Goal: Find specific page/section: Find specific page/section

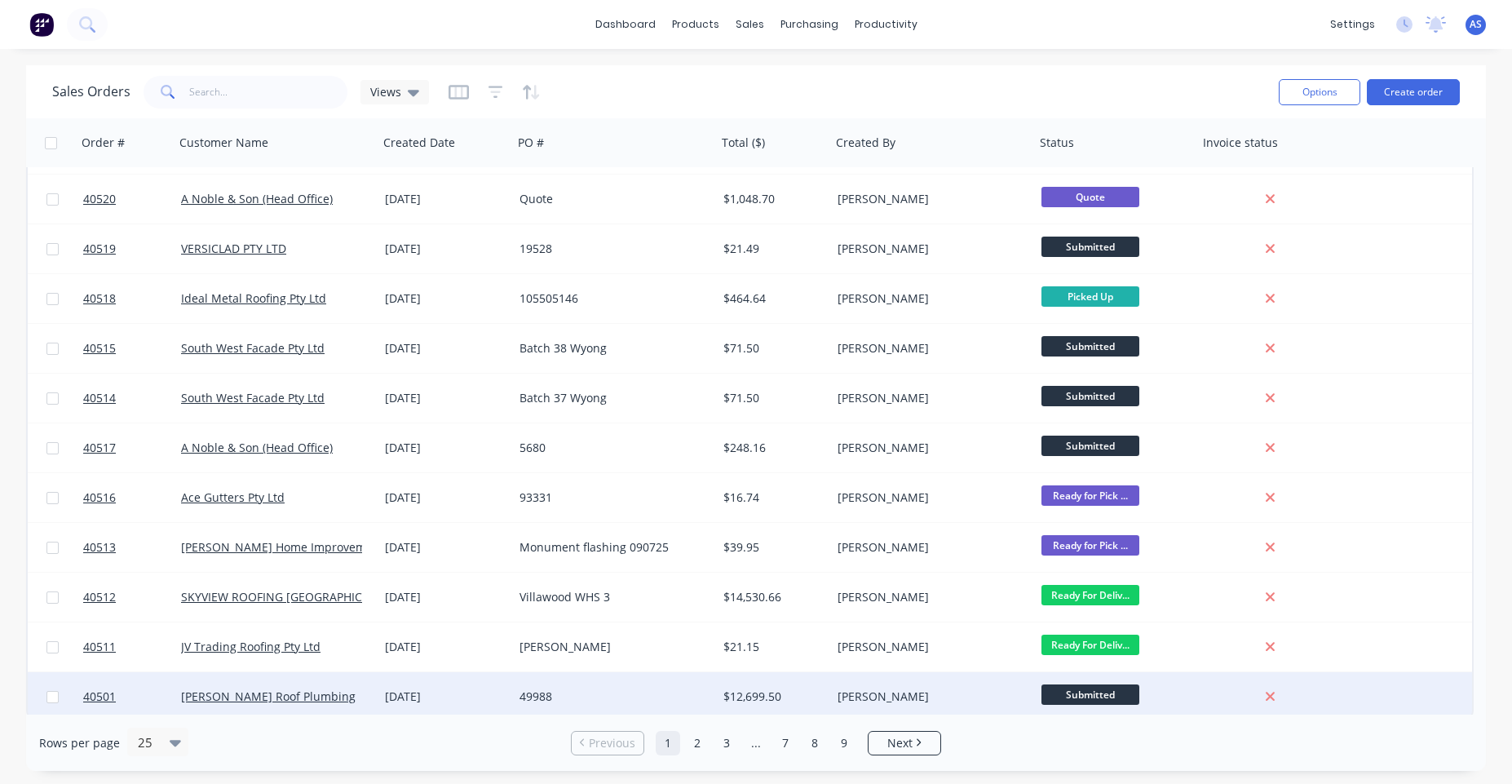
scroll to position [696, 0]
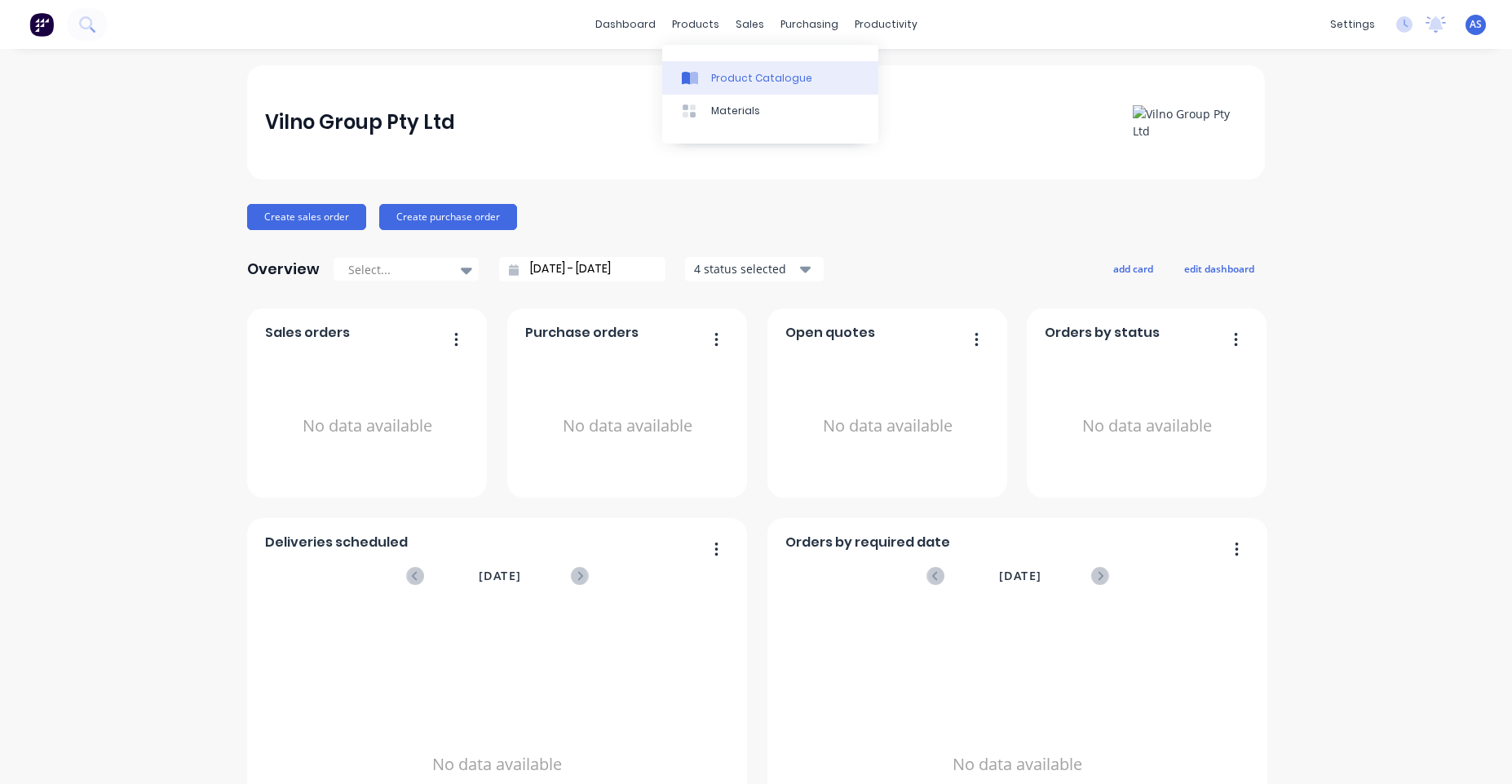
click at [731, 72] on div "Product Catalogue" at bounding box center [761, 78] width 101 height 15
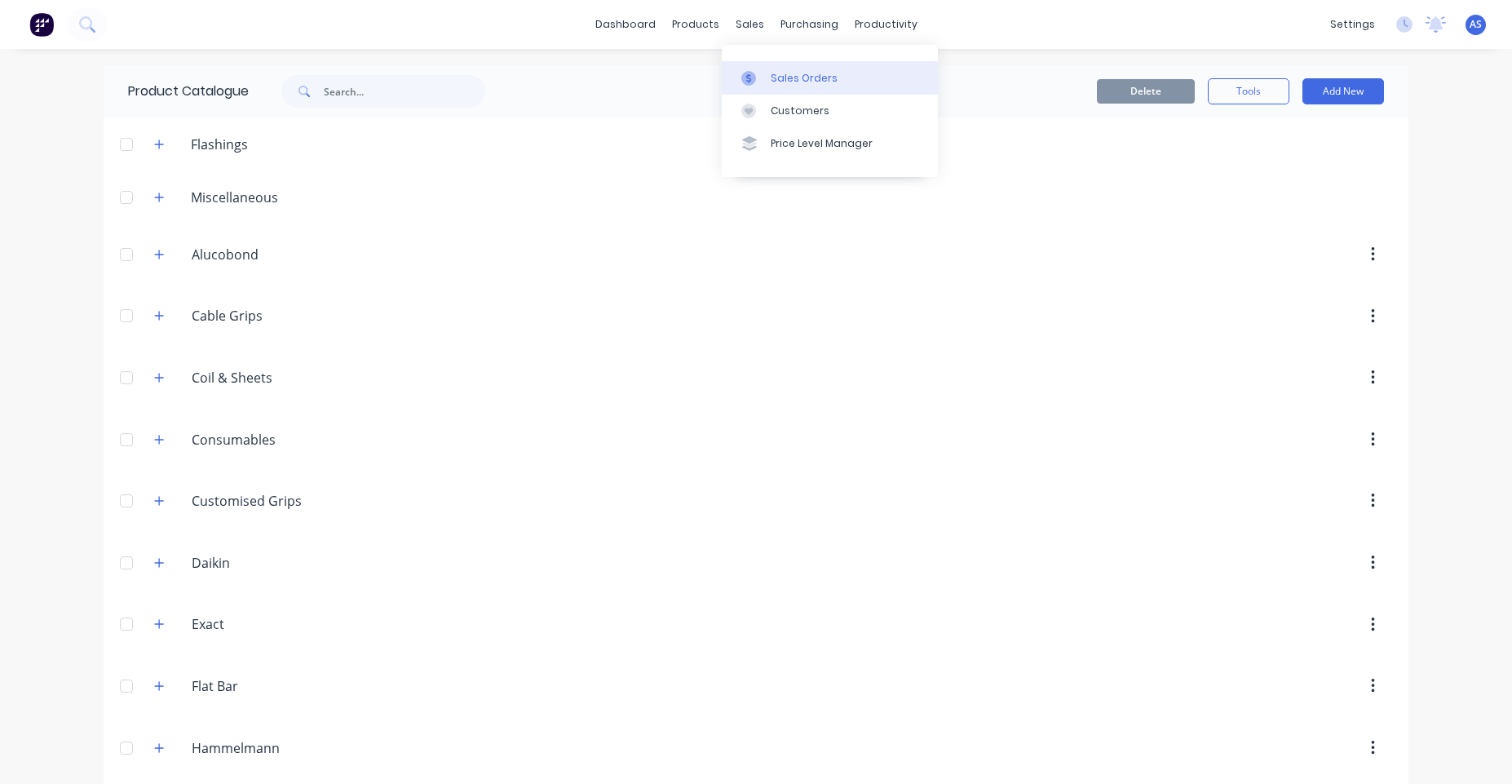
click at [761, 63] on link "Sales Orders" at bounding box center [829, 77] width 216 height 33
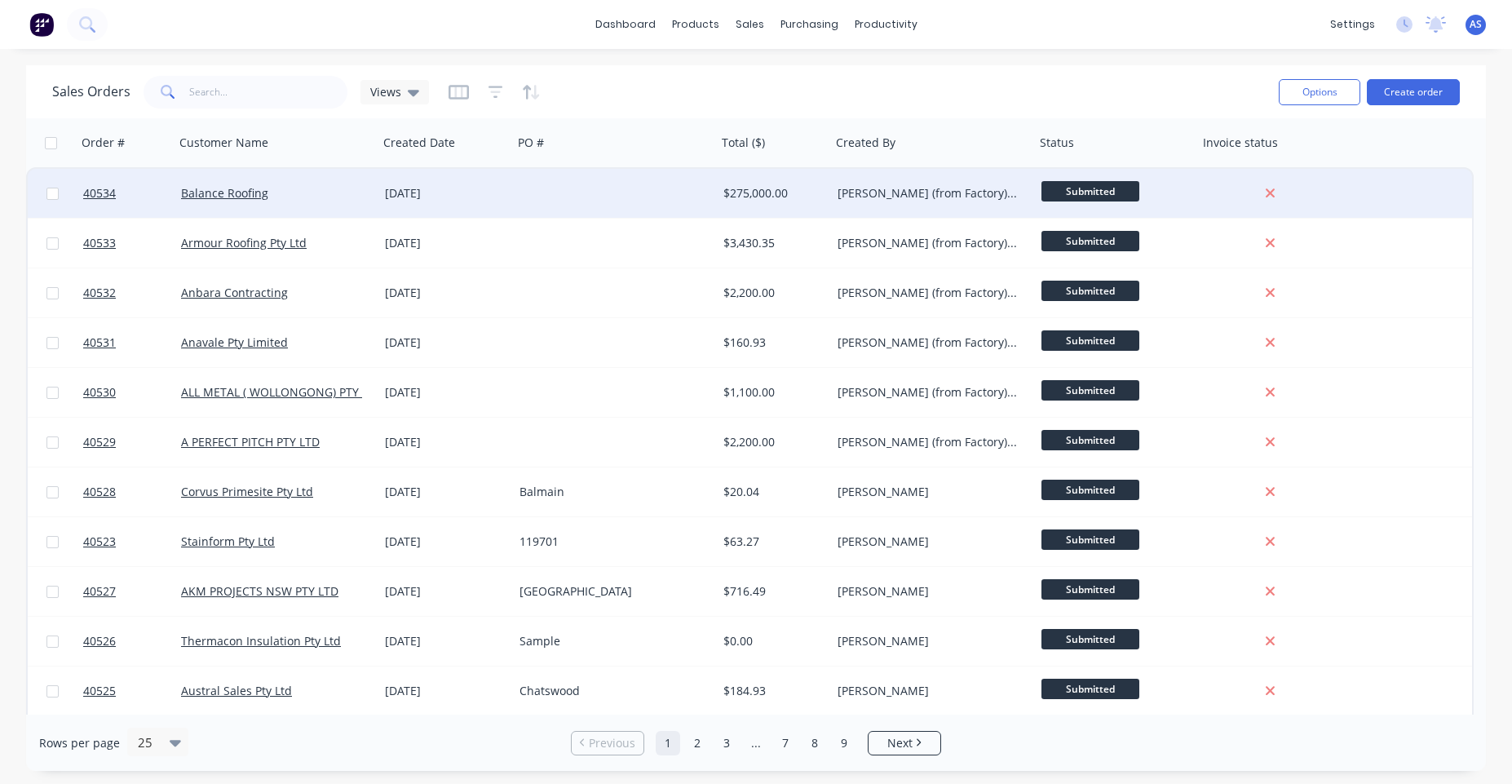
click at [705, 193] on div at bounding box center [614, 194] width 204 height 49
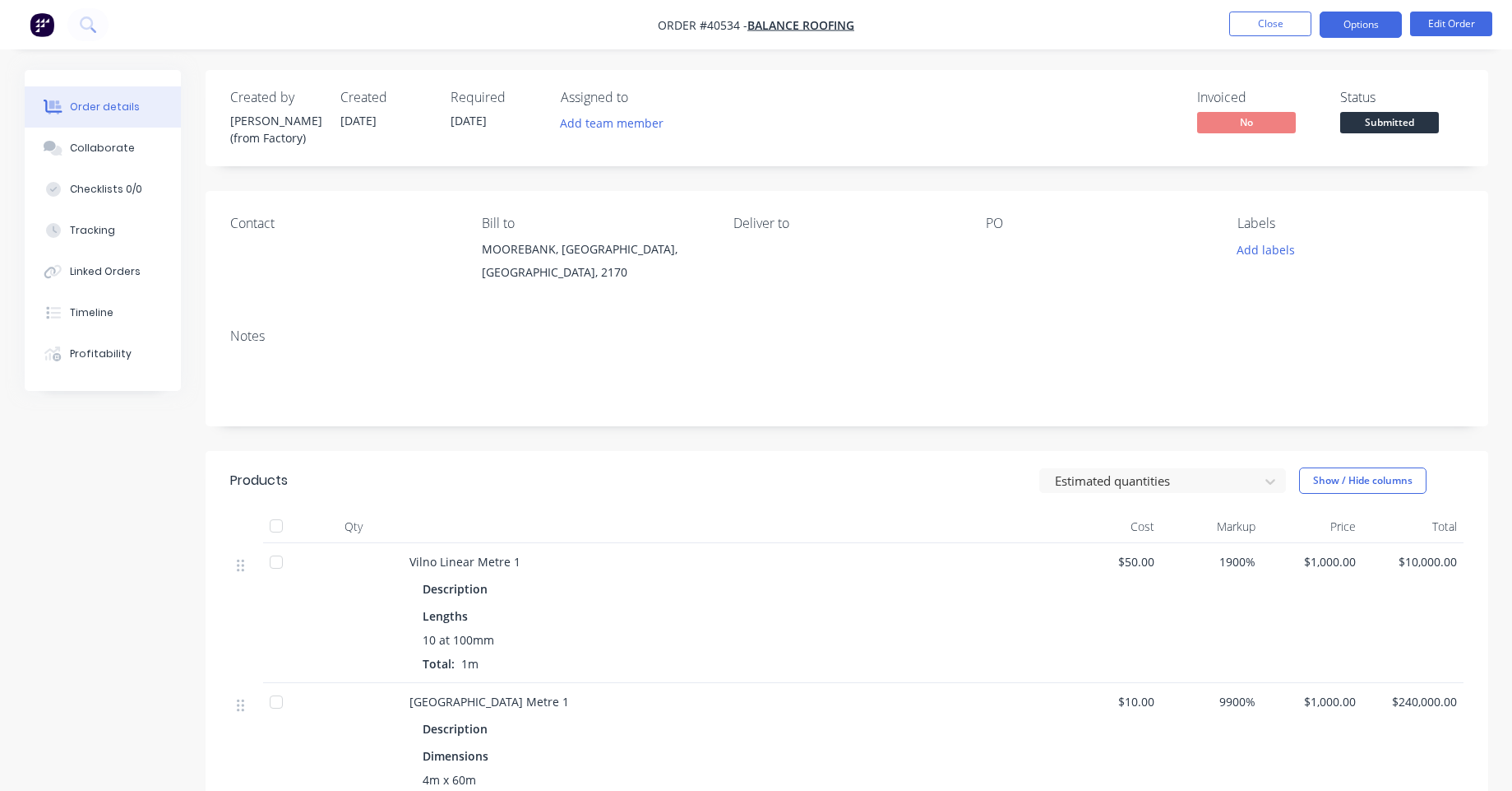
click at [1349, 20] on button "Options" at bounding box center [1361, 25] width 83 height 27
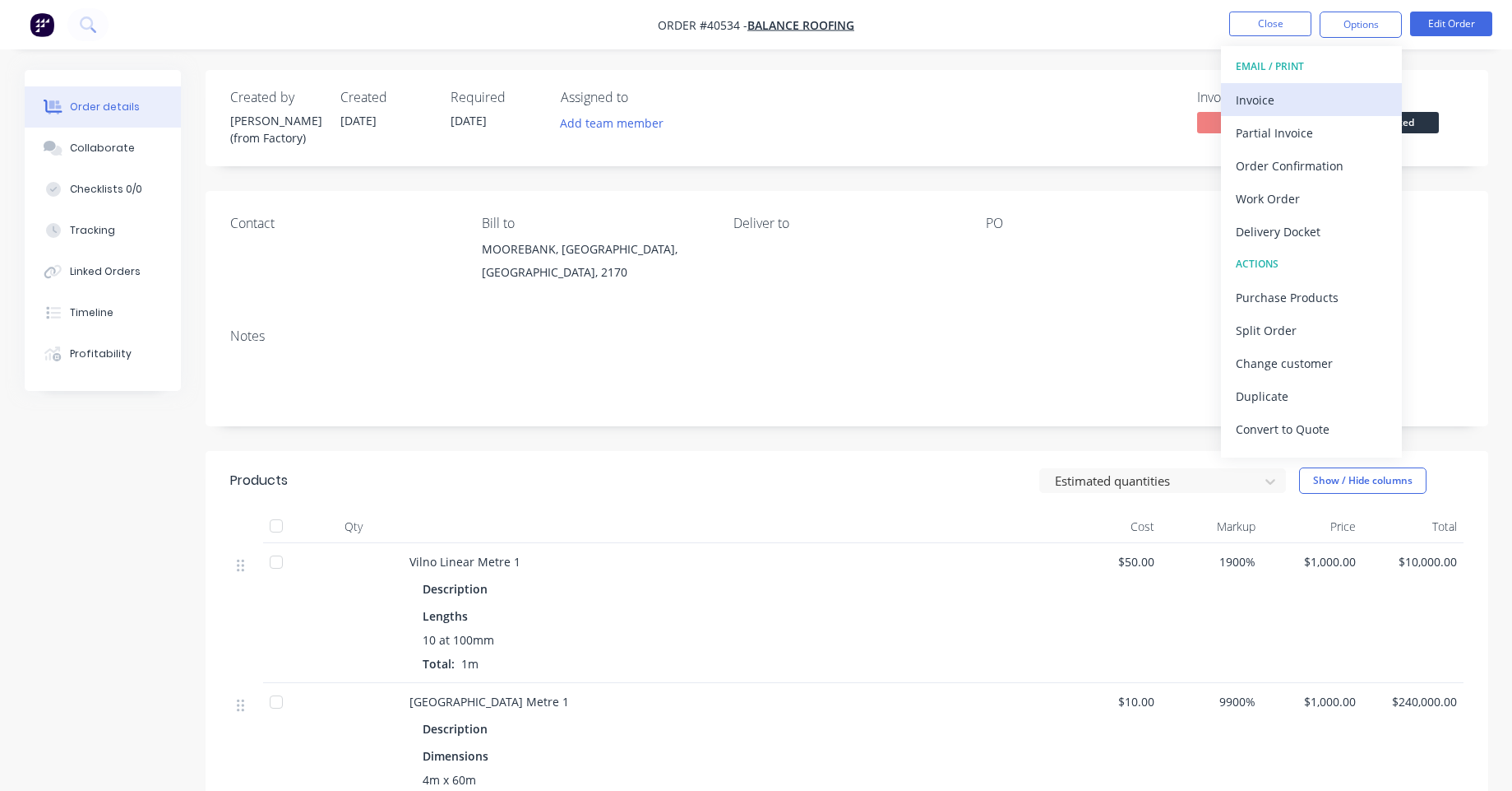
click at [1322, 85] on button "Invoice" at bounding box center [1312, 99] width 181 height 33
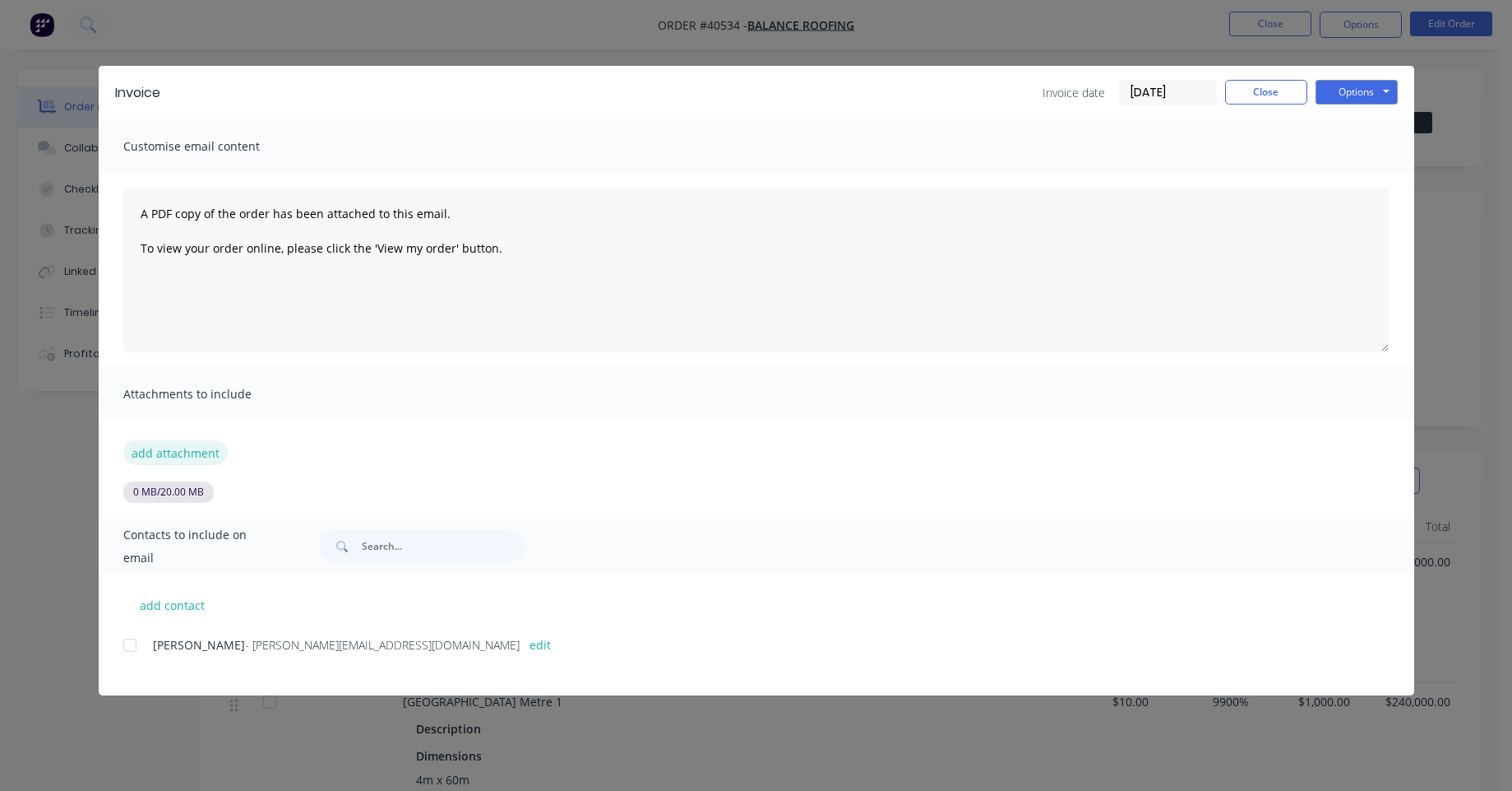
click at [182, 456] on button "add attachment" at bounding box center [176, 452] width 105 height 25
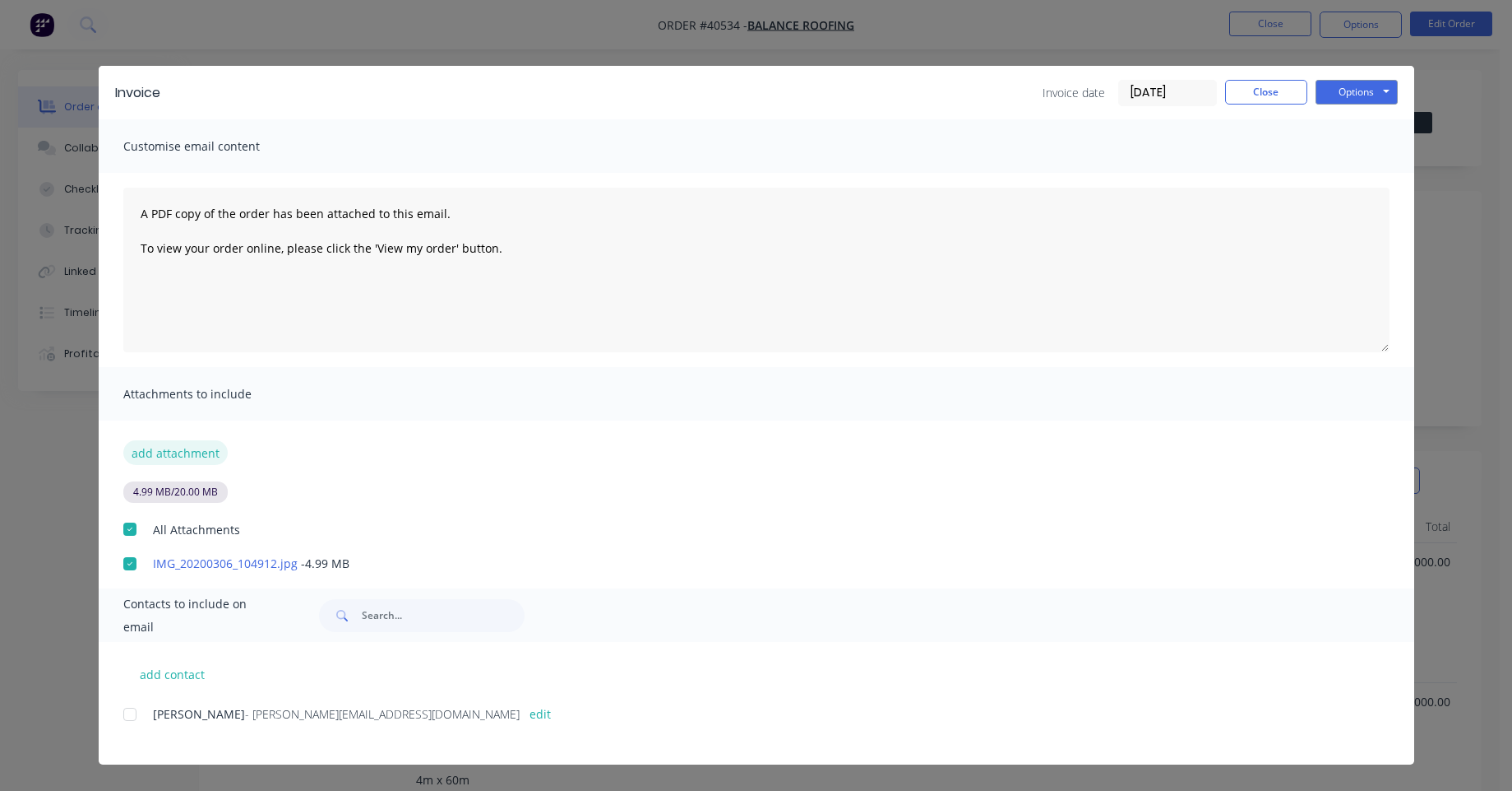
click at [197, 443] on button "add attachment" at bounding box center [176, 452] width 105 height 25
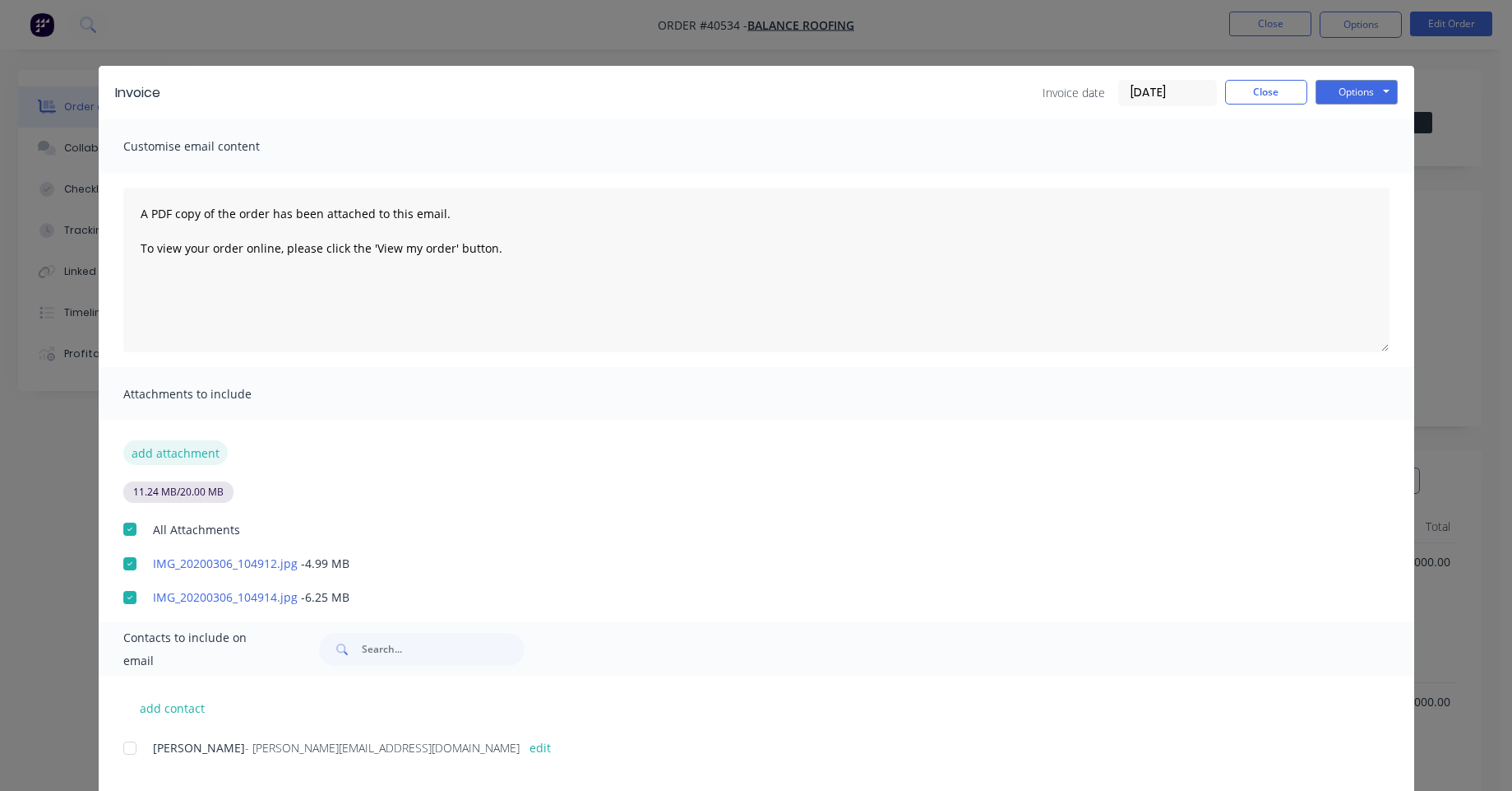
click at [143, 462] on button "add attachment" at bounding box center [176, 452] width 105 height 25
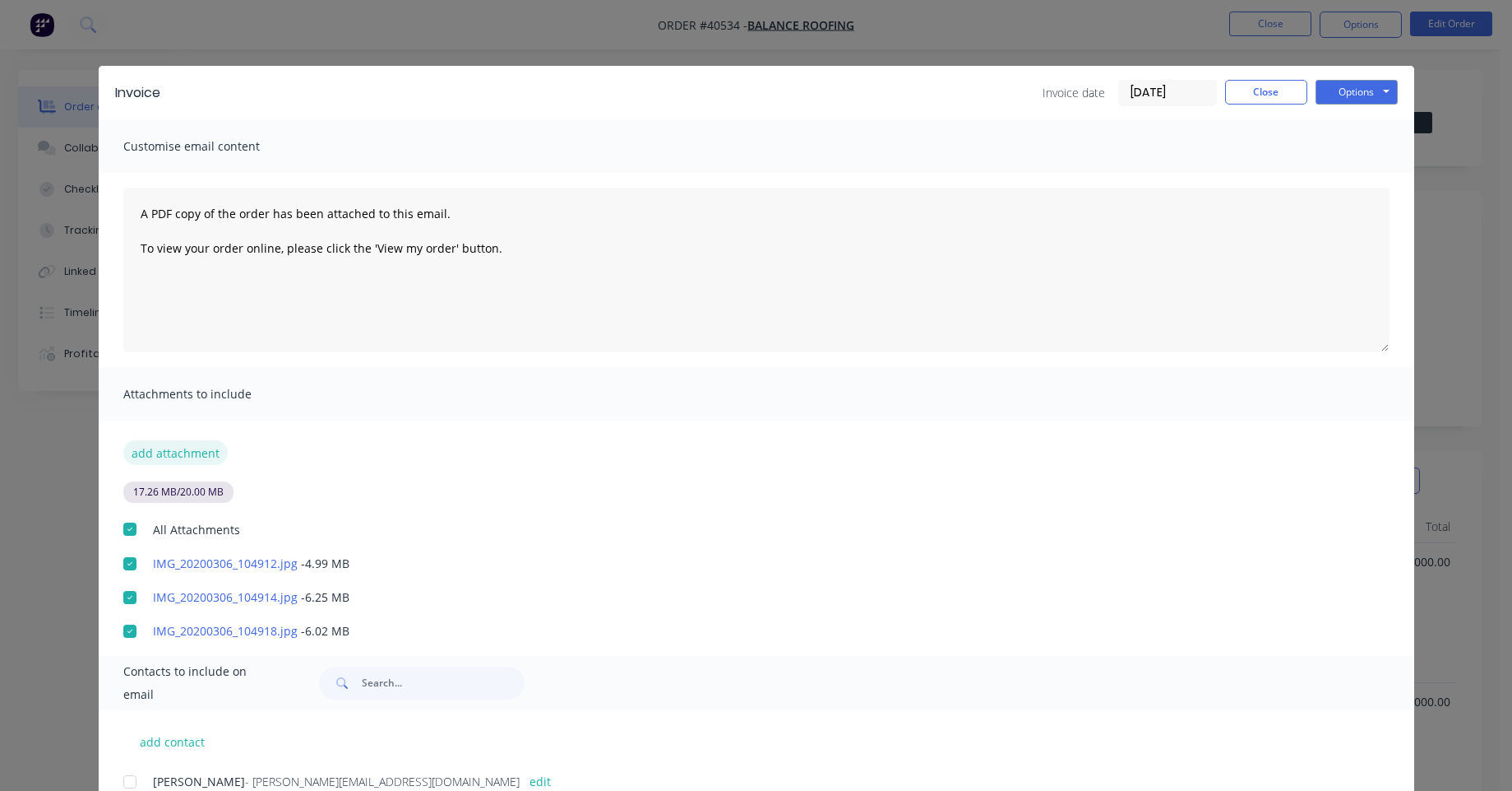
click at [182, 455] on button "add attachment" at bounding box center [176, 452] width 105 height 25
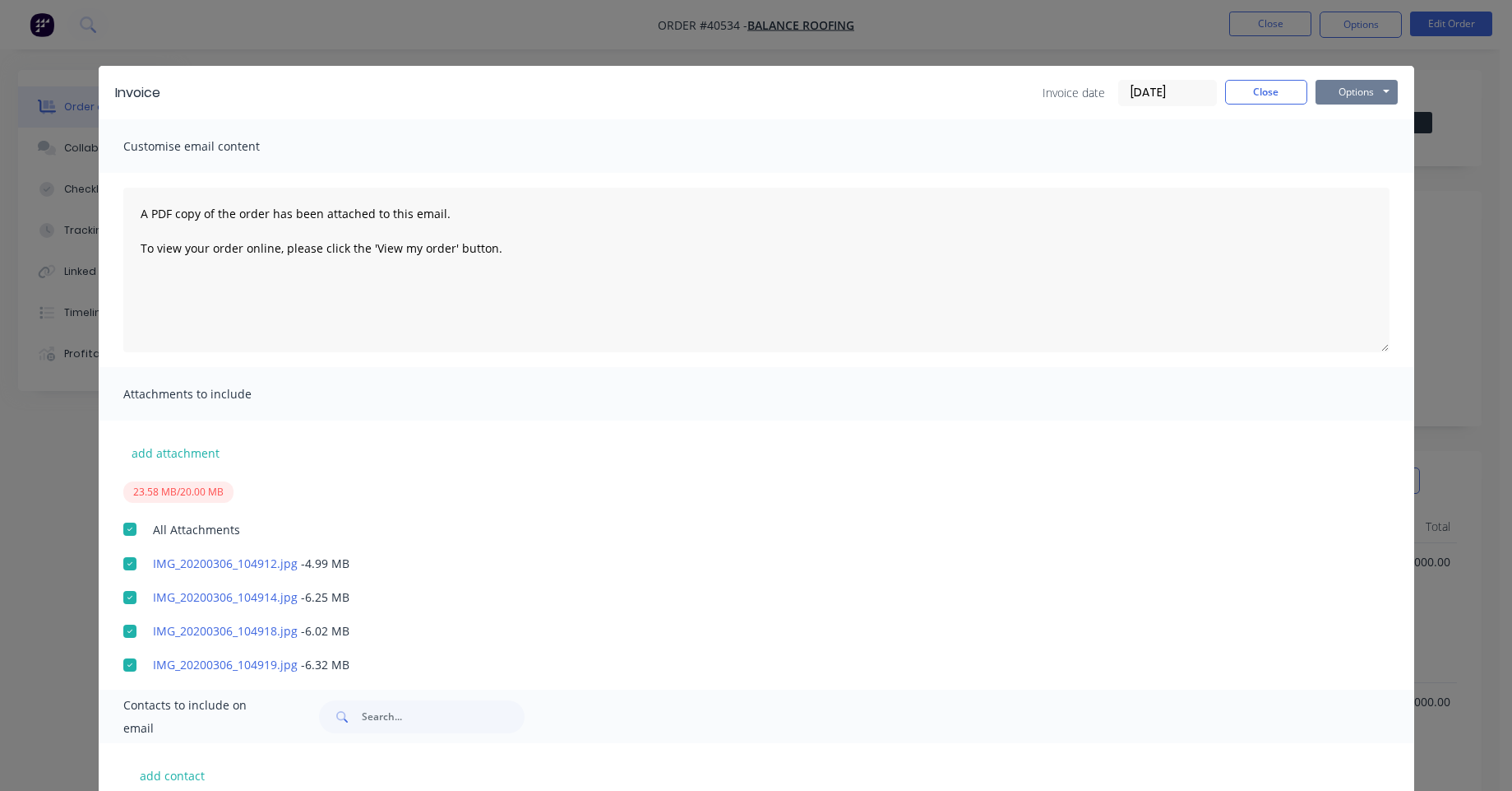
click at [1336, 95] on button "Options" at bounding box center [1357, 92] width 83 height 25
click at [1349, 128] on button "Preview" at bounding box center [1368, 121] width 105 height 28
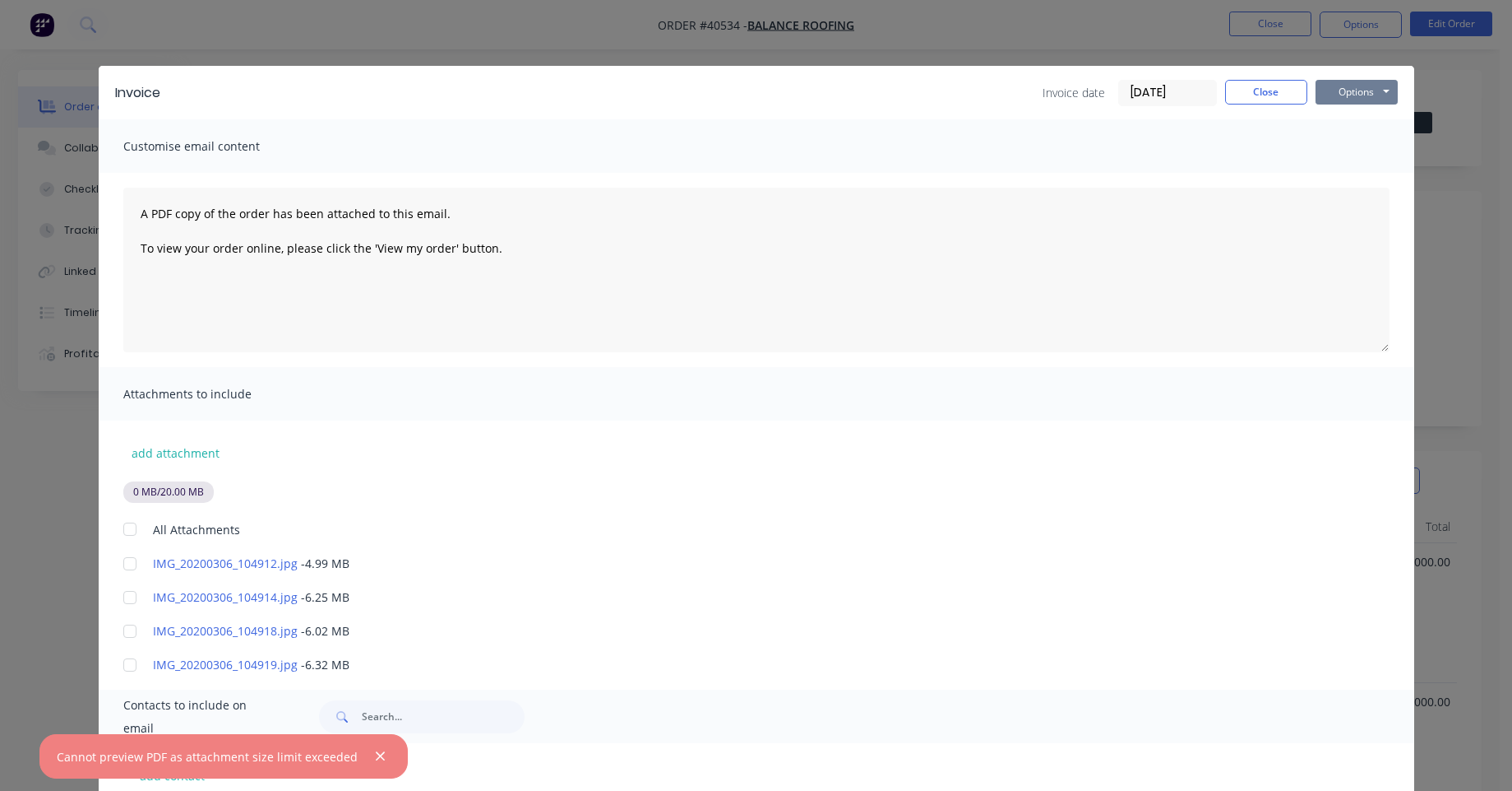
click at [1357, 98] on button "Options" at bounding box center [1357, 92] width 83 height 25
click at [1353, 148] on button "Print" at bounding box center [1368, 148] width 105 height 28
click at [258, 758] on span "×" at bounding box center [257, 758] width 10 height 23
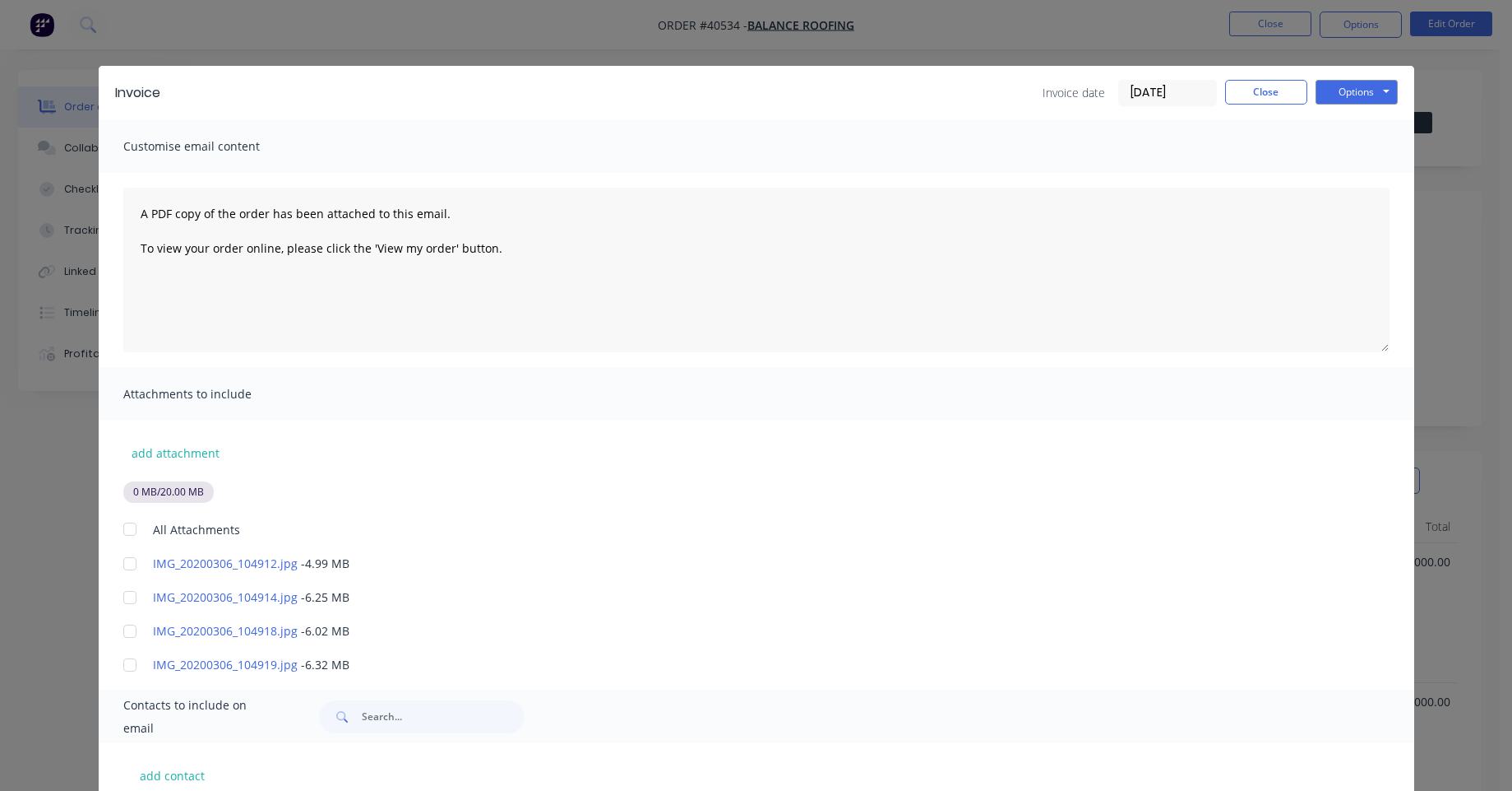
click at [124, 523] on div at bounding box center [130, 529] width 33 height 33
drag, startPoint x: 1357, startPoint y: 76, endPoint x: 1357, endPoint y: 90, distance: 14.0
click at [1357, 77] on div "Invoice Invoice date 24/09/25 Close Options Preview Print Email" at bounding box center [756, 92] width 1316 height 53
click at [1357, 92] on button "Options" at bounding box center [1357, 92] width 83 height 25
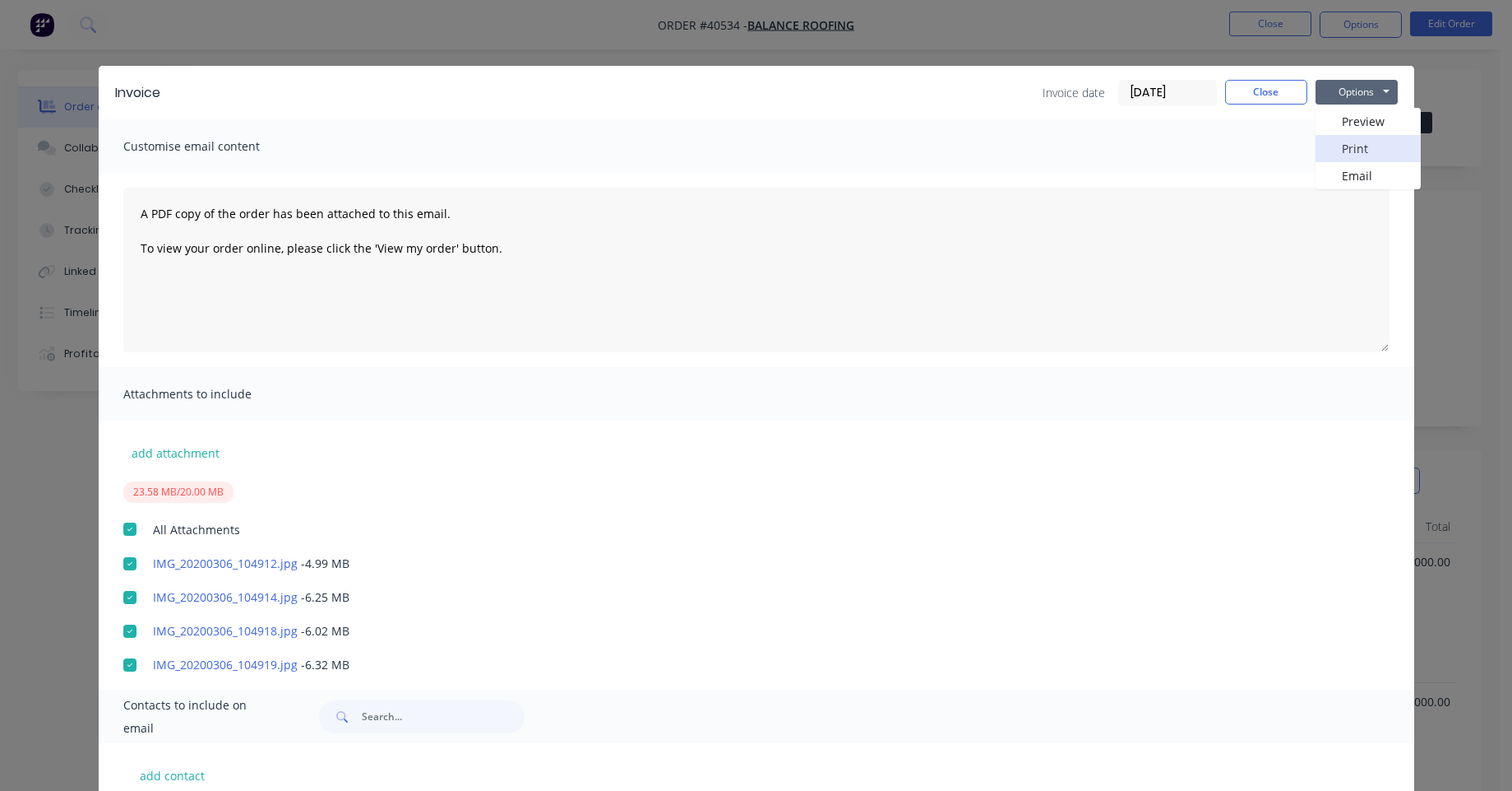
click at [1337, 151] on button "Print" at bounding box center [1368, 148] width 105 height 28
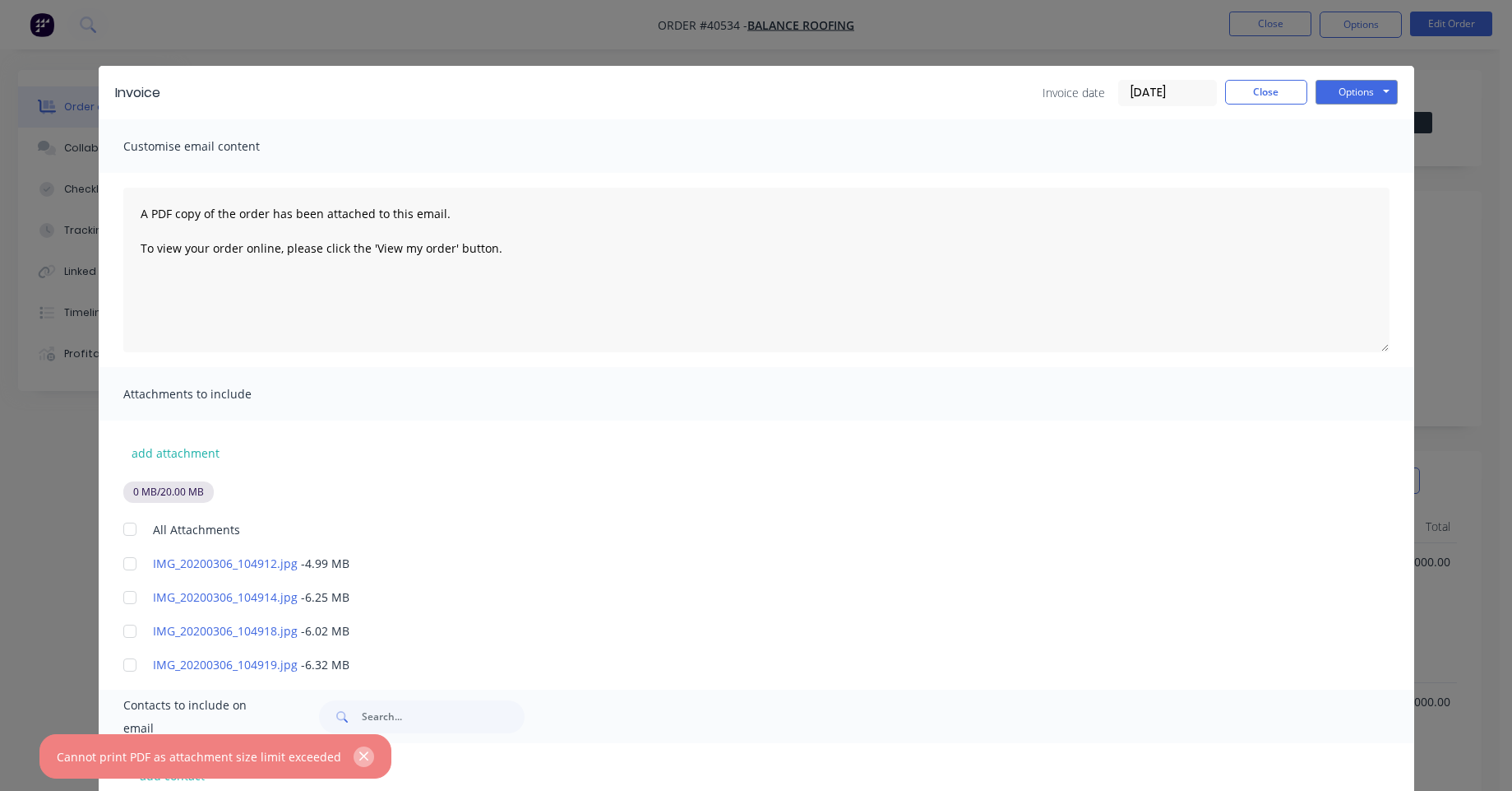
click at [359, 754] on icon "button" at bounding box center [364, 755] width 11 height 15
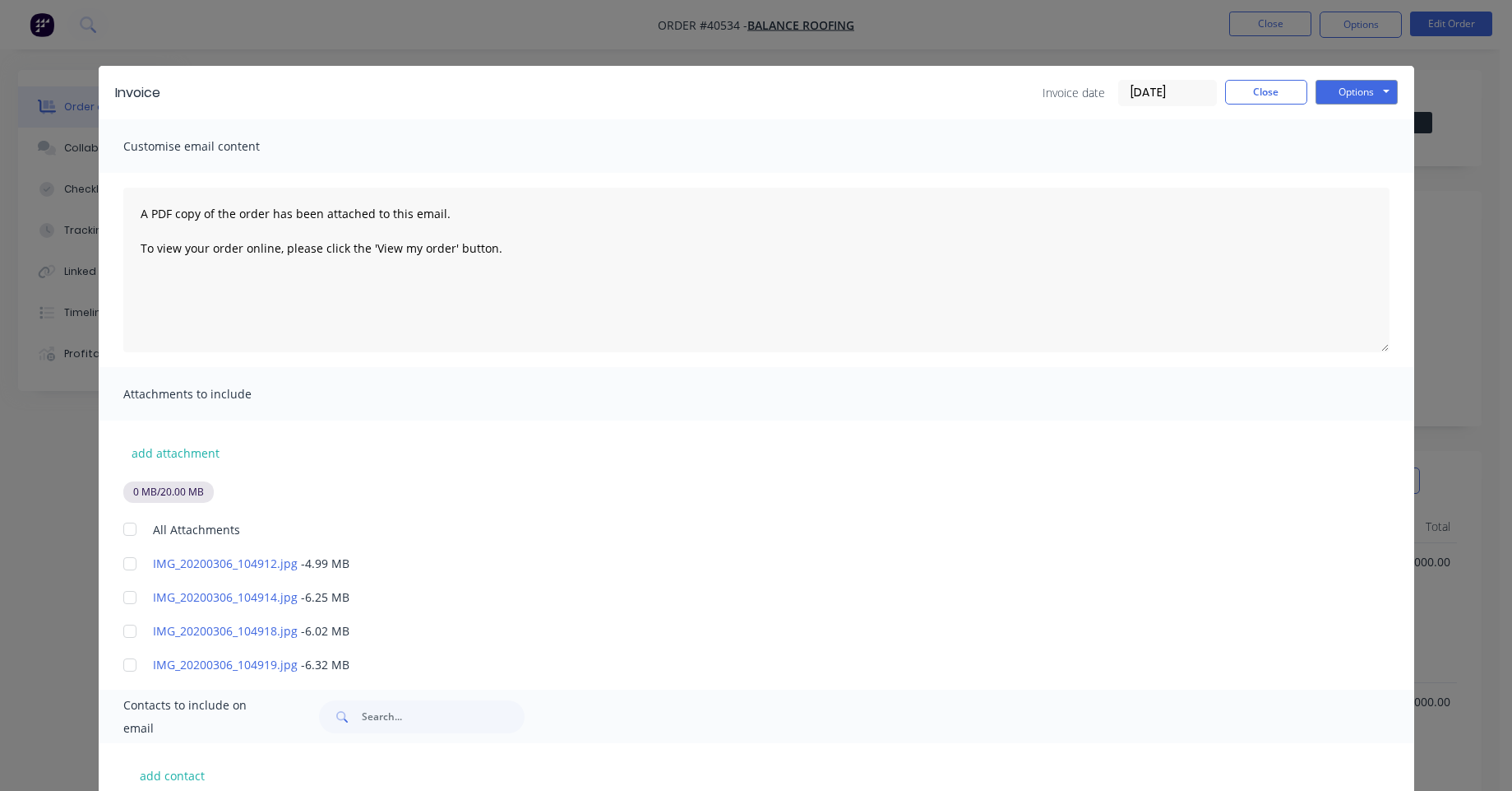
click at [121, 520] on div at bounding box center [130, 529] width 33 height 33
click at [1381, 88] on button "Options" at bounding box center [1357, 92] width 83 height 25
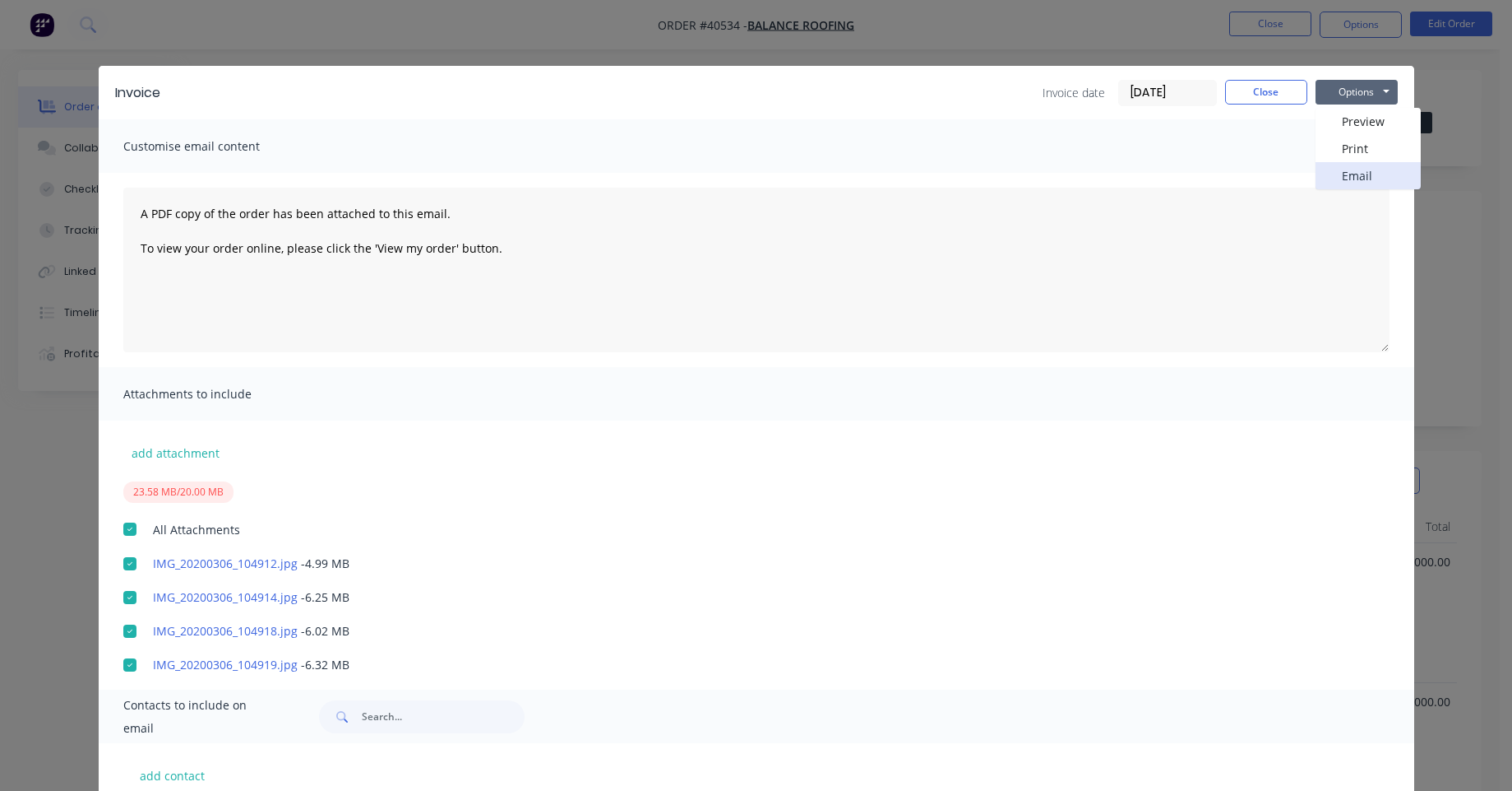
click at [1358, 172] on button "Email" at bounding box center [1368, 175] width 105 height 28
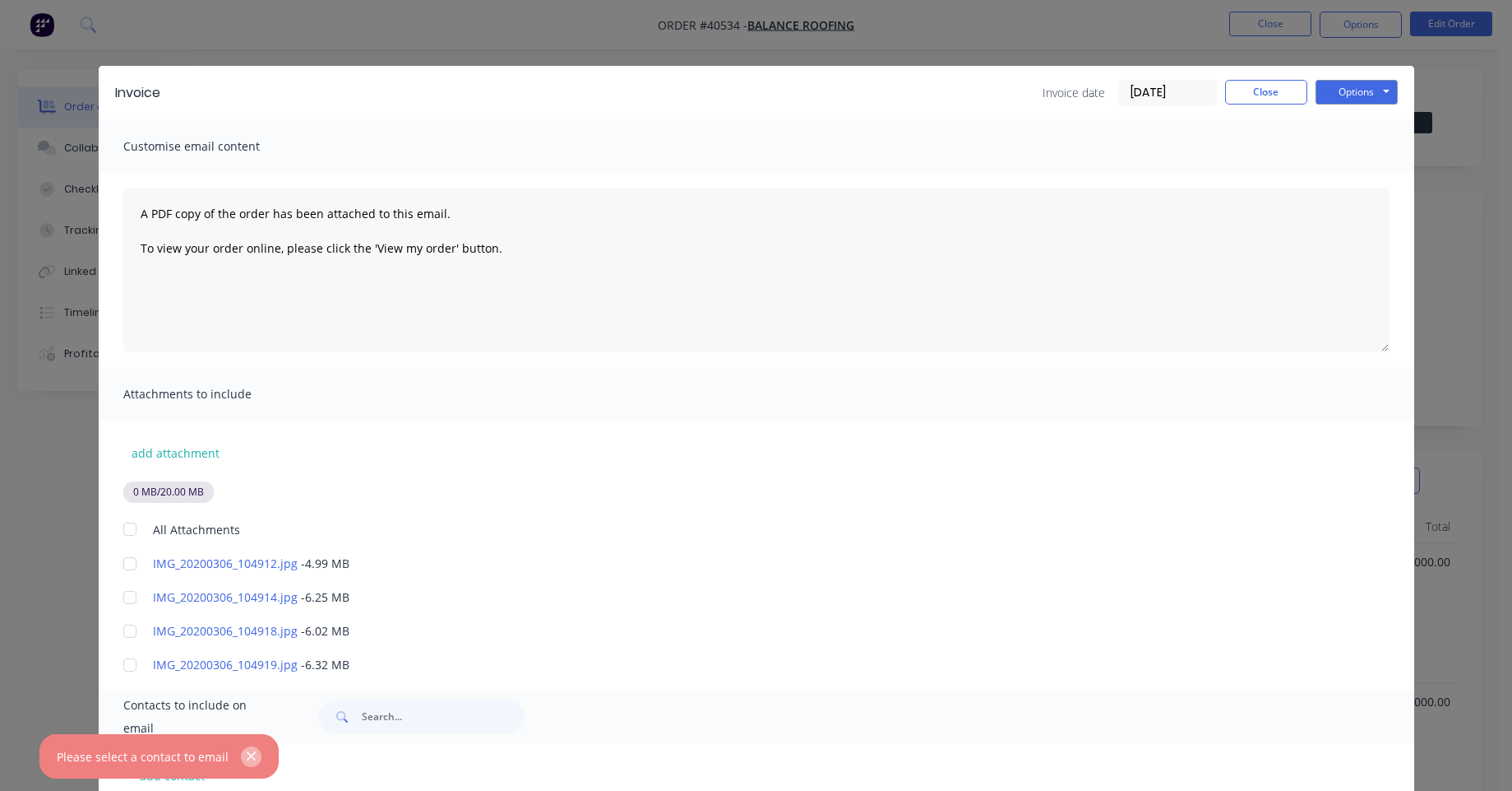
click at [249, 751] on icon "button" at bounding box center [251, 755] width 11 height 15
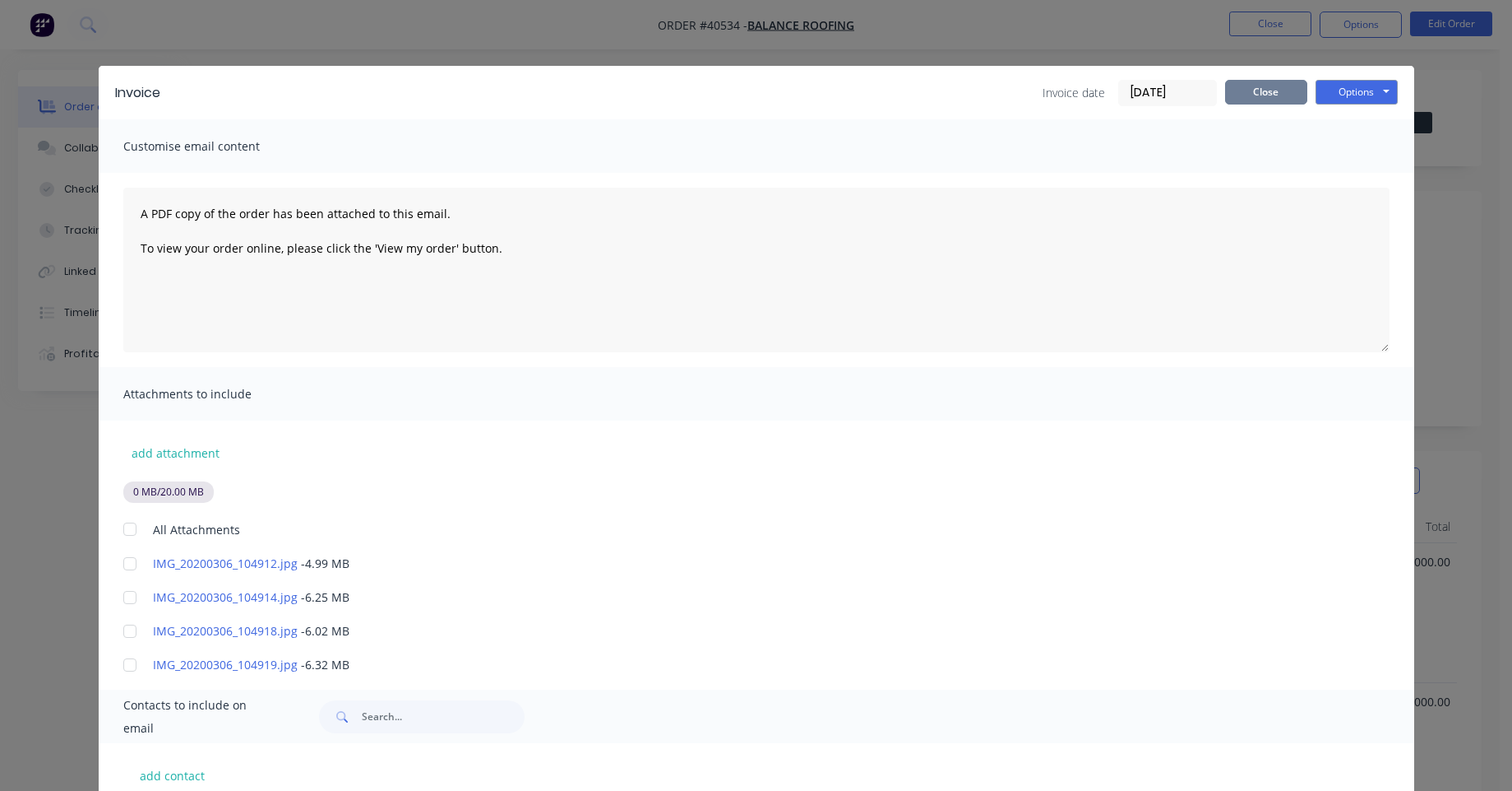
click at [1273, 96] on button "Close" at bounding box center [1266, 92] width 83 height 25
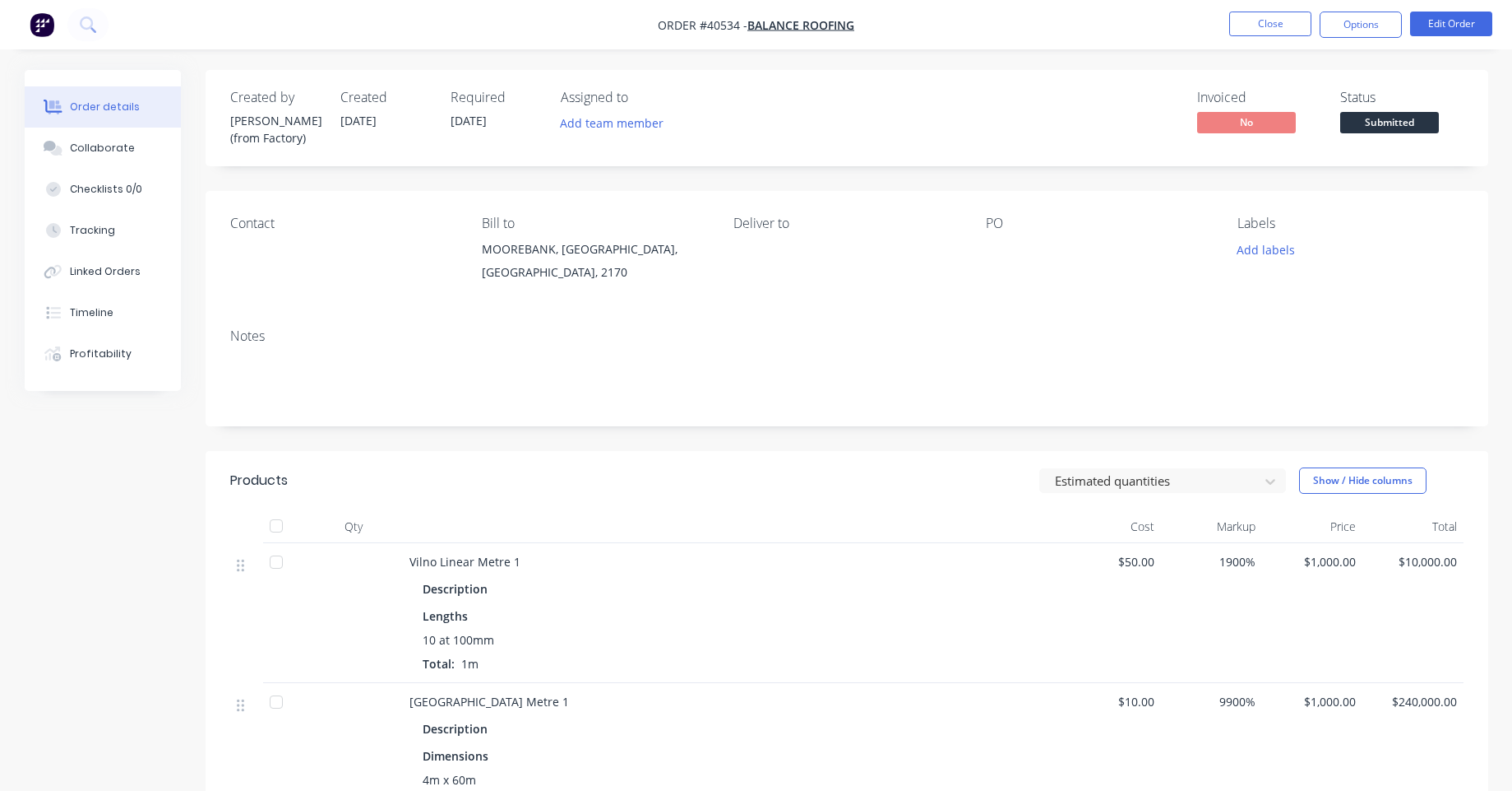
click at [53, 26] on img "button" at bounding box center [42, 25] width 25 height 25
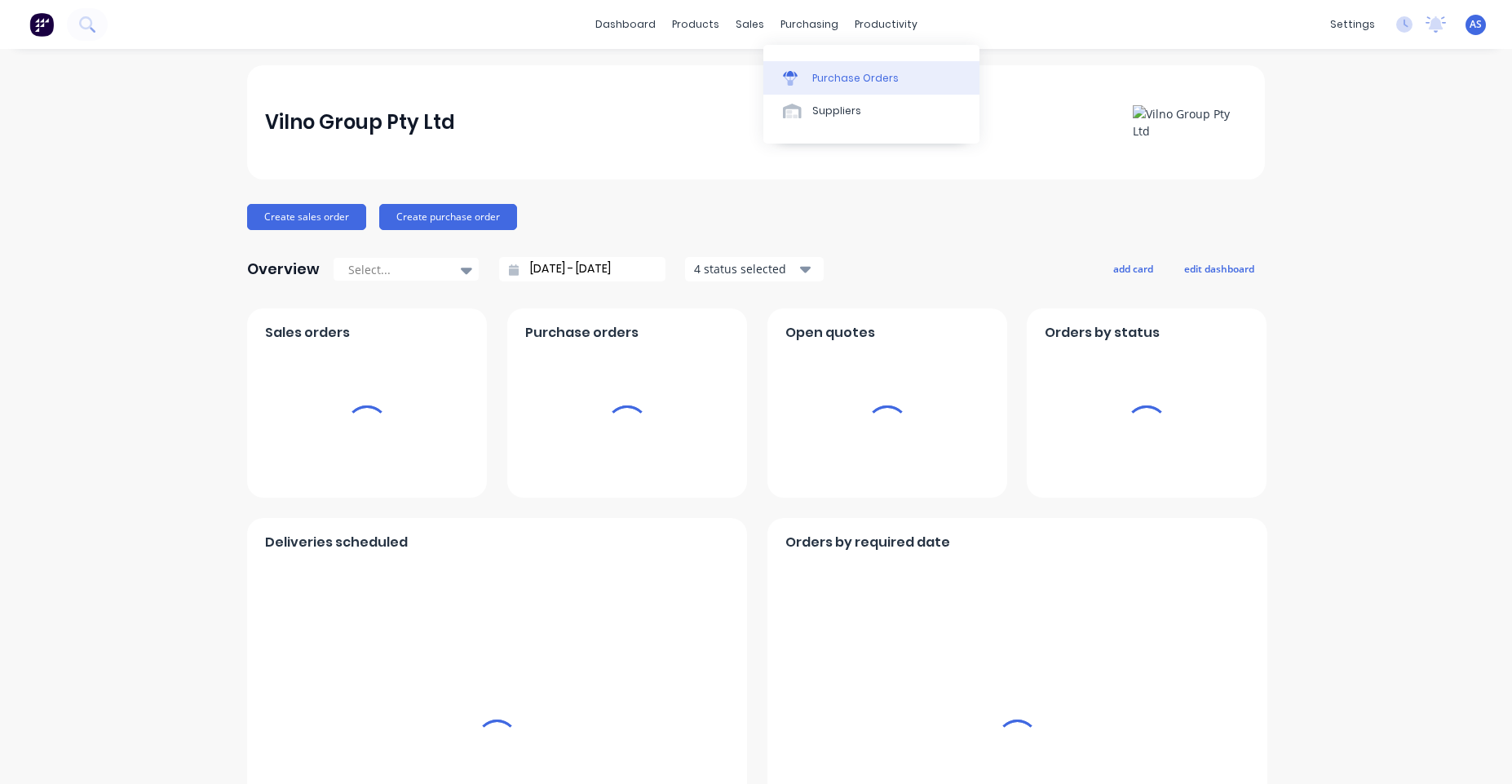
click at [819, 74] on div "Purchase Orders" at bounding box center [856, 78] width 86 height 15
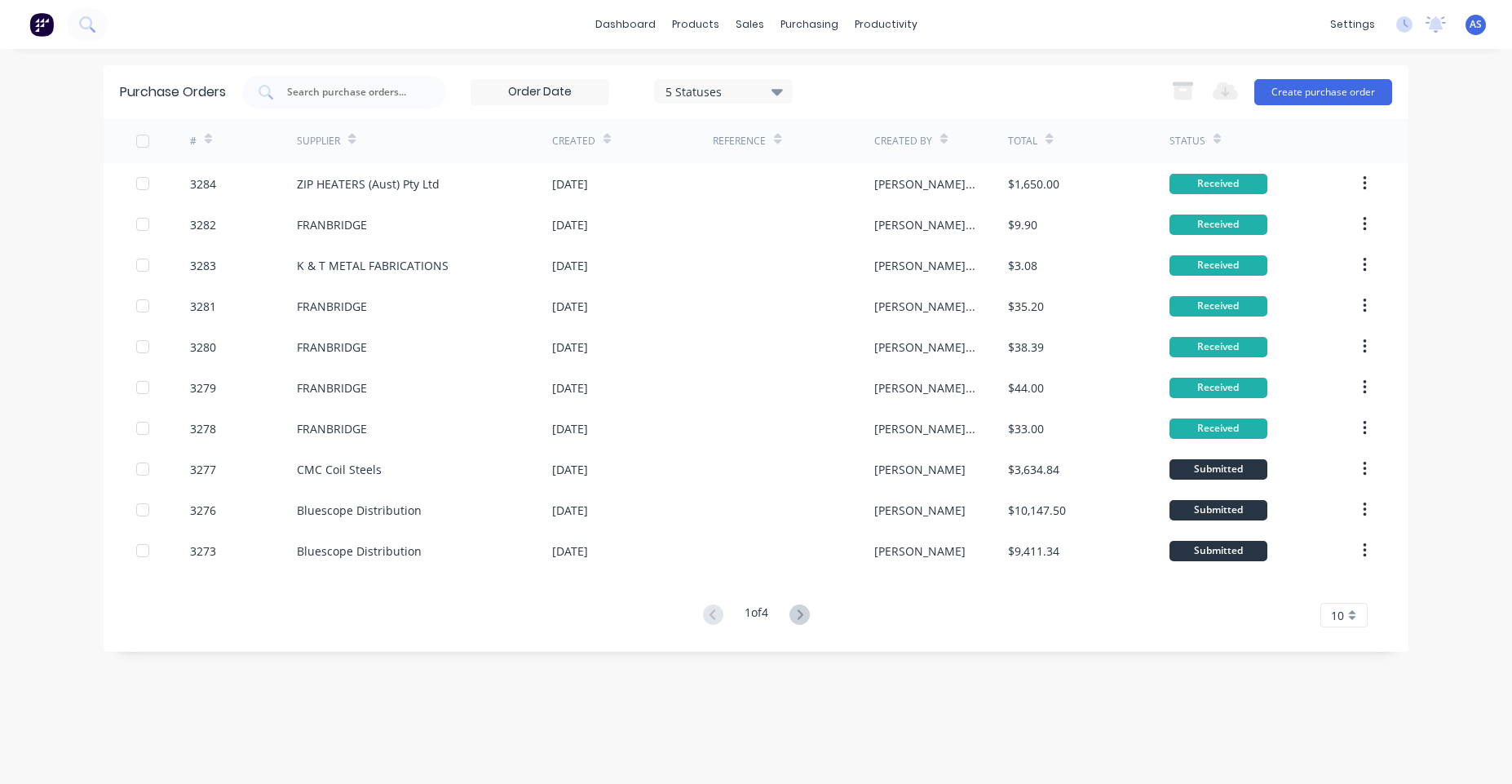
click at [561, 100] on input at bounding box center [540, 92] width 137 height 25
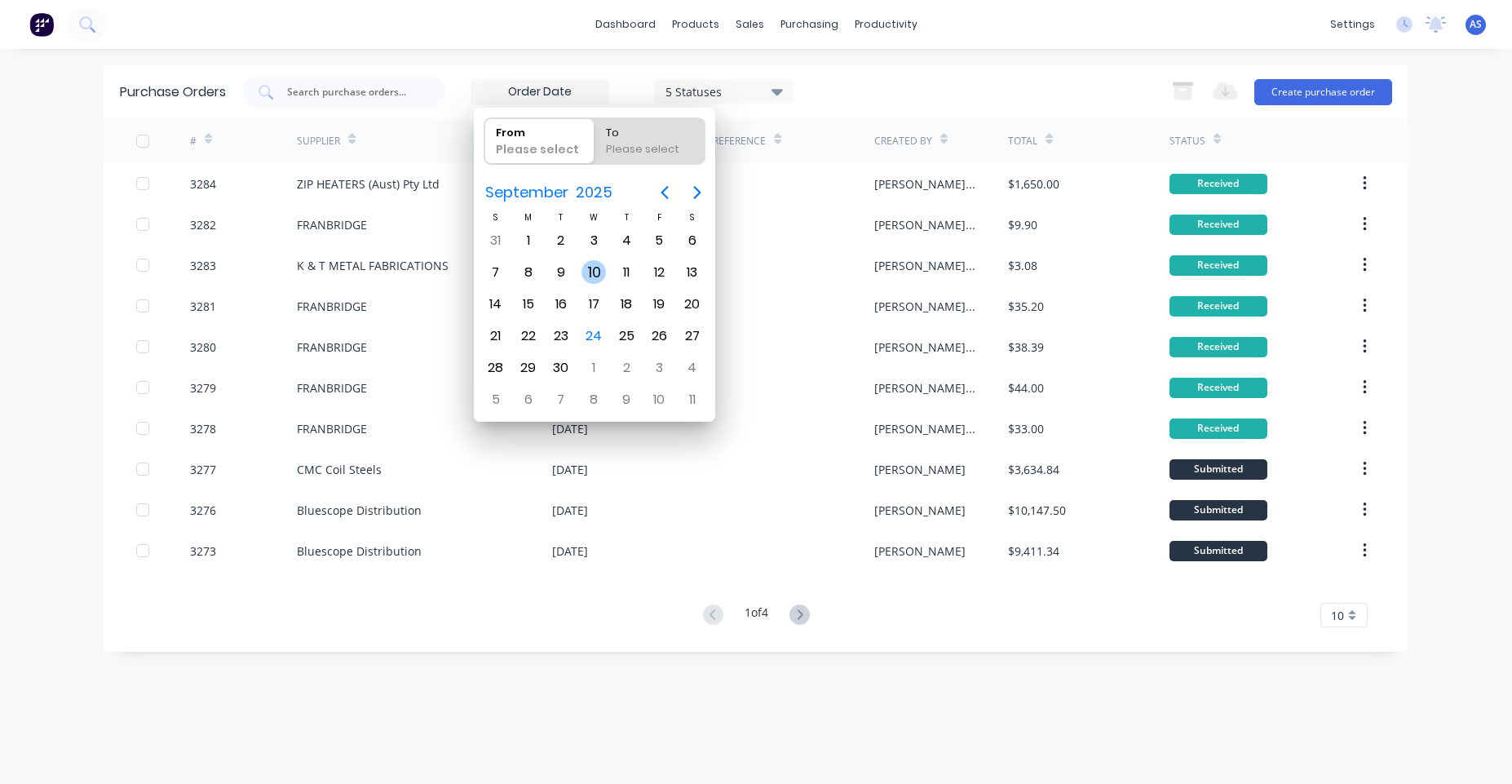
click at [583, 262] on div "10" at bounding box center [593, 272] width 33 height 31
type input "[DATE]"
radio input "false"
radio input "true"
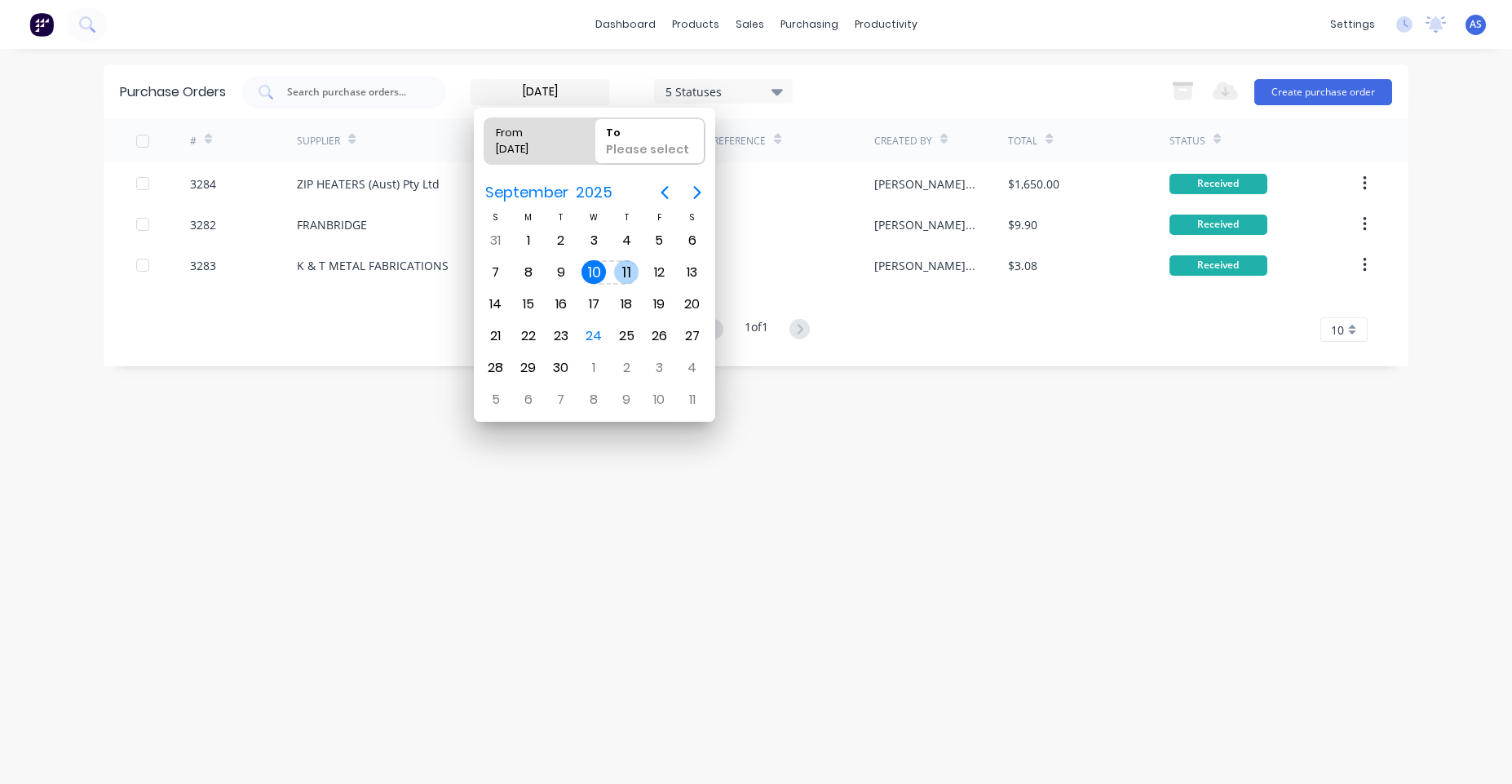
click at [636, 269] on div "11" at bounding box center [626, 272] width 25 height 25
type input "10/09/25 - 11/09/25"
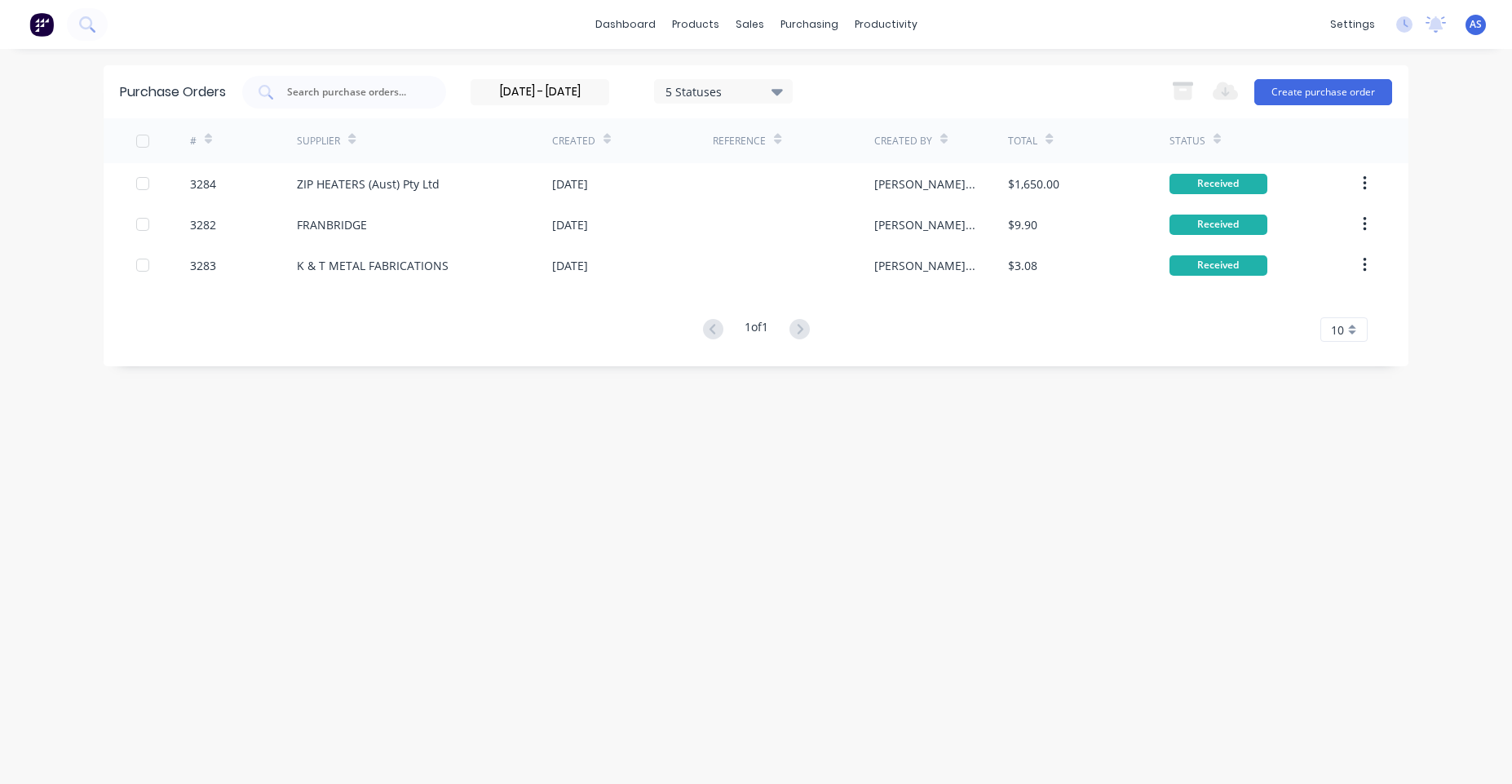
click at [562, 89] on input "10/09/25 - 11/09/25" at bounding box center [540, 92] width 137 height 25
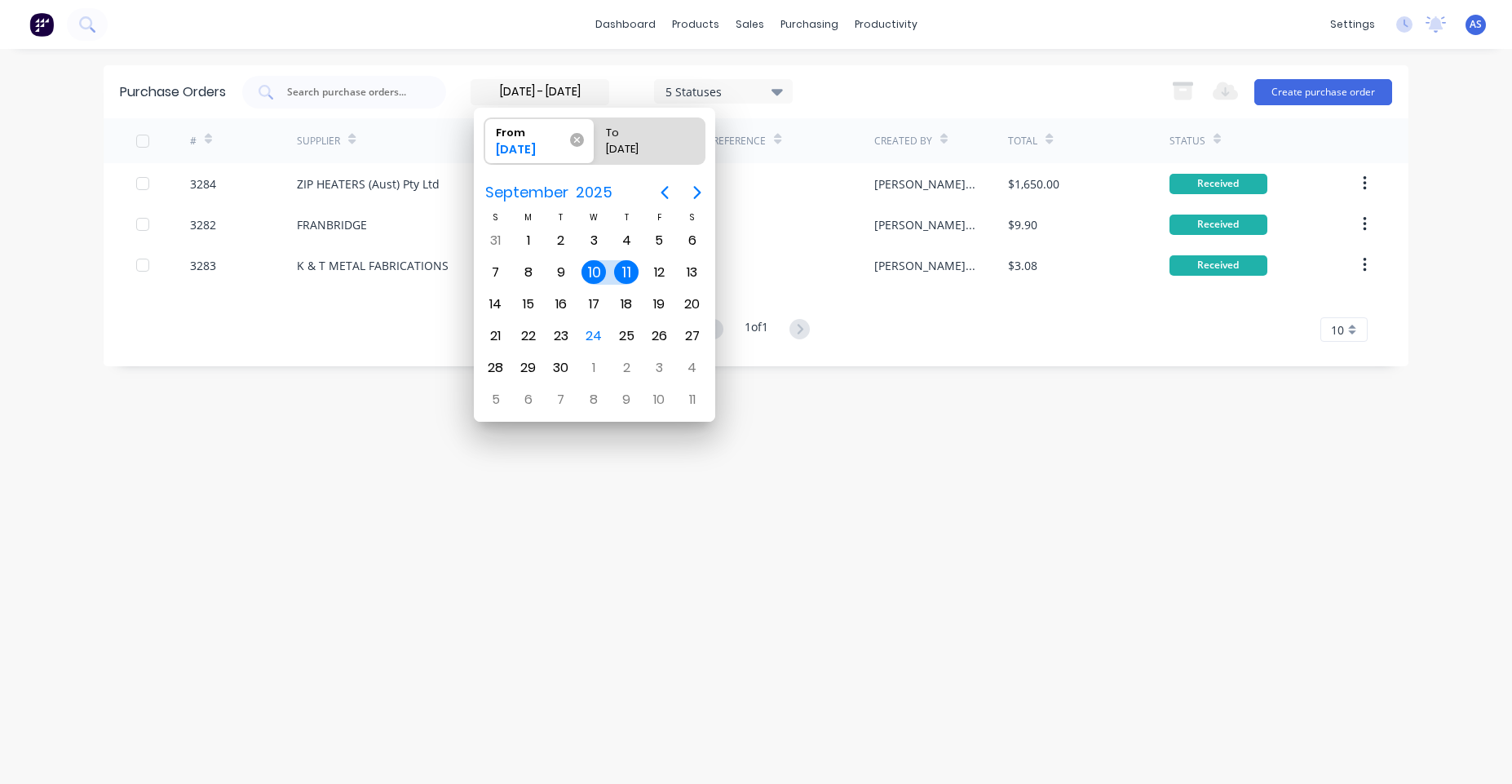
click at [573, 138] on icon at bounding box center [577, 140] width 14 height 14
click at [485, 138] on input "From 10/09/25" at bounding box center [485, 141] width 1 height 46
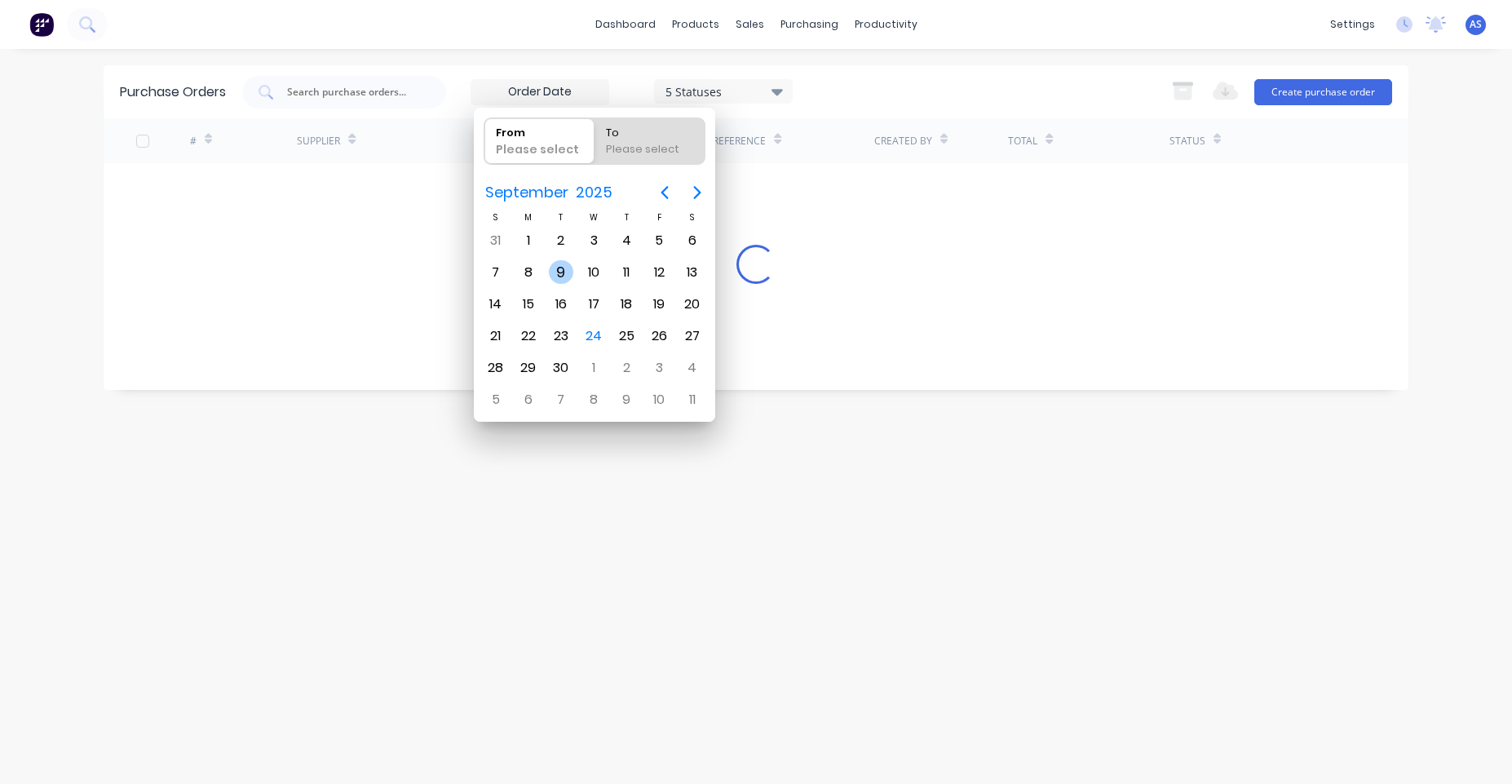
click at [551, 271] on div "9" at bounding box center [561, 272] width 25 height 25
type input "09/09/25"
radio input "false"
radio input "true"
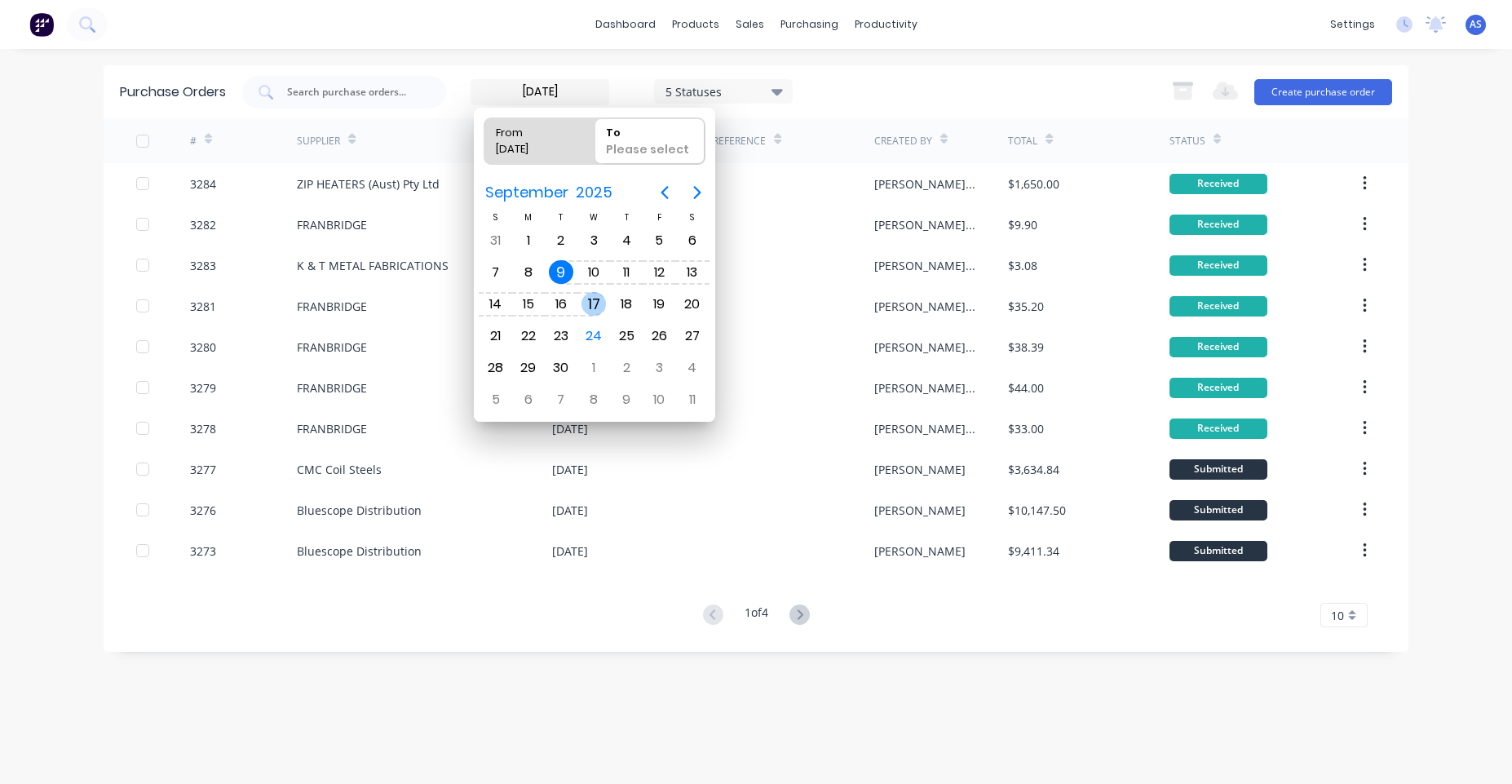
click at [588, 308] on div "17" at bounding box center [594, 304] width 25 height 25
type input "09/09/25 - 17/09/25"
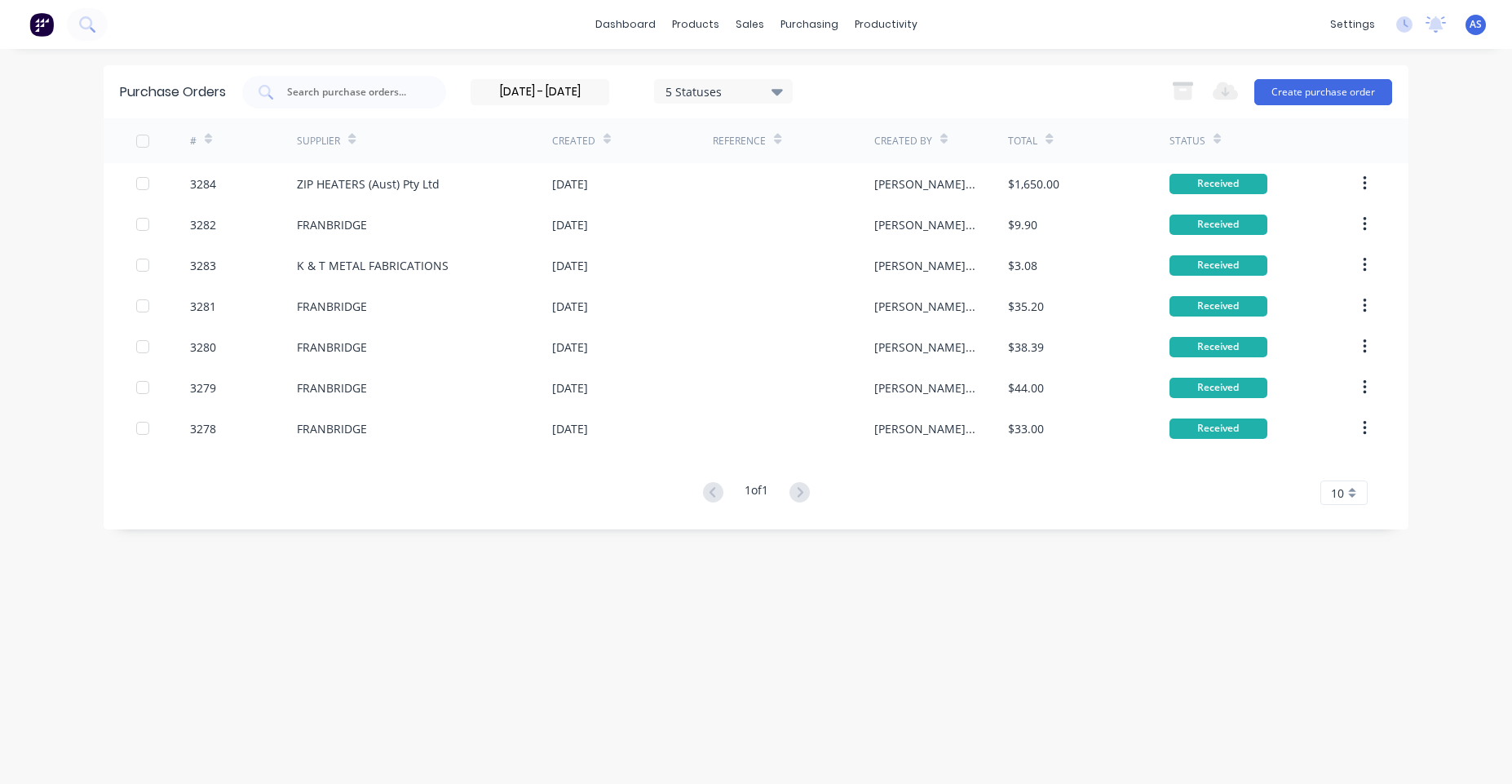
click at [542, 100] on input "09/09/25 - 17/09/25" at bounding box center [540, 92] width 137 height 25
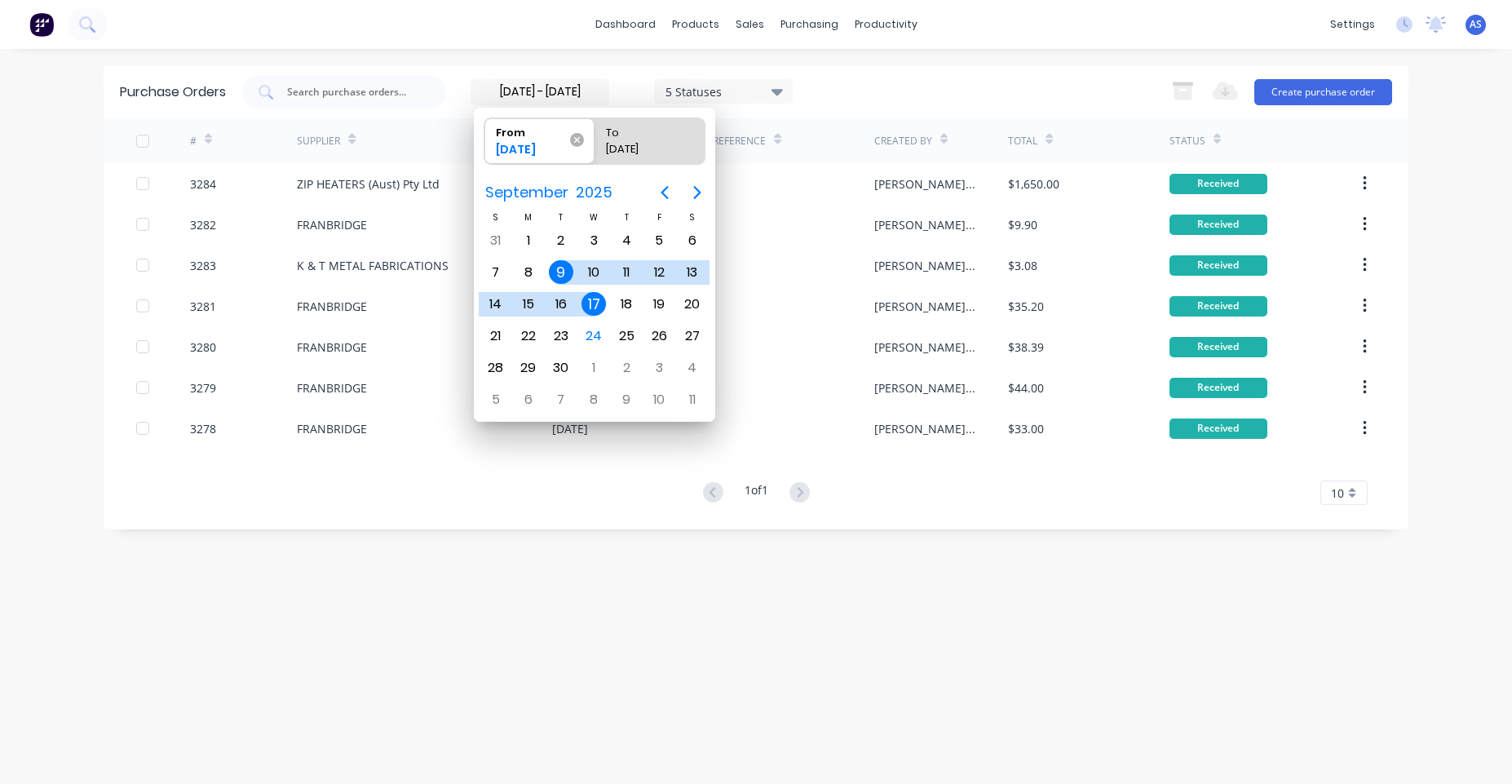
click at [570, 144] on icon at bounding box center [577, 140] width 14 height 14
click at [485, 144] on input "From 09/09/25" at bounding box center [485, 141] width 1 height 46
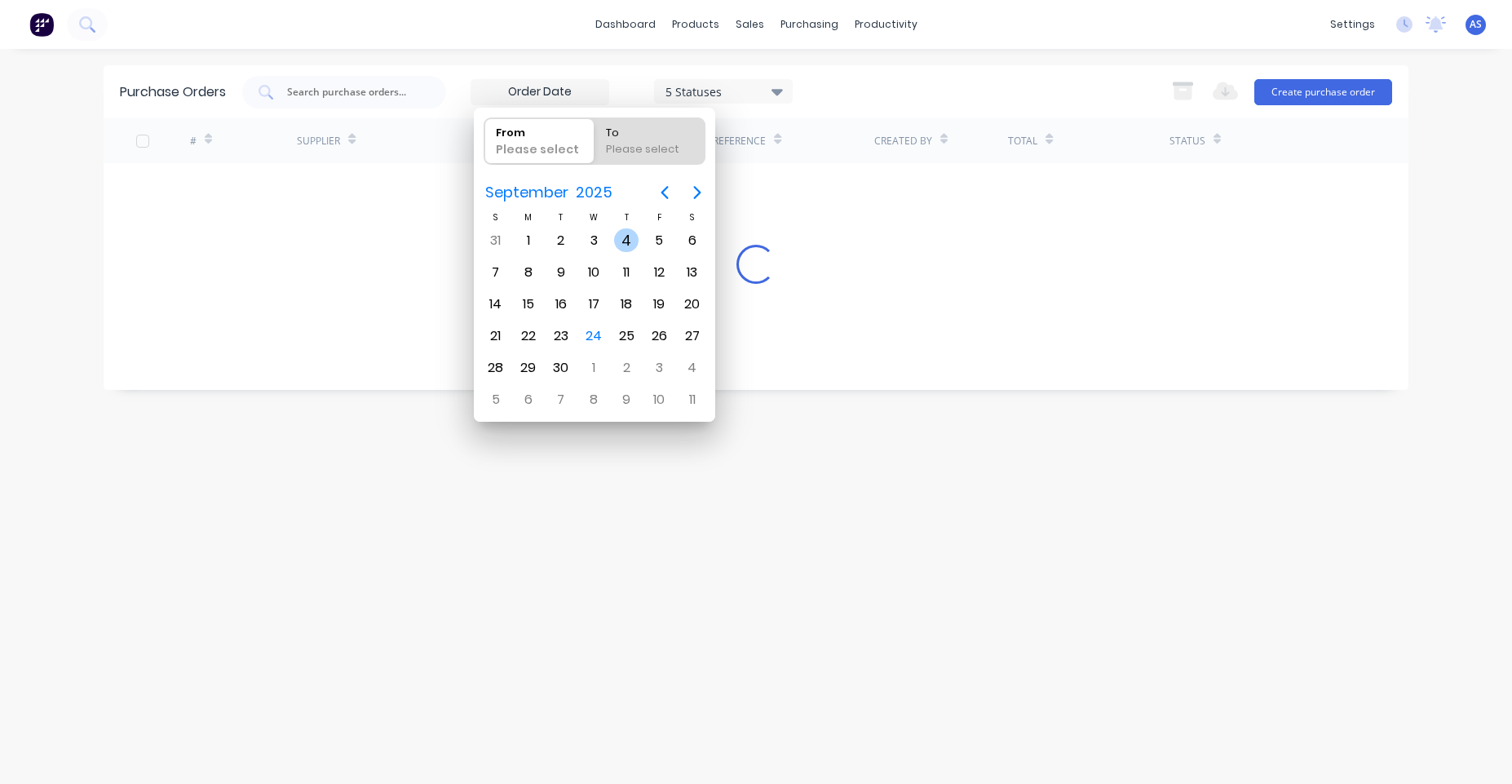
click at [626, 240] on div "4" at bounding box center [626, 240] width 25 height 25
type input "04/09/25"
radio input "false"
radio input "true"
click at [686, 298] on div "20" at bounding box center [693, 304] width 25 height 25
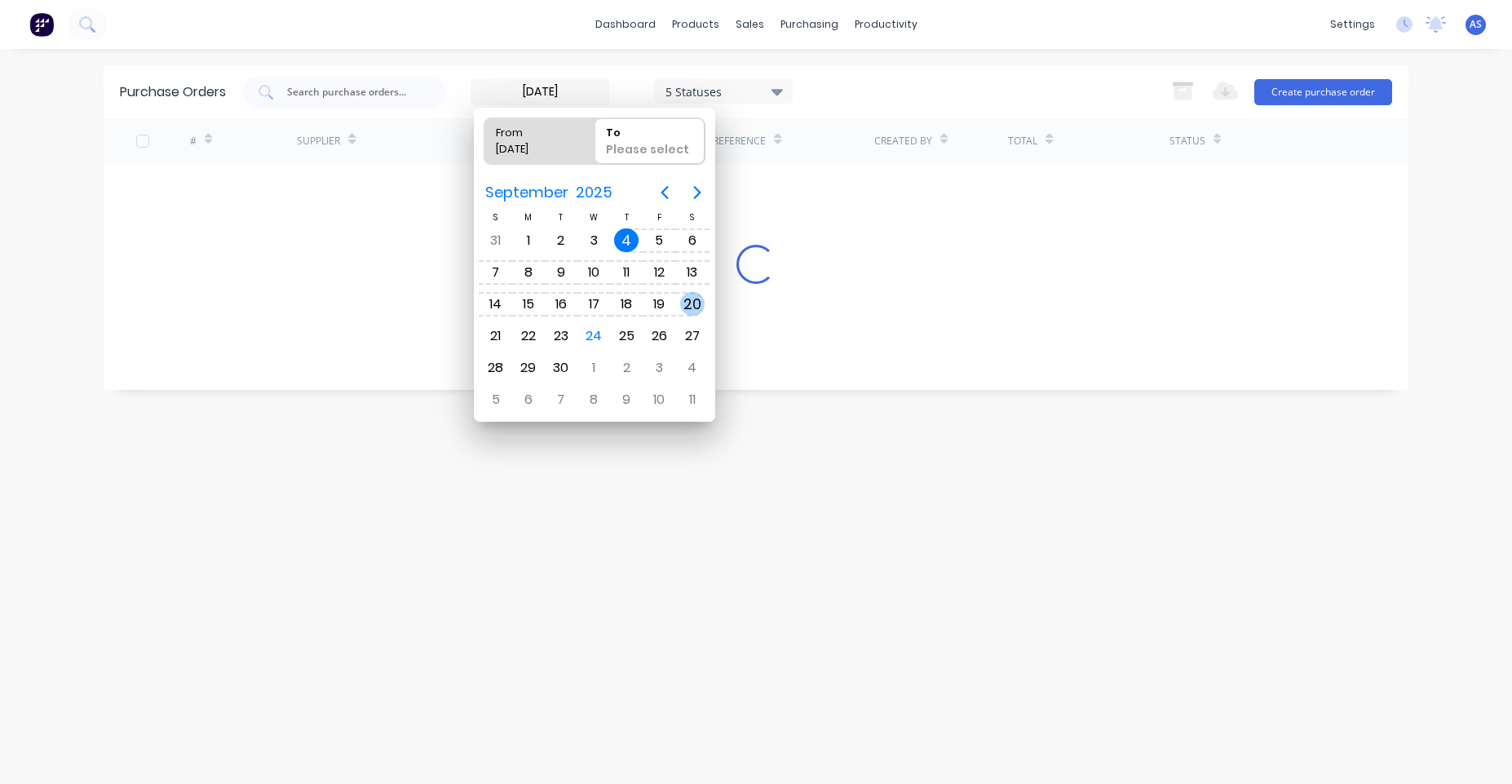
type input "04/09/25 - 20/09/25"
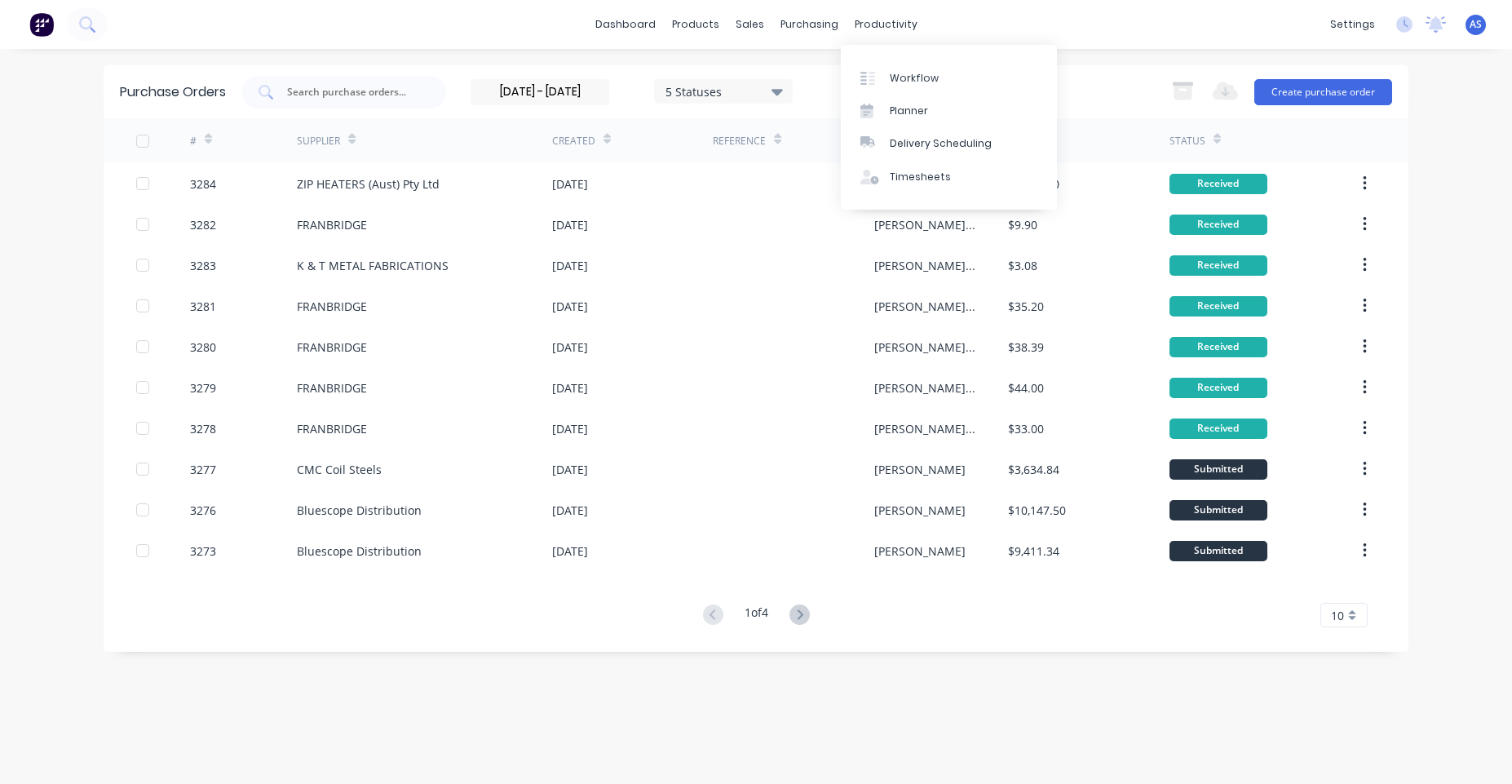
drag, startPoint x: 1072, startPoint y: 650, endPoint x: 1064, endPoint y: 650, distance: 8.0
click at [1068, 650] on div "Purchase Orders 04/09/25 - 20/09/25 5 Statuses 04/09/25 - 20/09/25 5 Statuses E…" at bounding box center [756, 359] width 1305 height 587
click at [830, 104] on div "Suppliers" at bounding box center [843, 111] width 49 height 15
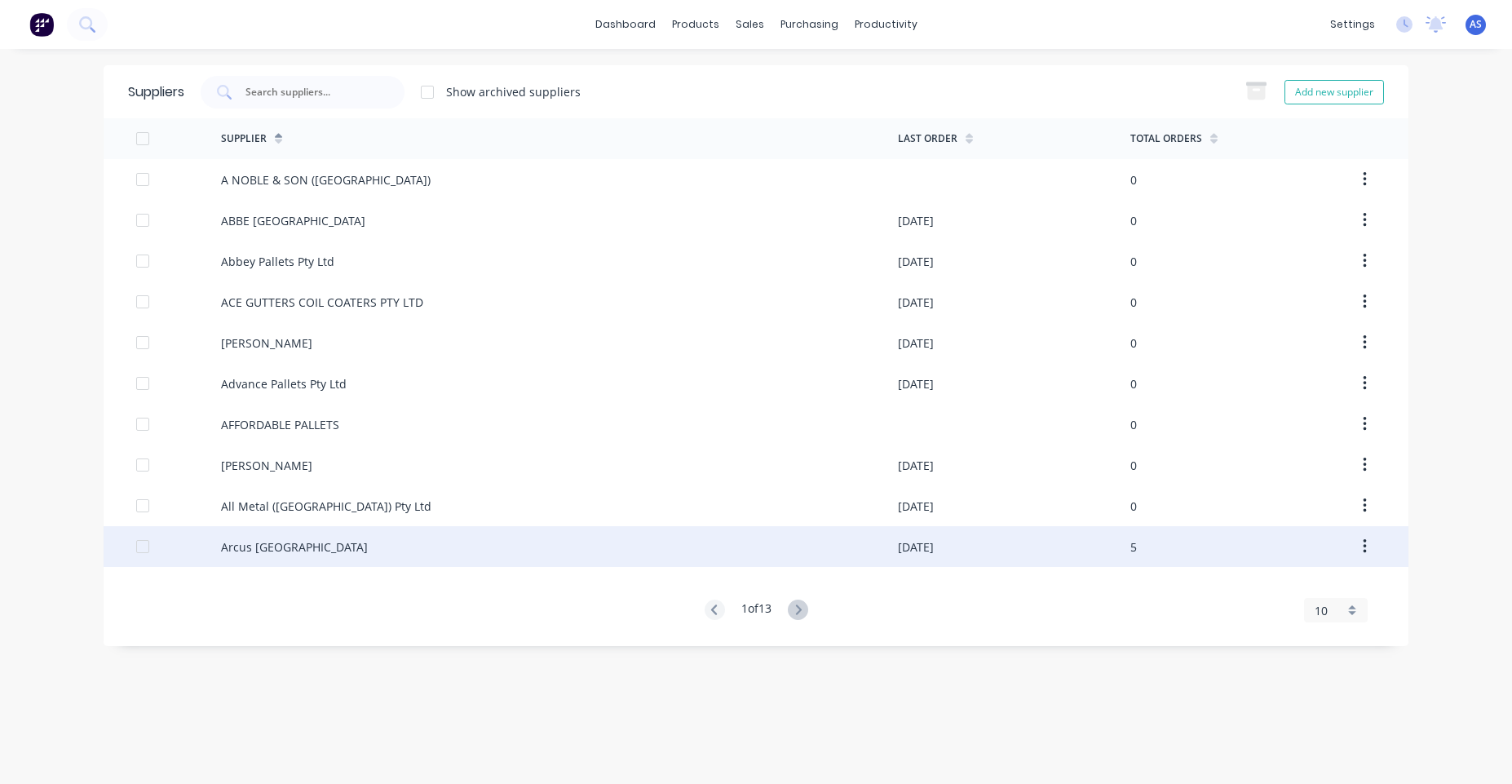
click at [934, 546] on div "08/07/25" at bounding box center [915, 546] width 36 height 17
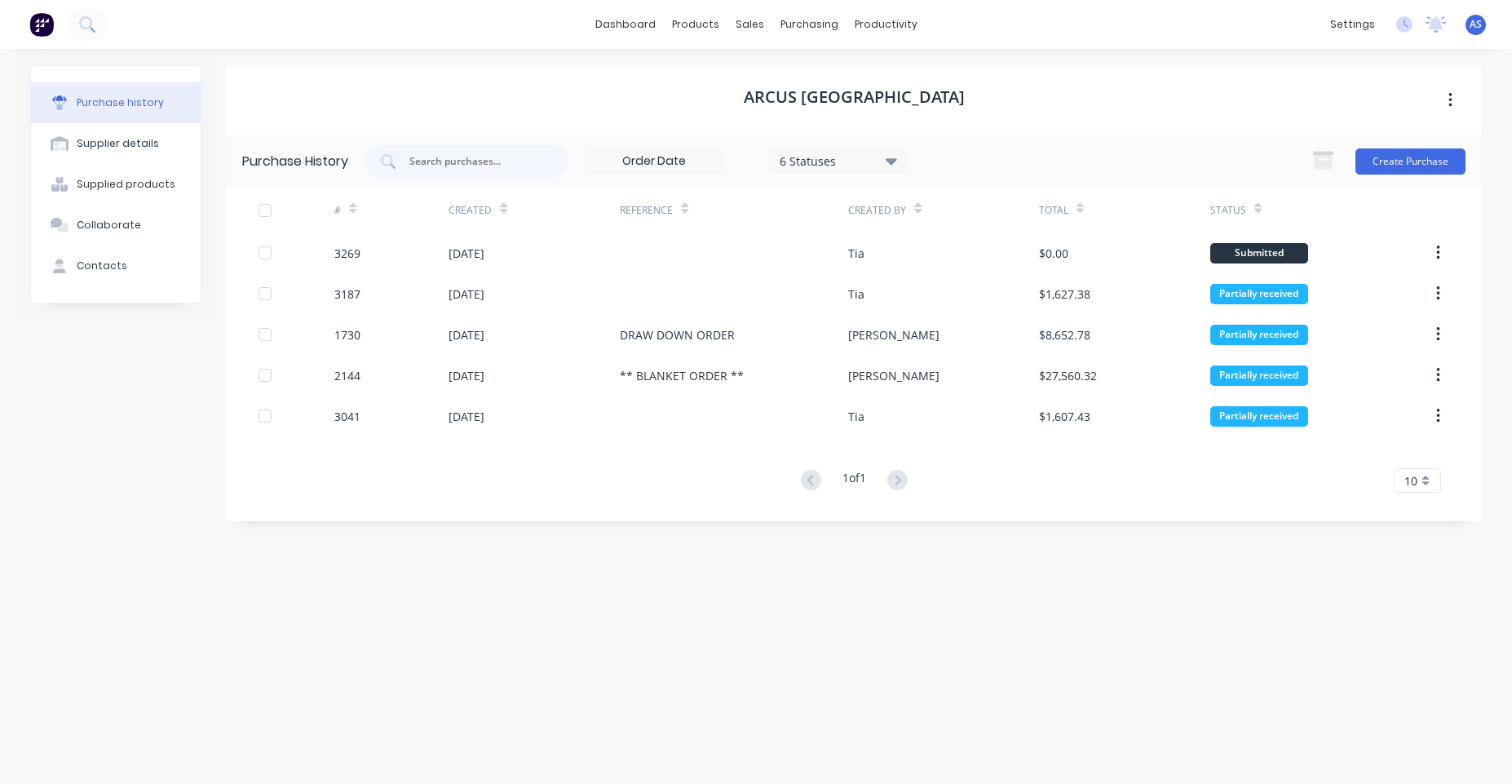
click at [641, 160] on input at bounding box center [655, 161] width 137 height 25
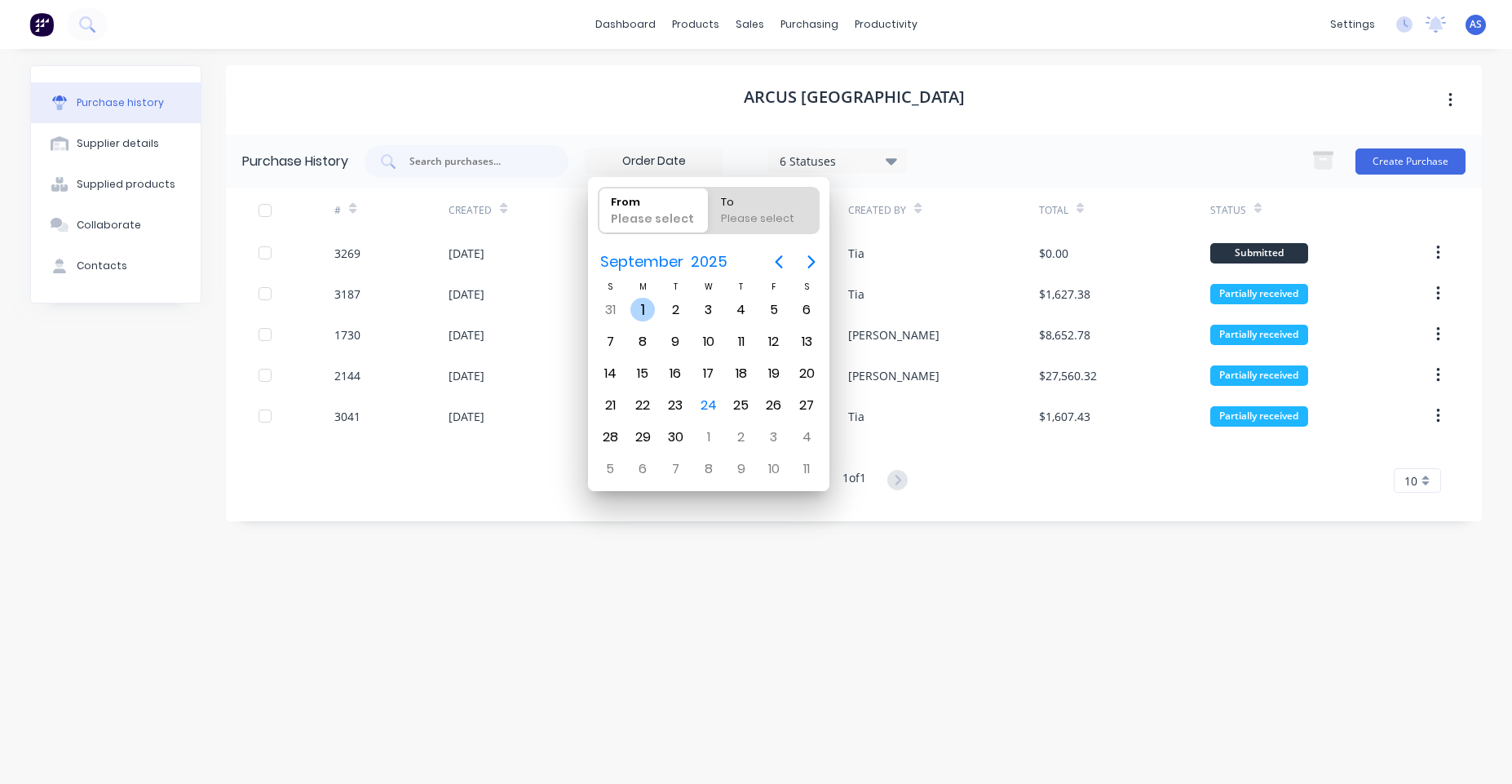
click at [652, 300] on div "Sep 1" at bounding box center [642, 309] width 33 height 31
type input "01/09/25"
radio input "false"
radio input "true"
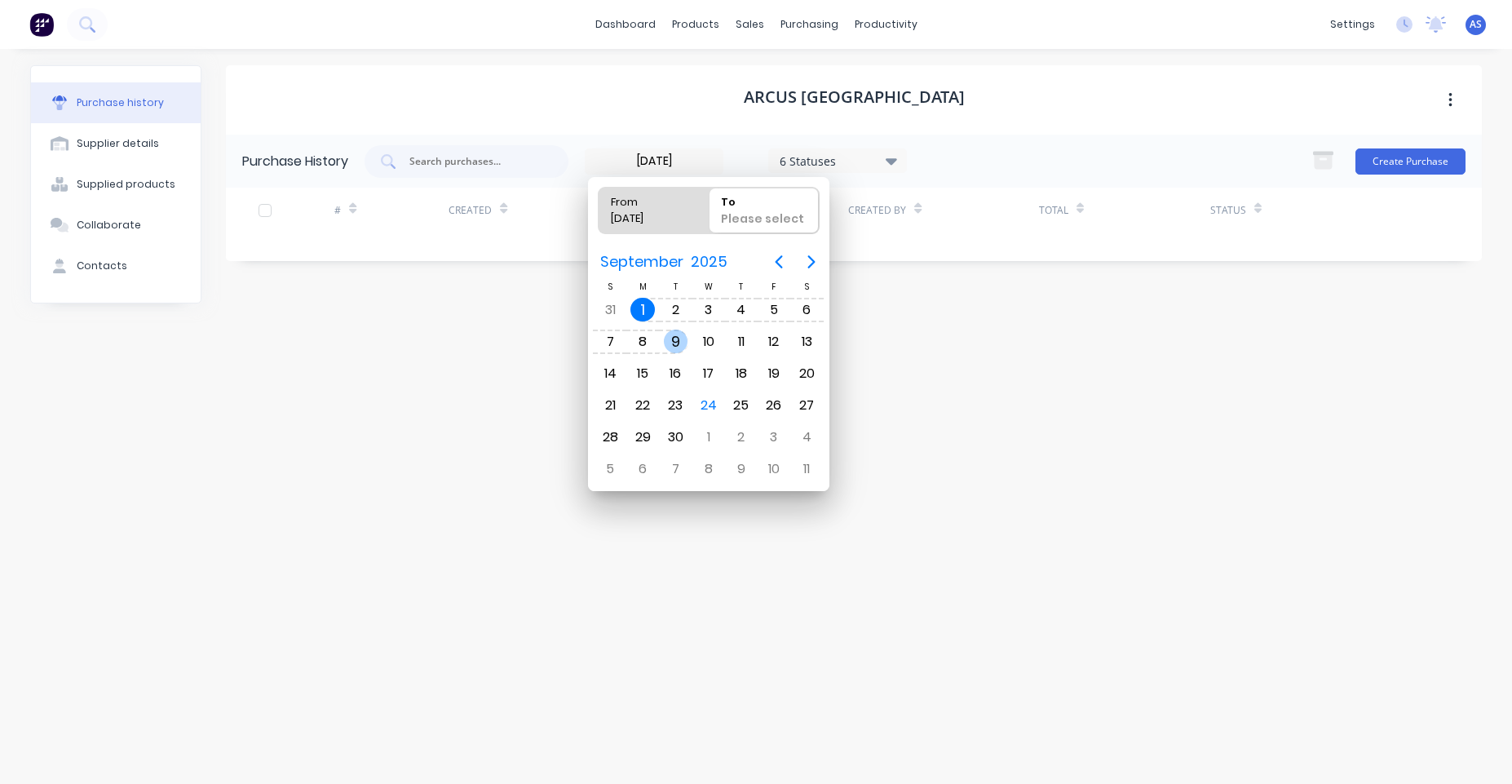
click at [684, 342] on div "9" at bounding box center [676, 342] width 25 height 25
type input "01/09/25 - 09/09/25"
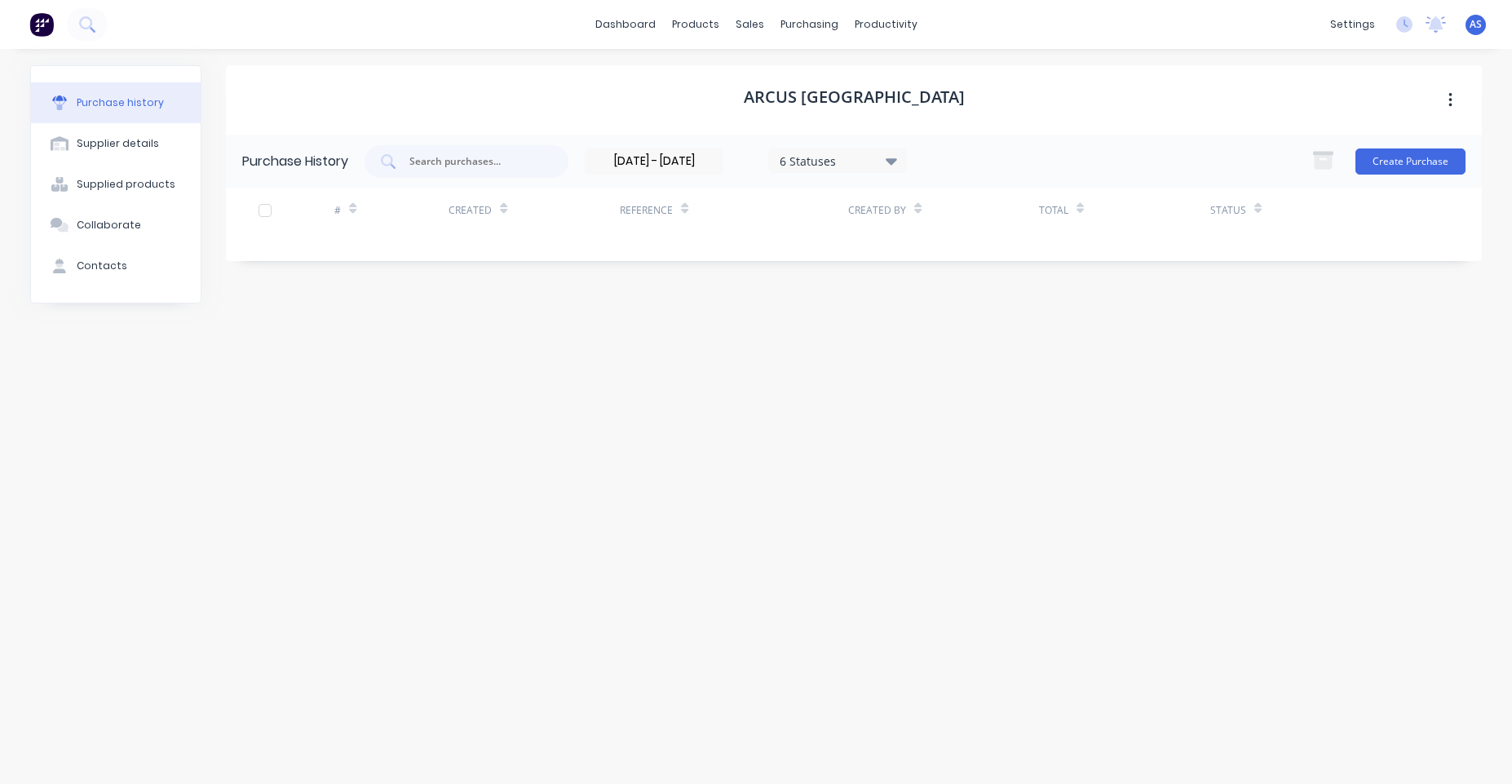
click at [643, 167] on input "01/09/25 - 09/09/25" at bounding box center [655, 161] width 137 height 25
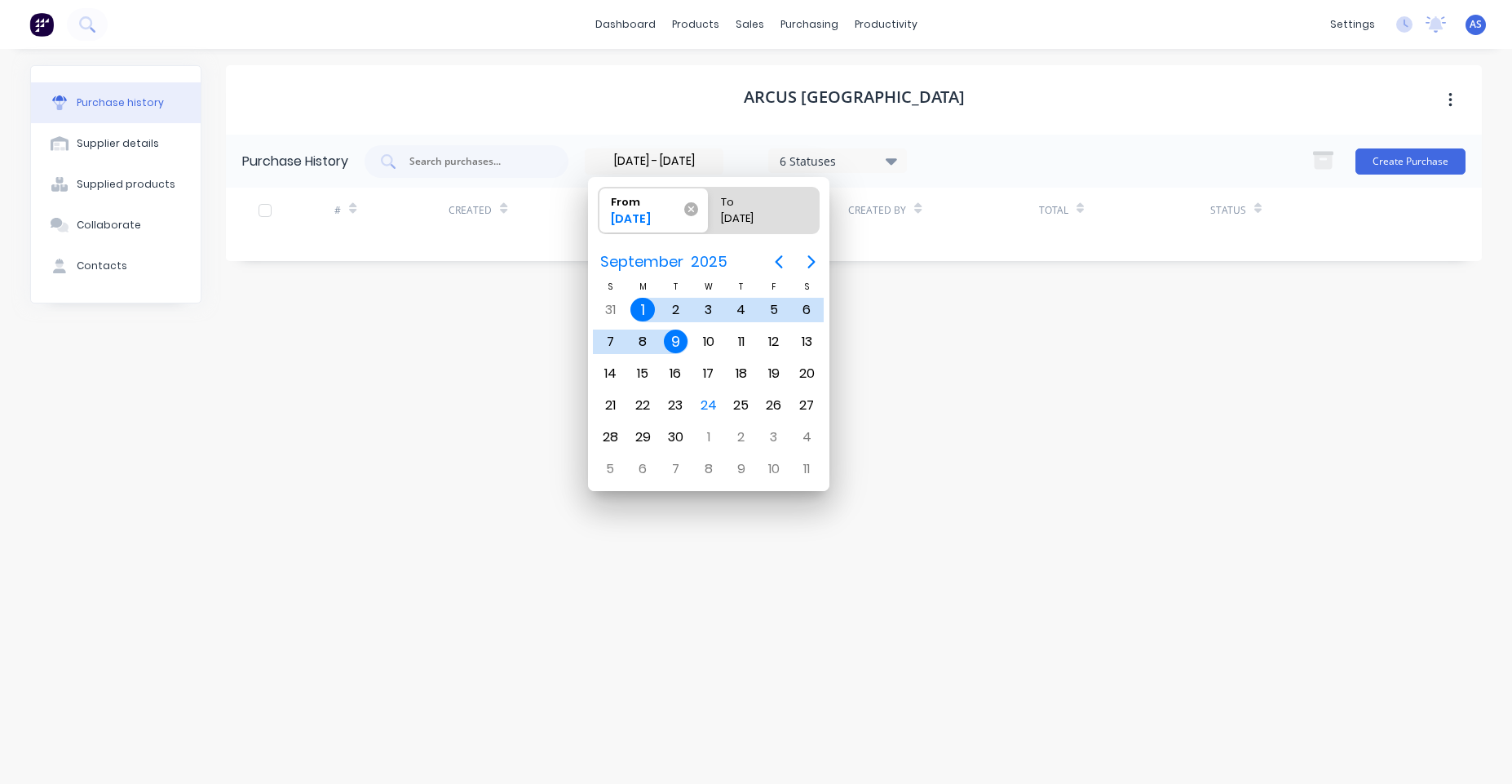
click at [685, 209] on span "From 01/09/25" at bounding box center [653, 211] width 110 height 46
click at [599, 209] on input "From 01/09/25" at bounding box center [598, 211] width 1 height 46
click at [689, 211] on icon at bounding box center [692, 210] width 14 height 14
click at [599, 211] on input "From 01/09/25" at bounding box center [598, 211] width 1 height 46
click at [688, 301] on div "2" at bounding box center [675, 309] width 33 height 31
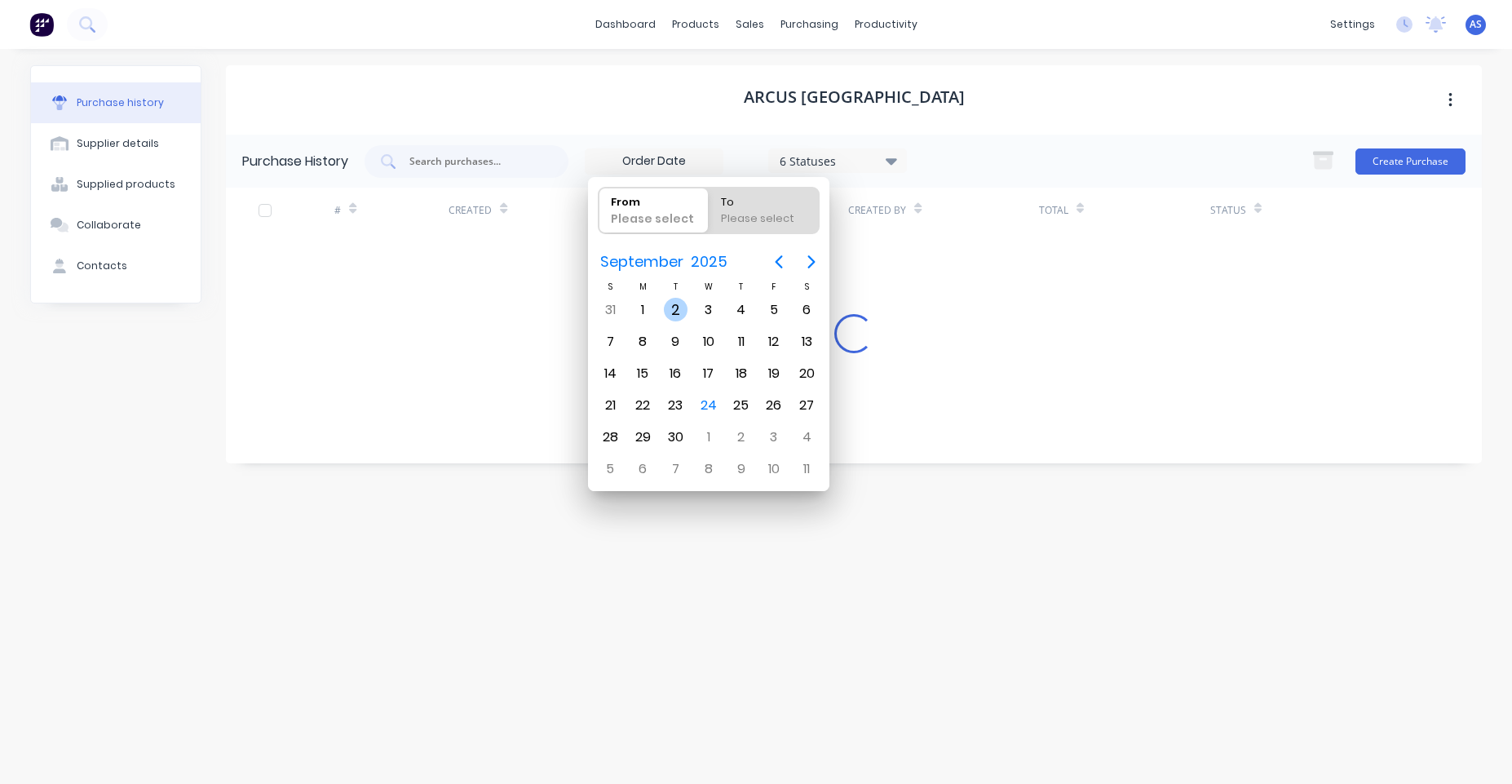
type input "02/09/25"
radio input "false"
radio input "true"
click at [716, 363] on div "17" at bounding box center [708, 373] width 33 height 31
type input "02/09/25 - 17/09/25"
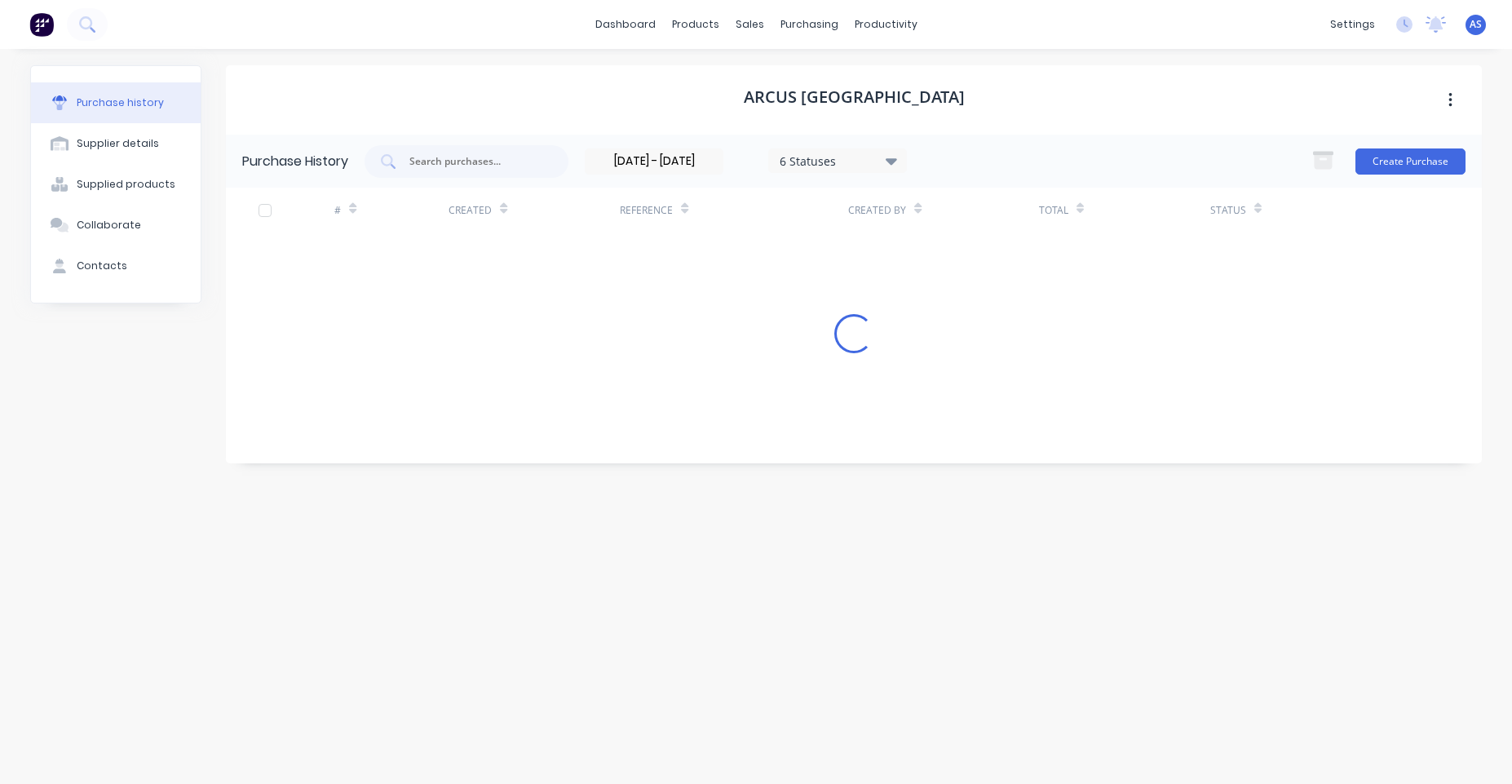
click at [686, 165] on input "02/09/25 - 17/09/25" at bounding box center [655, 161] width 137 height 25
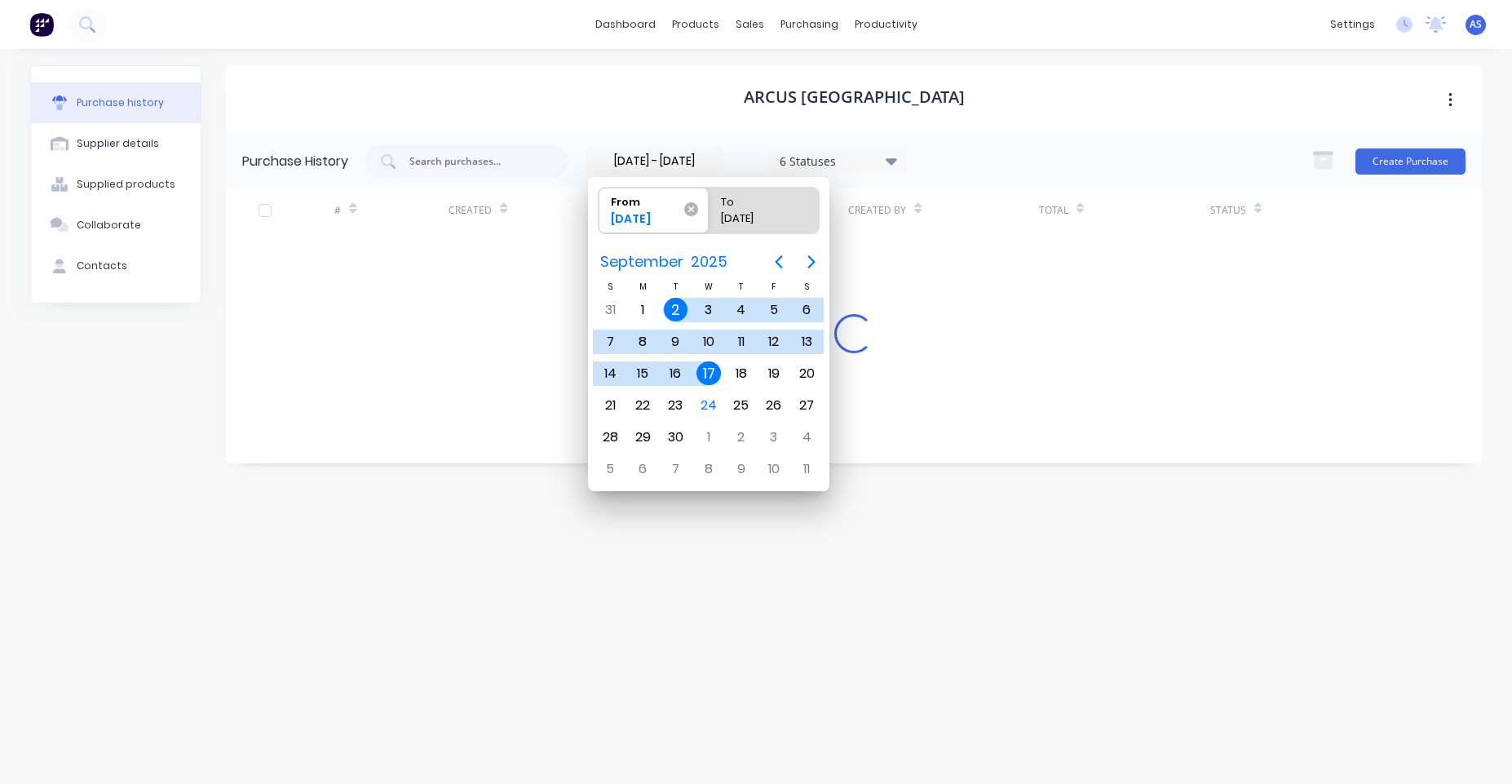
click at [693, 208] on icon at bounding box center [692, 210] width 14 height 14
click at [599, 208] on input "From 02/09/25" at bounding box center [598, 211] width 1 height 46
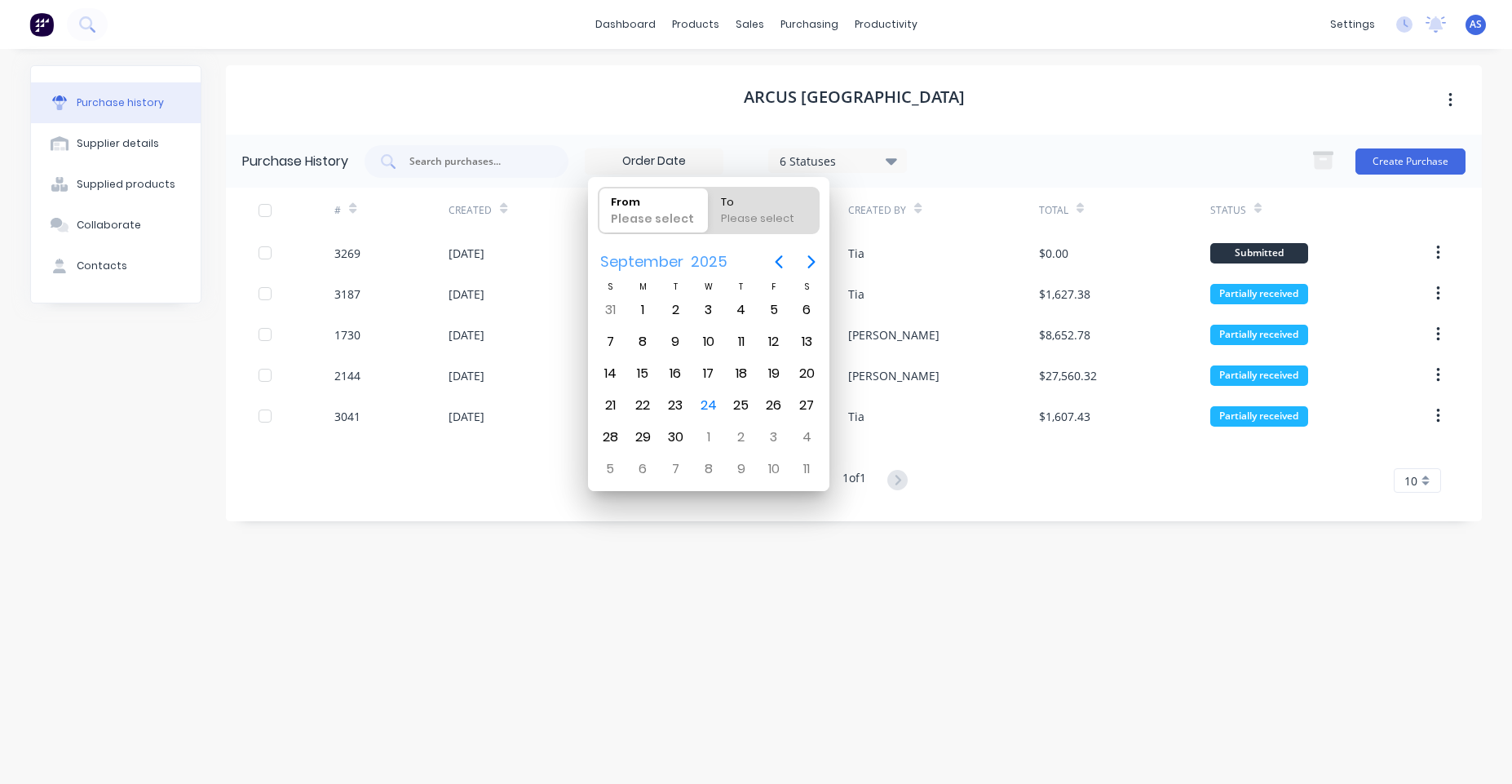
click at [662, 258] on span "September" at bounding box center [641, 261] width 91 height 29
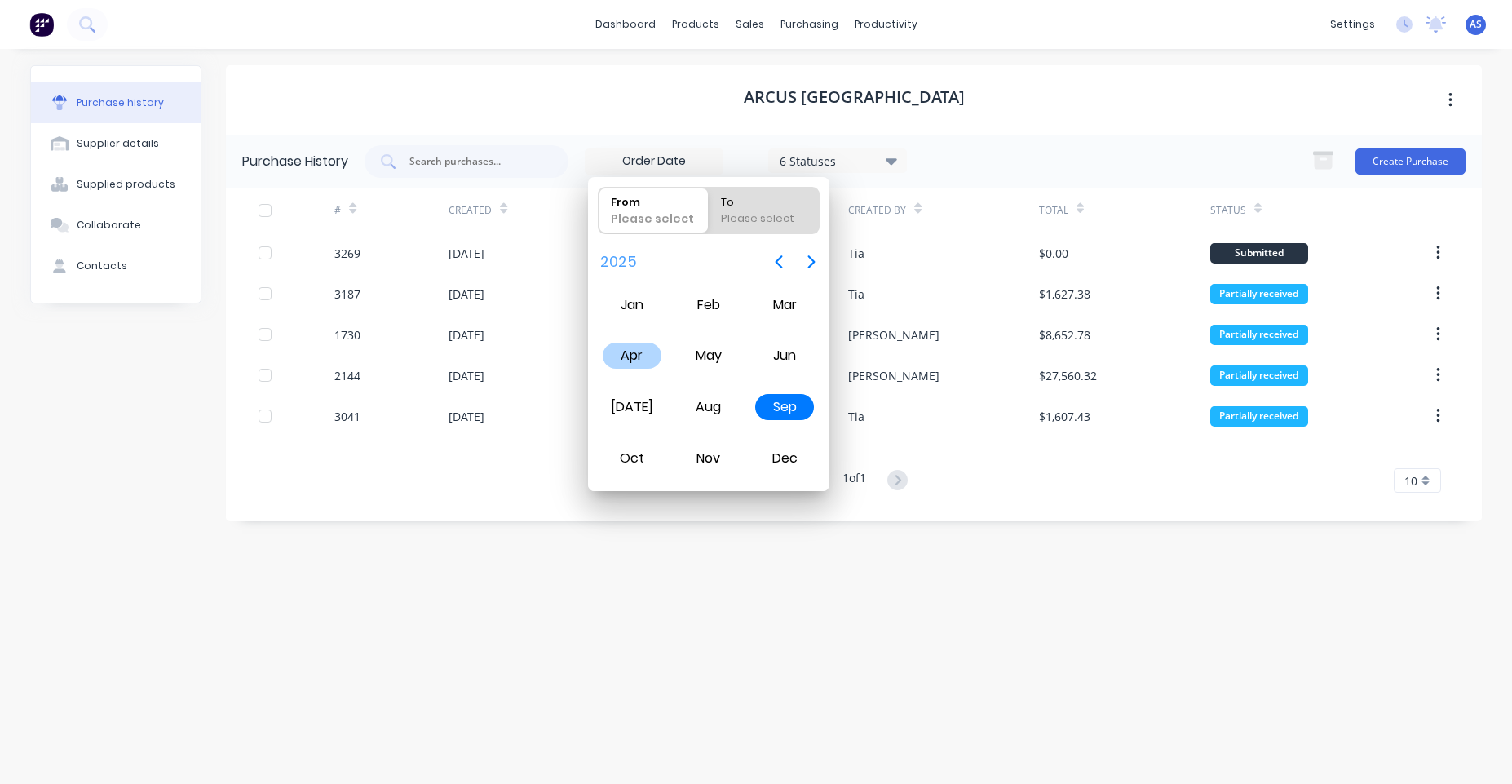
click at [630, 344] on div "Apr" at bounding box center [632, 356] width 59 height 26
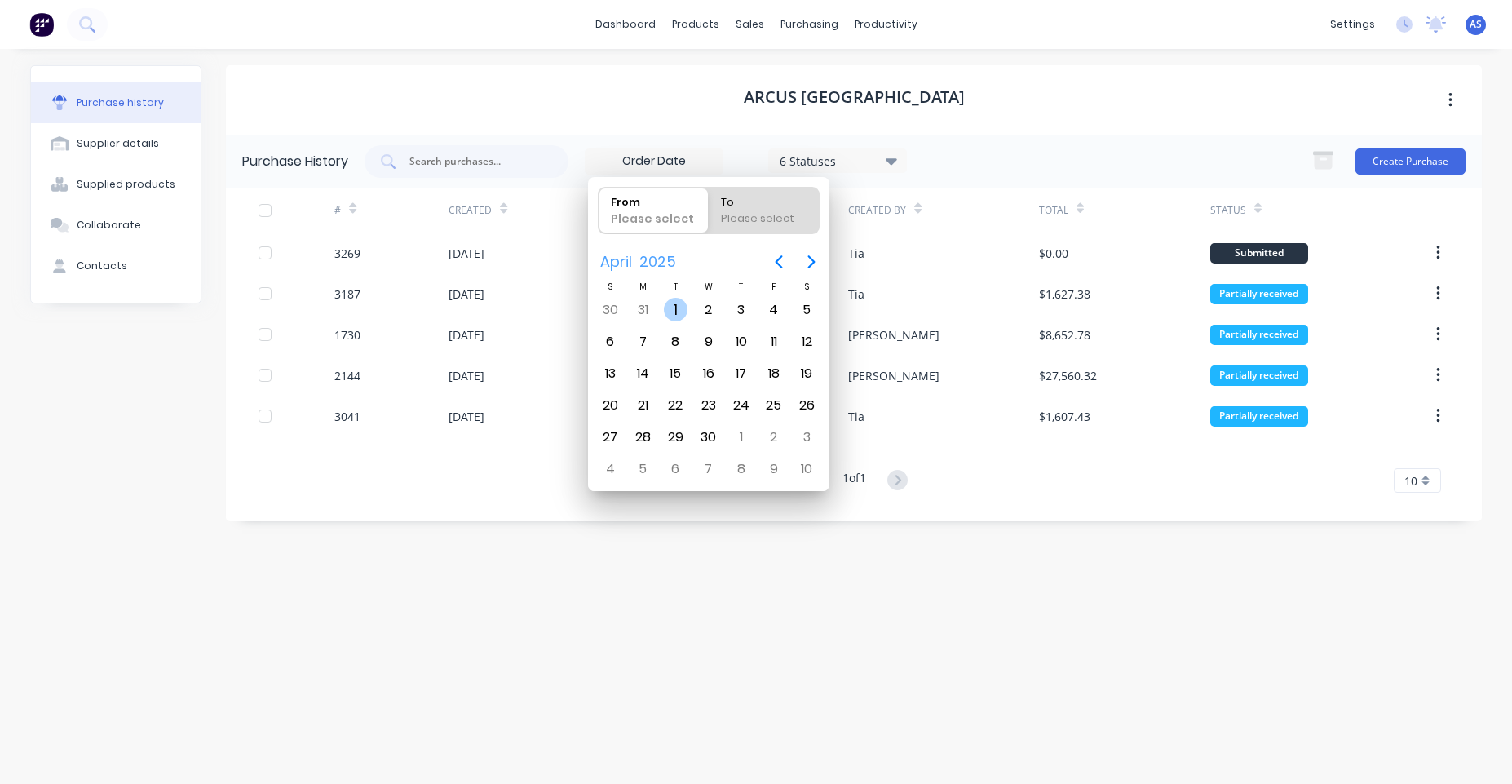
click at [674, 301] on div "1" at bounding box center [676, 310] width 25 height 25
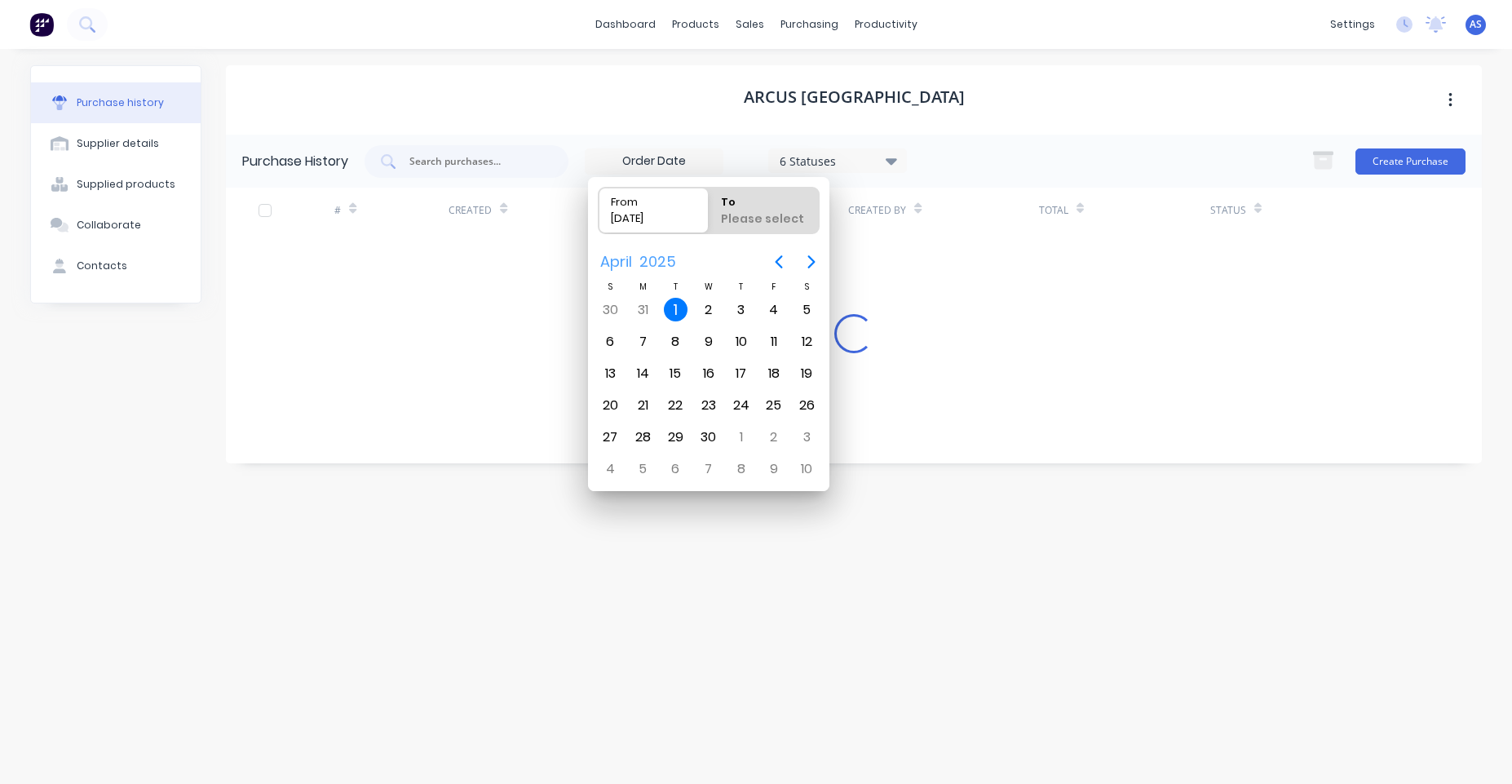
type input "01/04/25"
radio input "false"
radio input "true"
click at [706, 426] on div "30" at bounding box center [708, 437] width 25 height 25
type input "01/04/25 - 30/04/25"
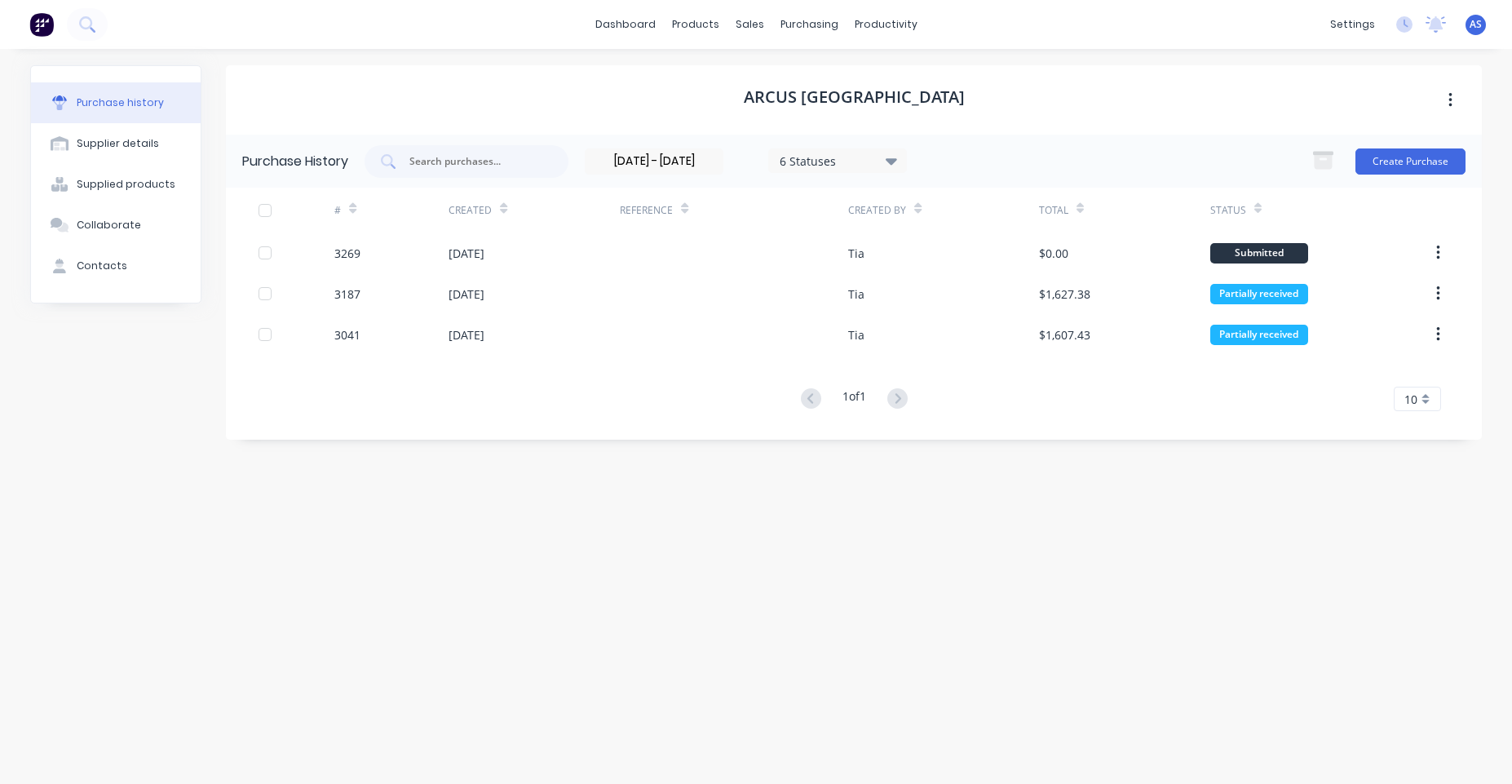
click at [660, 159] on input "01/04/25 - 30/04/25" at bounding box center [655, 161] width 137 height 25
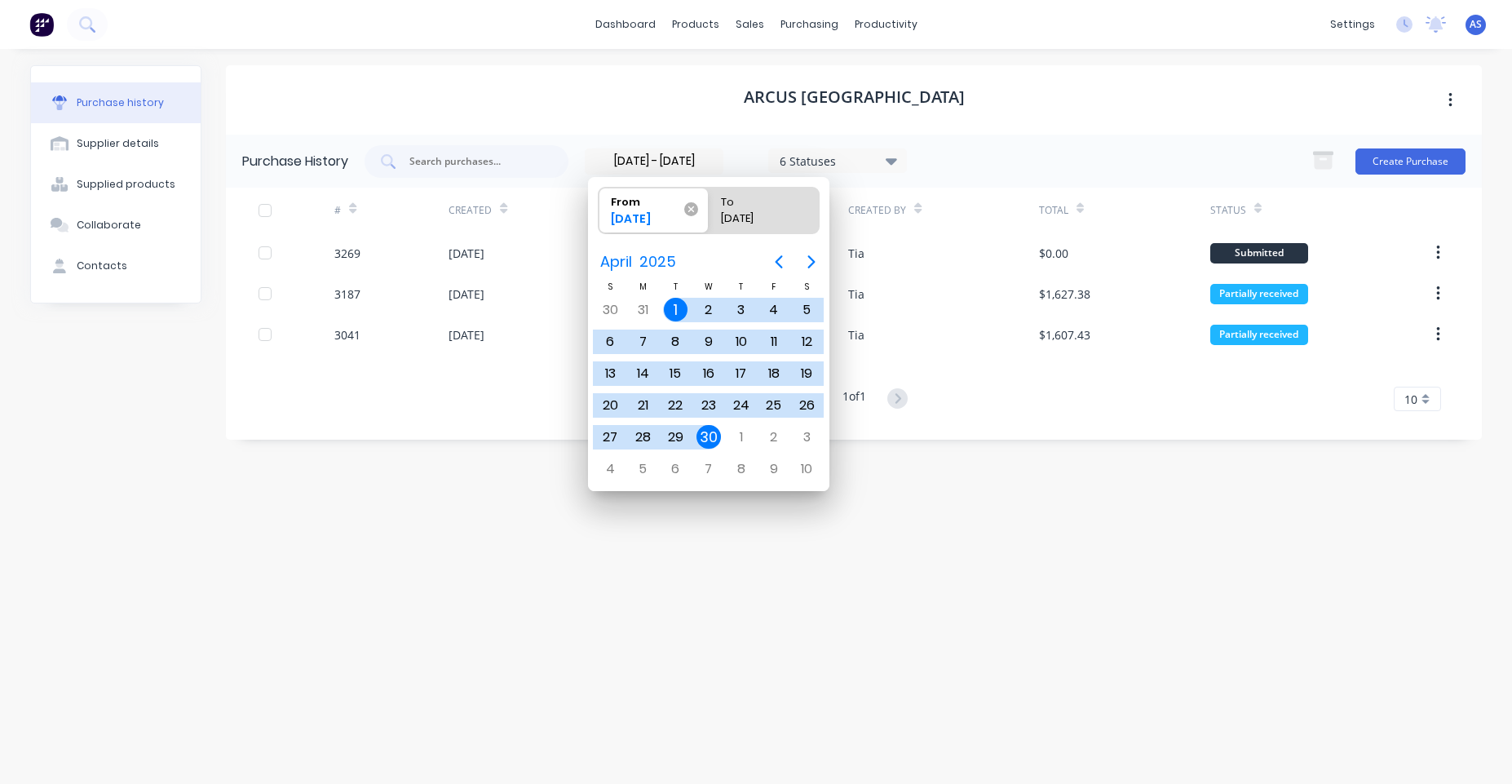
click at [692, 211] on icon at bounding box center [692, 210] width 14 height 14
click at [599, 211] on input "From 01/04/25" at bounding box center [598, 211] width 1 height 46
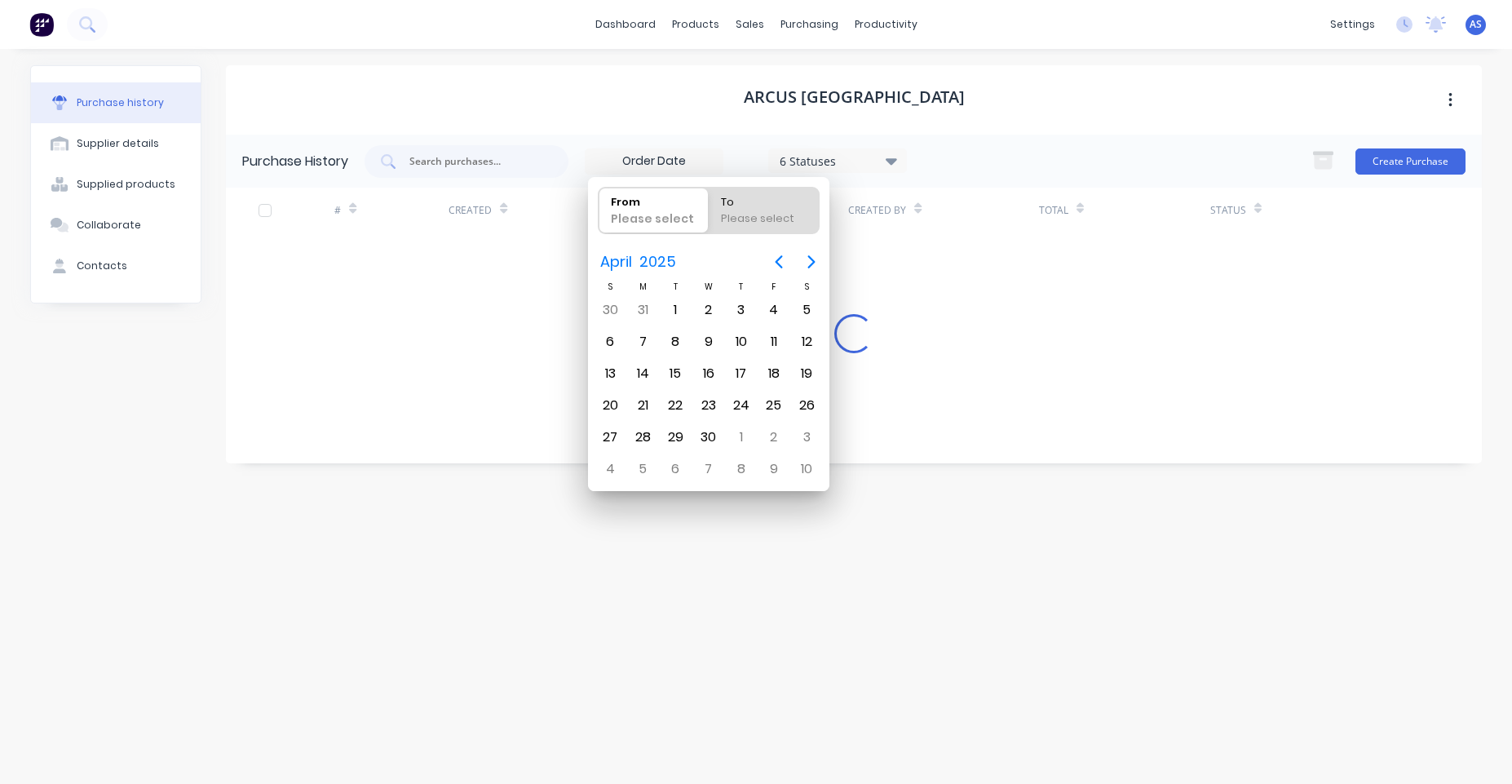
click at [444, 420] on div "Purchase History 6 Statuses 6 Statuses Create Purchase # Created Reference Crea…" at bounding box center [853, 299] width 1256 height 329
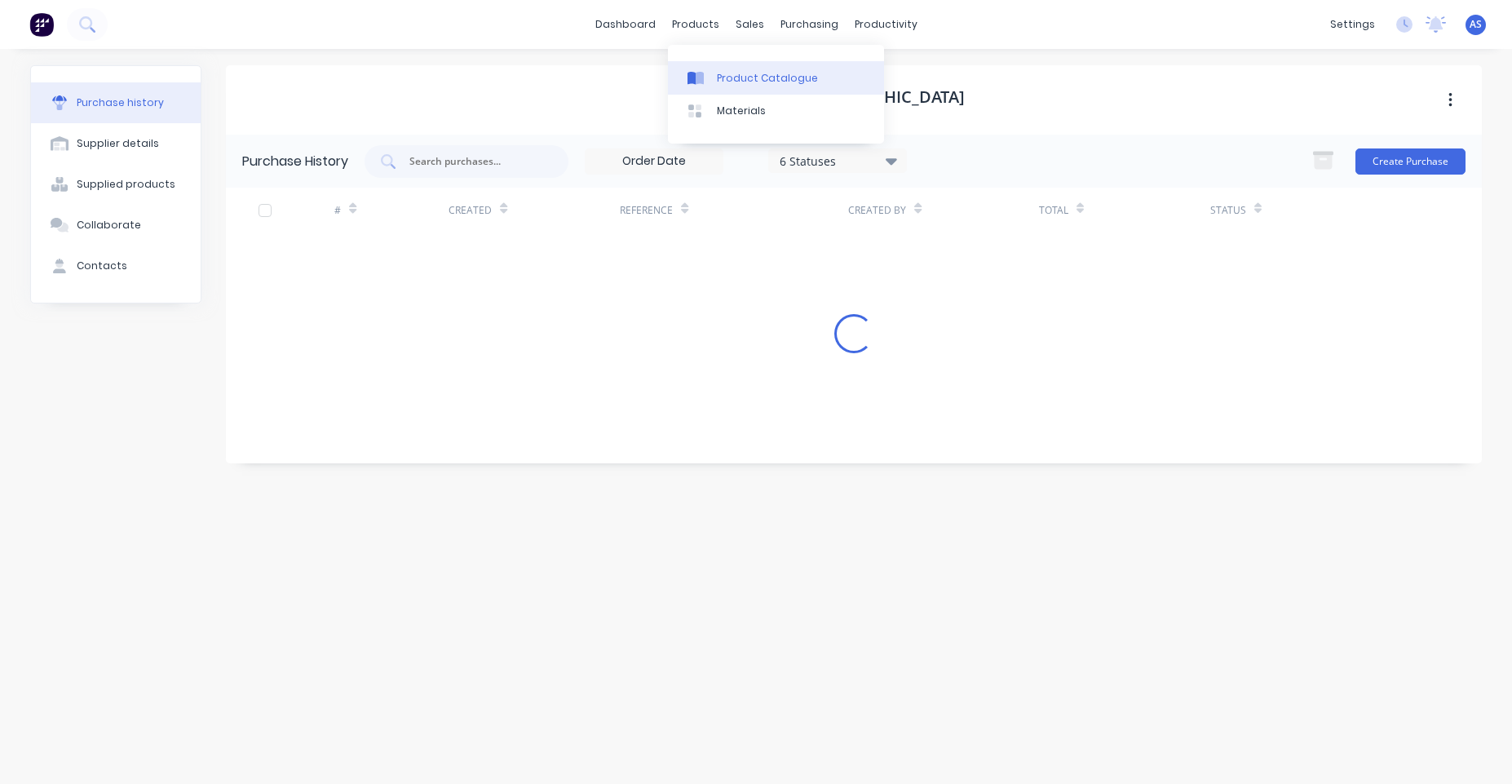
click at [729, 83] on div "Product Catalogue" at bounding box center [767, 78] width 101 height 15
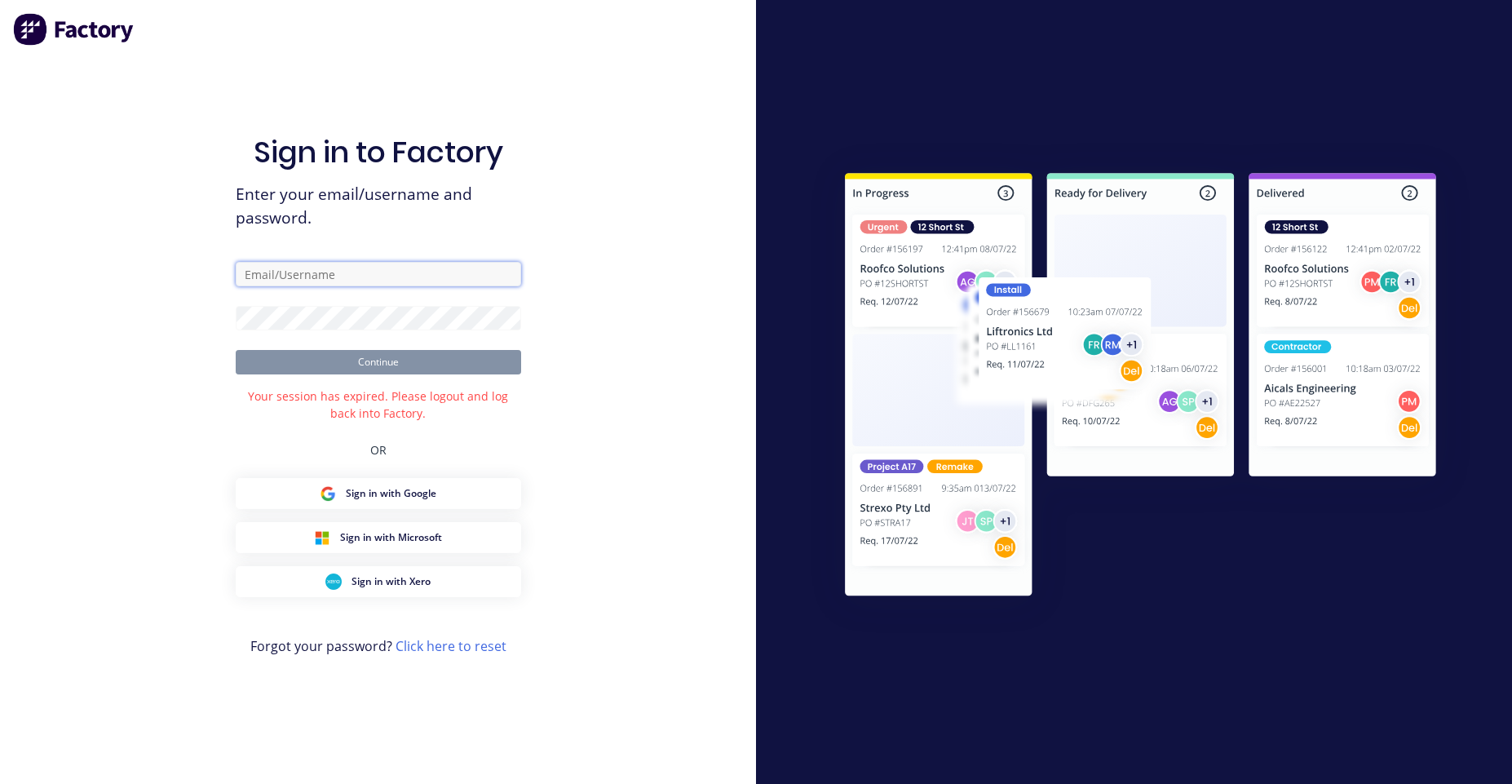
click at [385, 281] on input "text" at bounding box center [378, 274] width 285 height 25
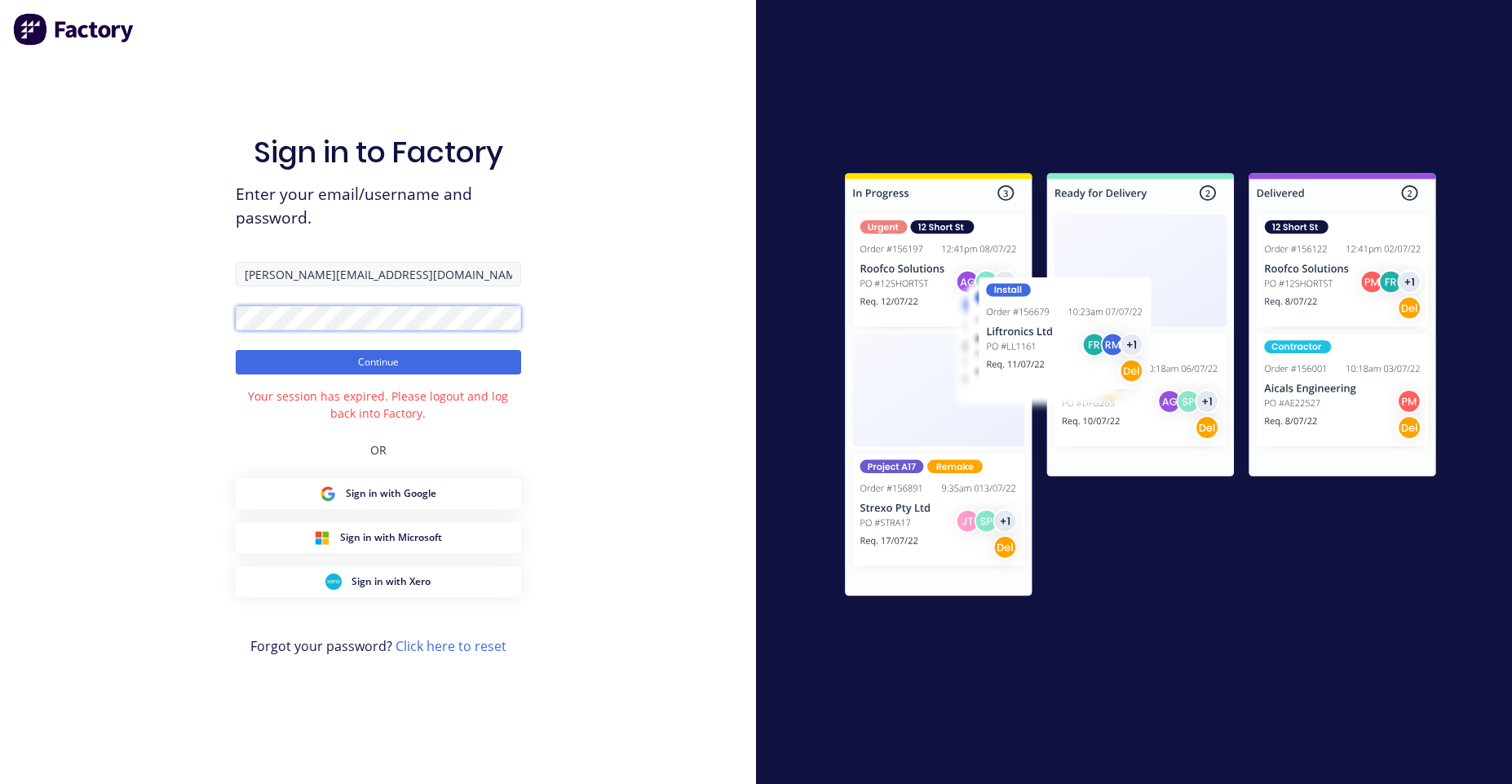
click at [235, 350] on button "Continue" at bounding box center [378, 362] width 285 height 25
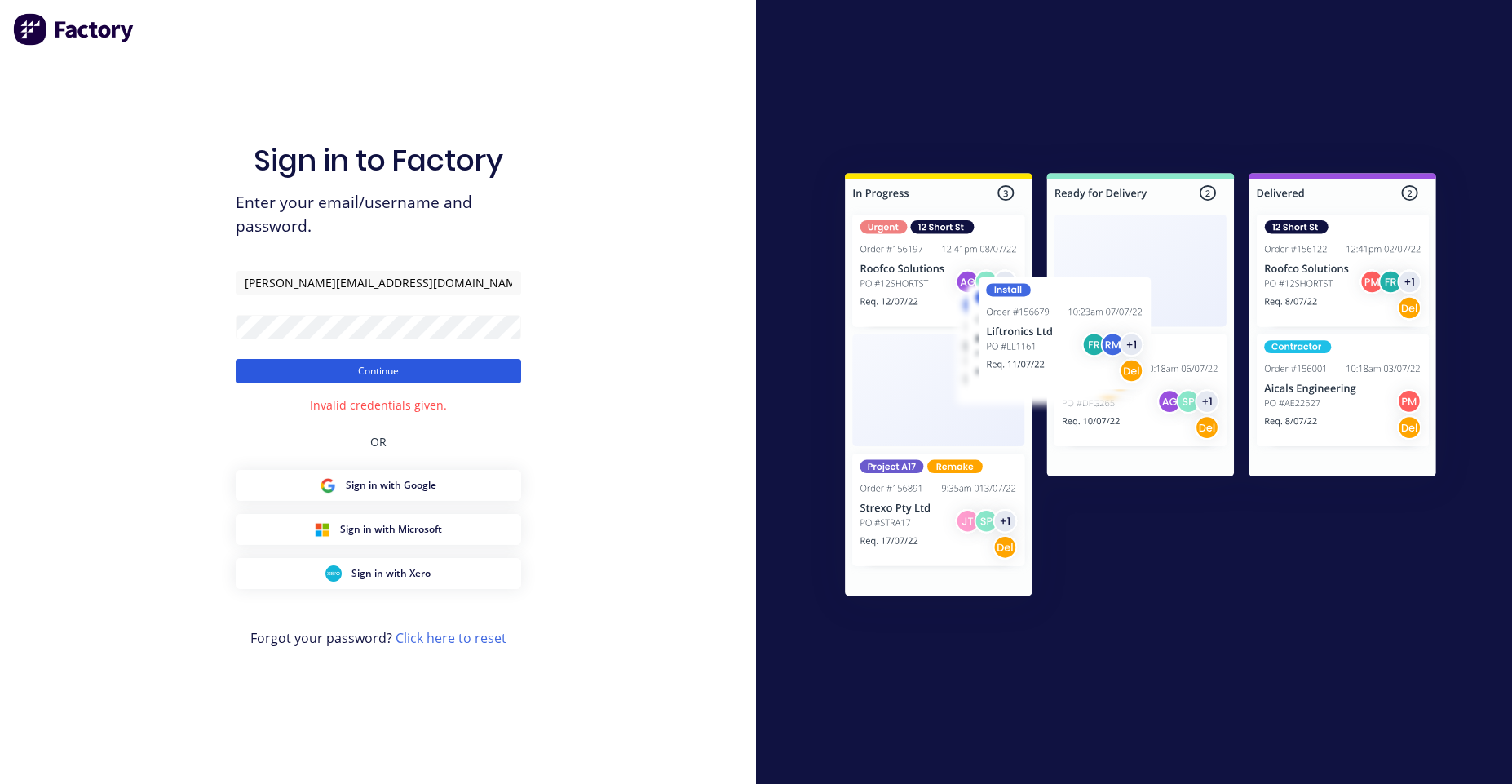
click at [476, 362] on button "Continue" at bounding box center [378, 371] width 285 height 25
click at [477, 367] on button "Continue" at bounding box center [378, 371] width 285 height 25
drag, startPoint x: 394, startPoint y: 283, endPoint x: 517, endPoint y: 270, distance: 123.7
click at [501, 274] on input "angelo@factory.app" at bounding box center [378, 283] width 285 height 25
type input "angelo@vilno.com.au"
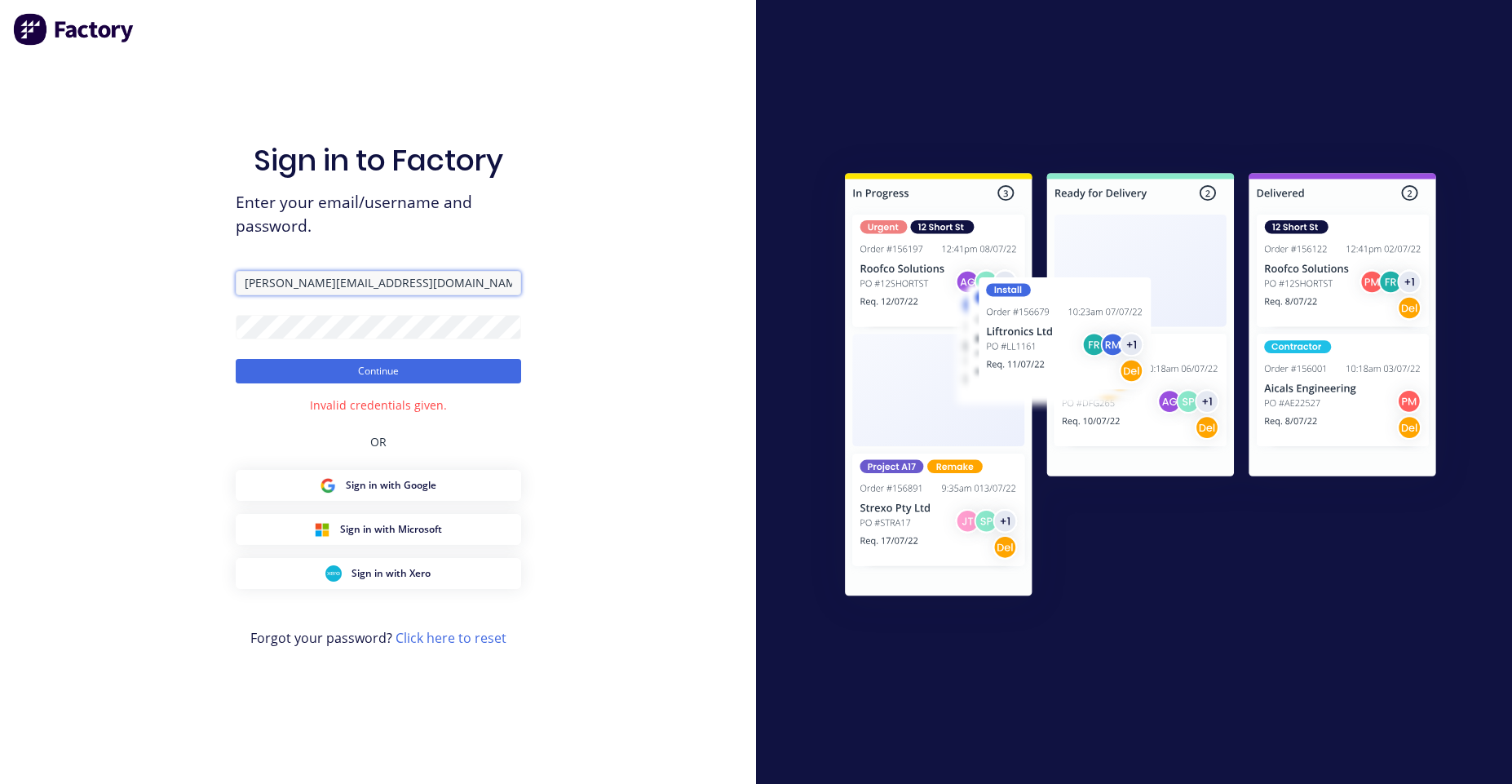
click at [235, 359] on button "Continue" at bounding box center [378, 371] width 285 height 25
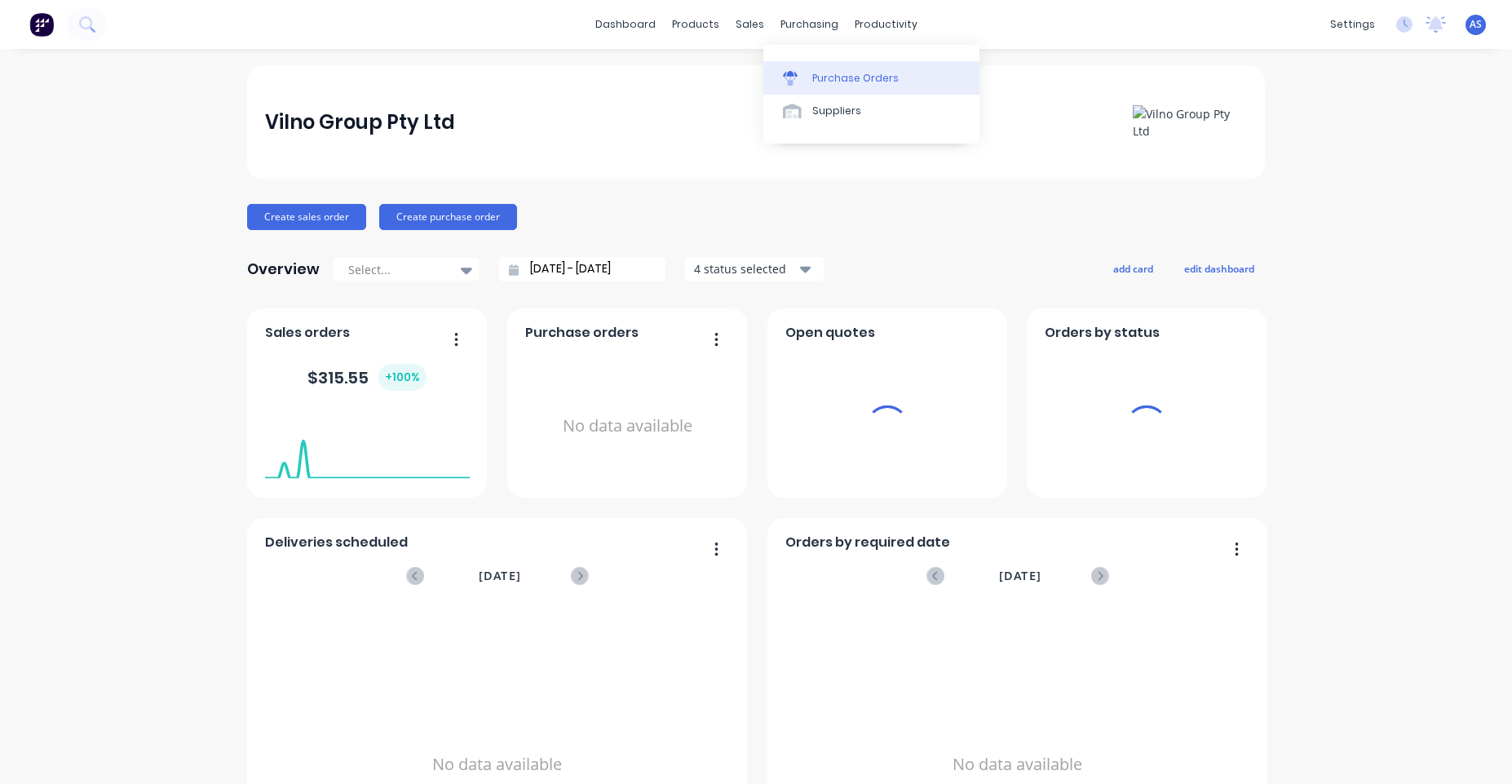
click at [826, 72] on div "Purchase Orders" at bounding box center [856, 78] width 86 height 15
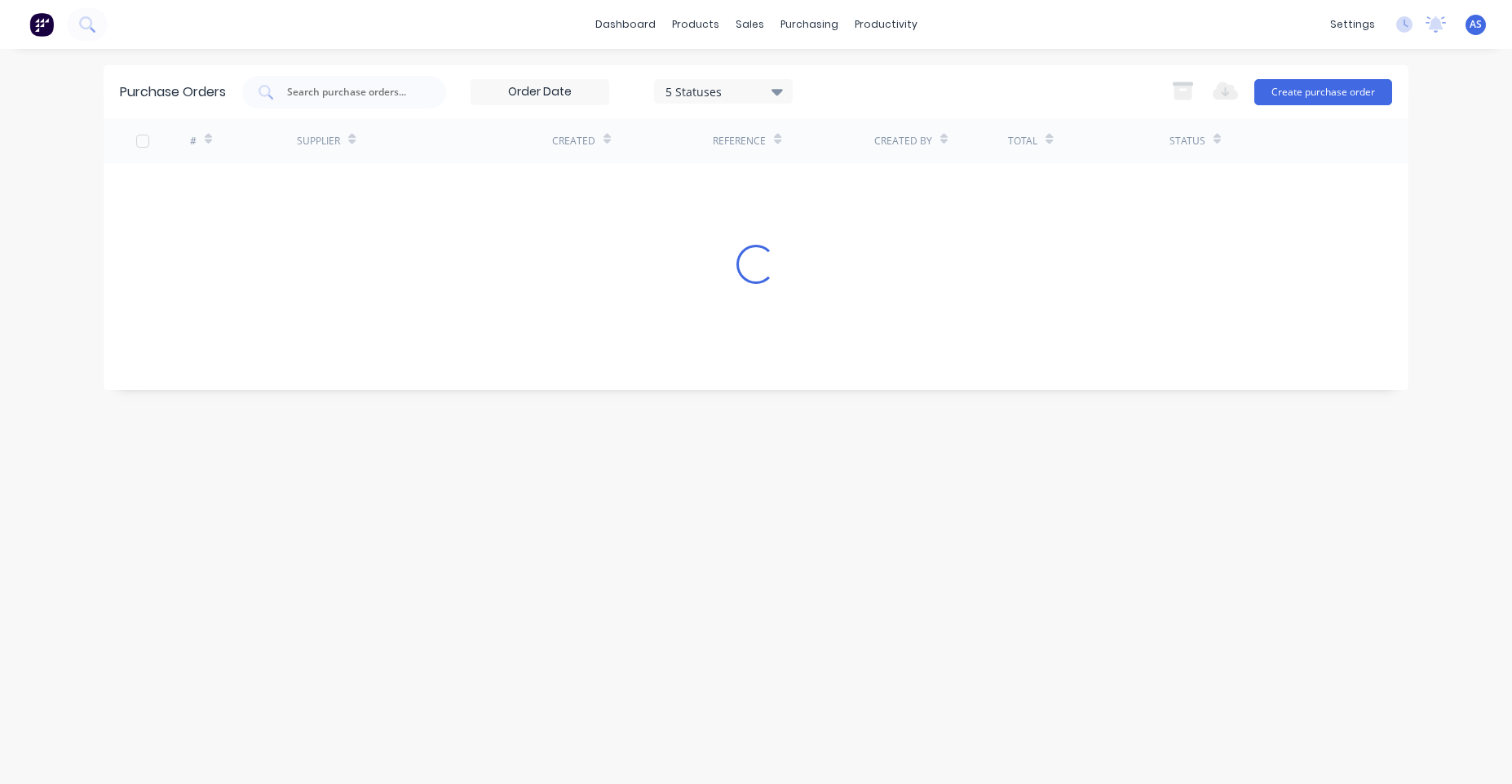
click at [562, 85] on input at bounding box center [540, 92] width 137 height 25
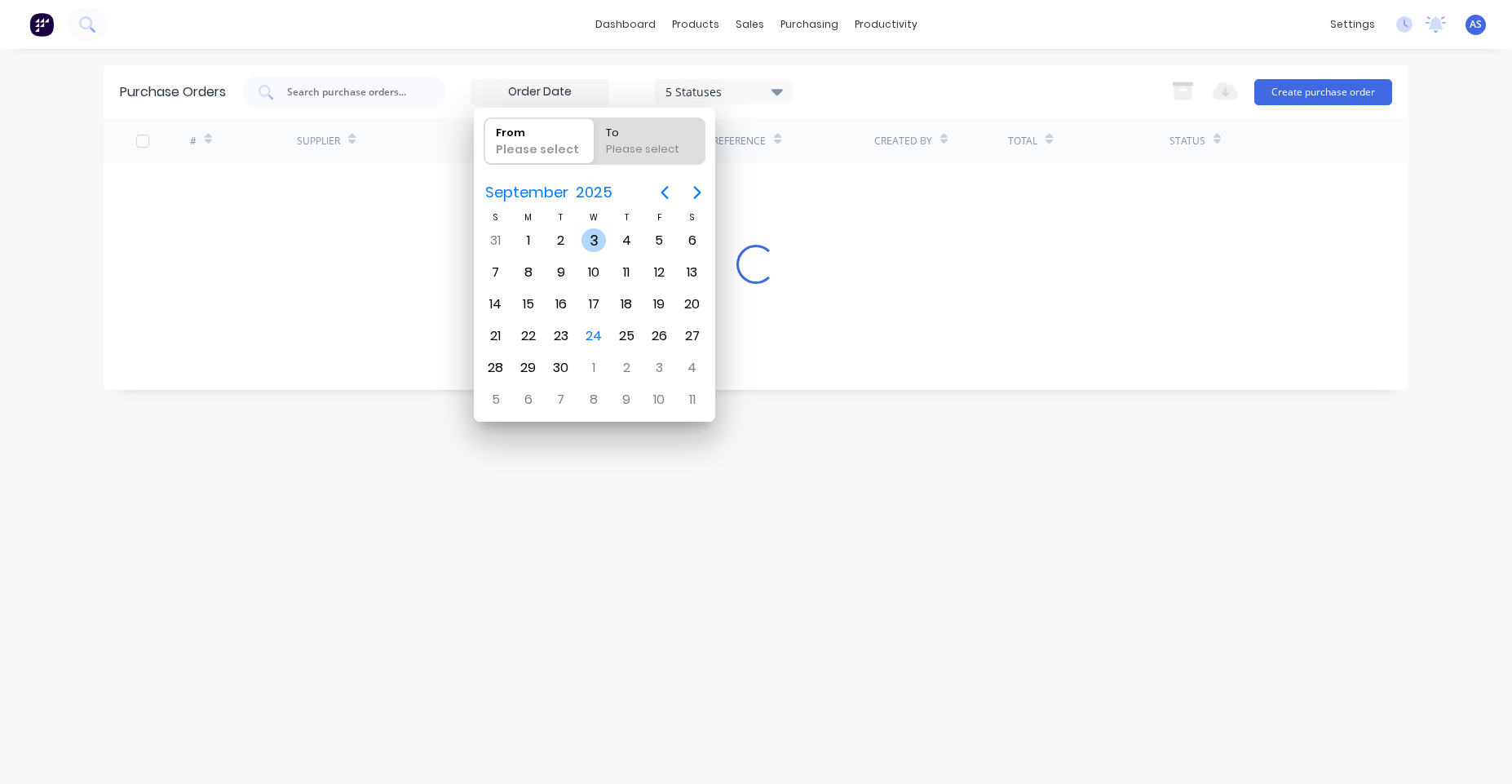
click at [593, 240] on div "3" at bounding box center [594, 240] width 25 height 25
type input "03/09/25"
radio input "false"
radio input "true"
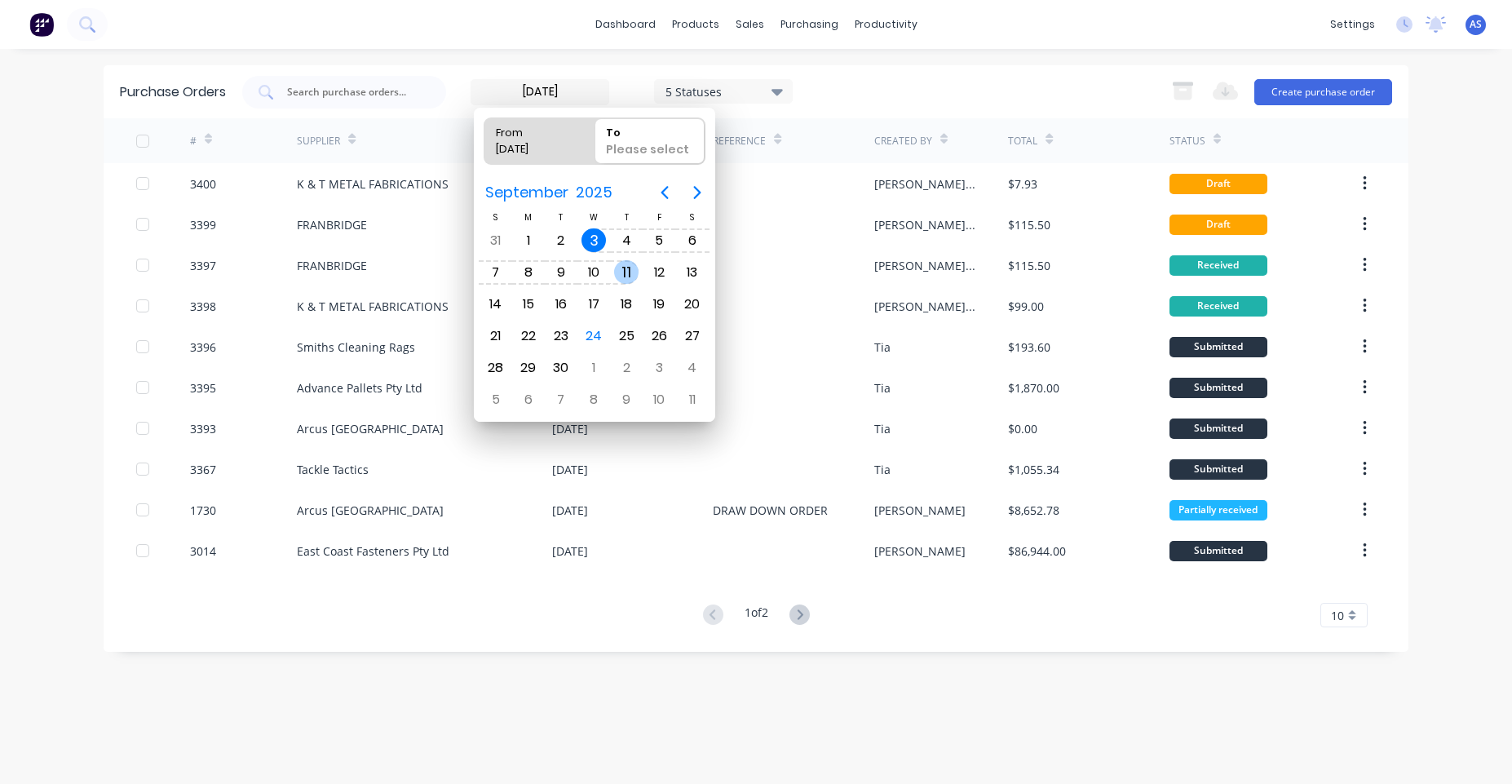
click at [632, 279] on div "11" at bounding box center [626, 272] width 25 height 25
type input "03/09/25 - 11/09/25"
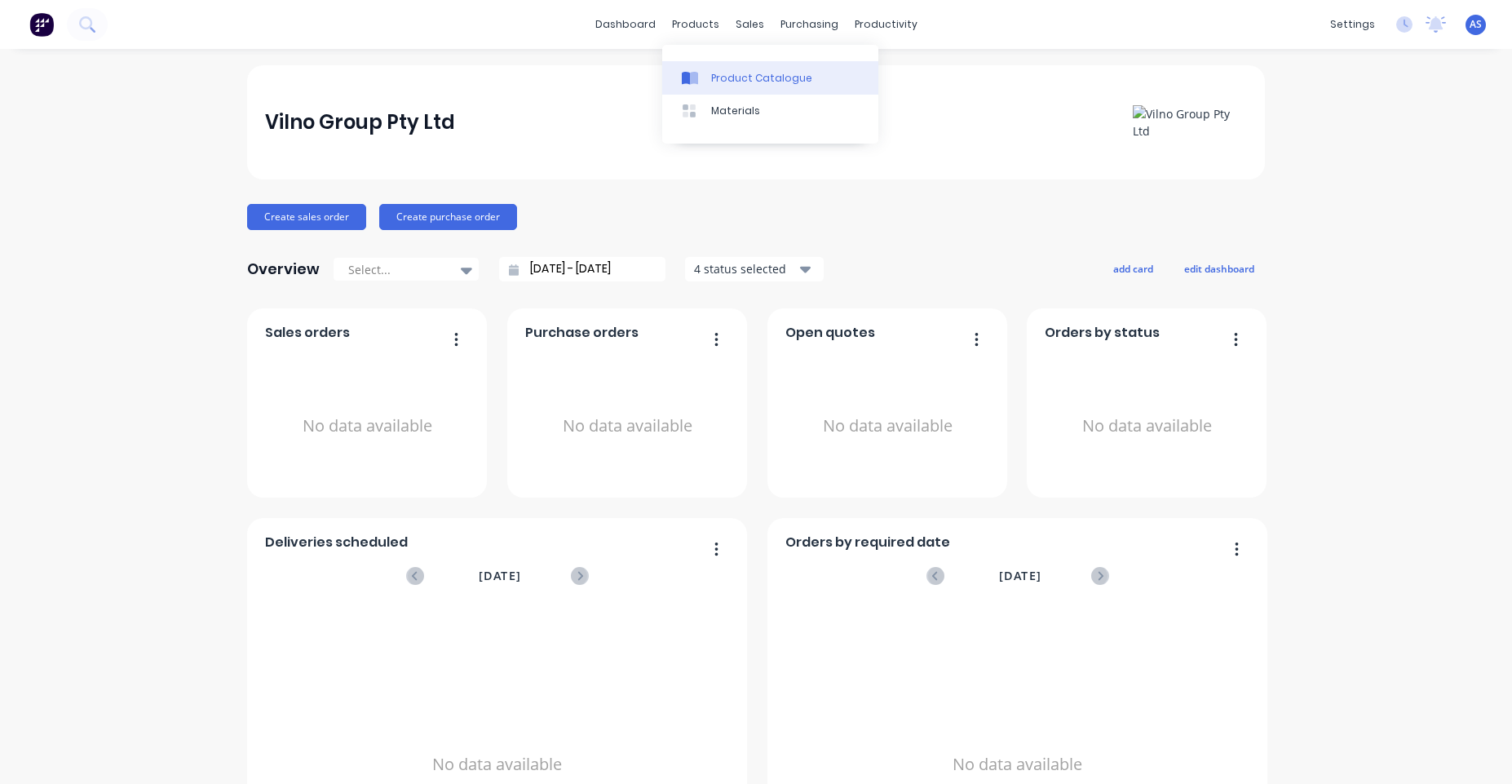
click at [705, 72] on div at bounding box center [694, 78] width 25 height 15
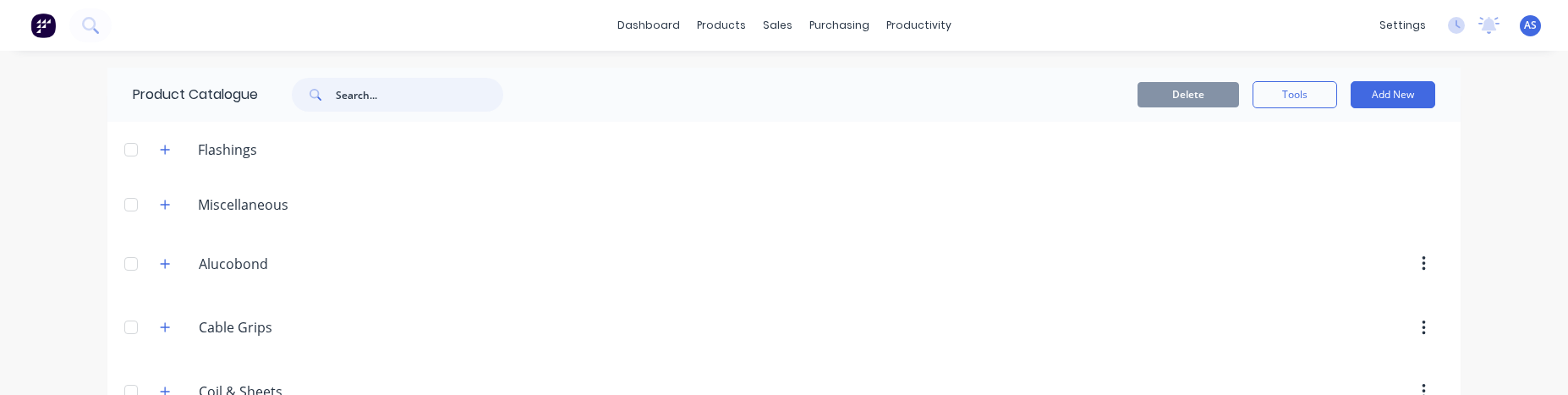
click at [359, 91] on input "text" at bounding box center [418, 94] width 167 height 34
type input "par"
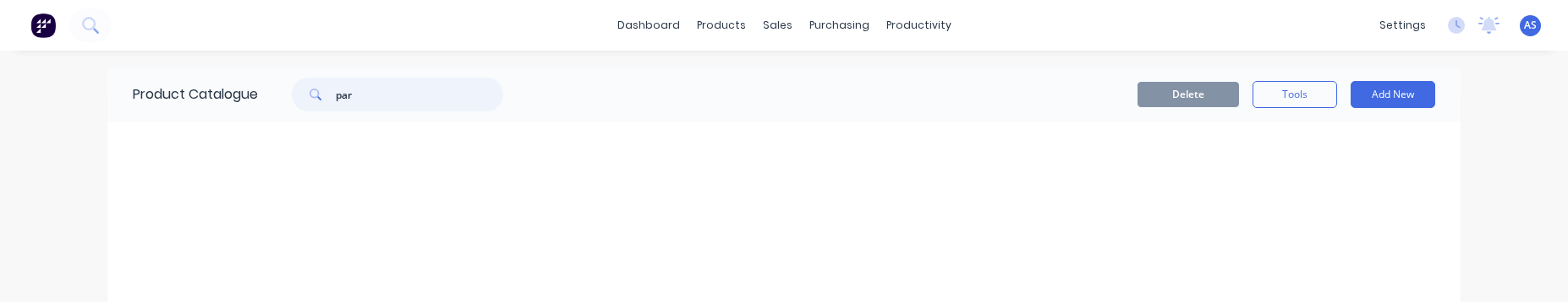
click at [443, 97] on input "par" at bounding box center [418, 94] width 167 height 34
click at [634, 83] on div "Delete Tools Add New" at bounding box center [991, 95] width 890 height 27
click at [40, 30] on img at bounding box center [43, 26] width 26 height 26
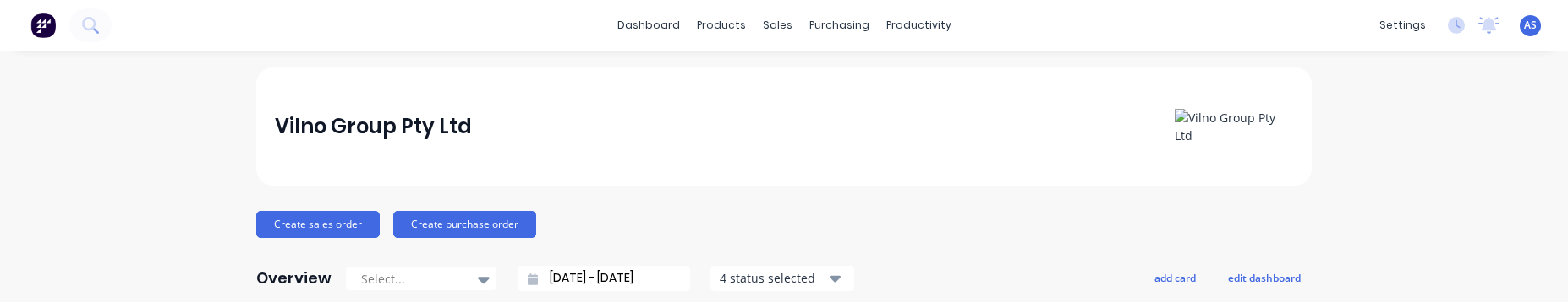
click at [219, 16] on div "dashboard products sales purchasing productivity dashboard products Product Cat…" at bounding box center [784, 26] width 1568 height 51
click at [89, 27] on icon at bounding box center [90, 26] width 16 height 16
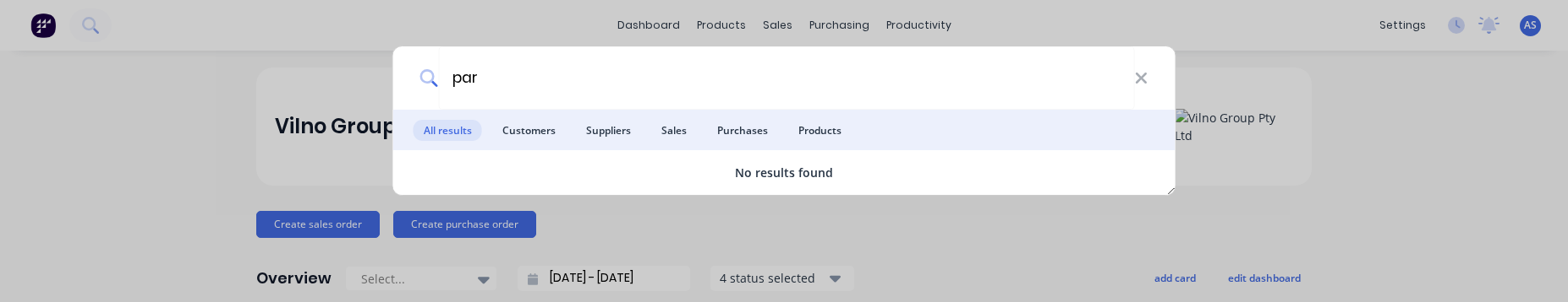
type input "par"
drag, startPoint x: 833, startPoint y: 119, endPoint x: 828, endPoint y: 130, distance: 12.1
click at [832, 124] on li "Products" at bounding box center [820, 130] width 63 height 40
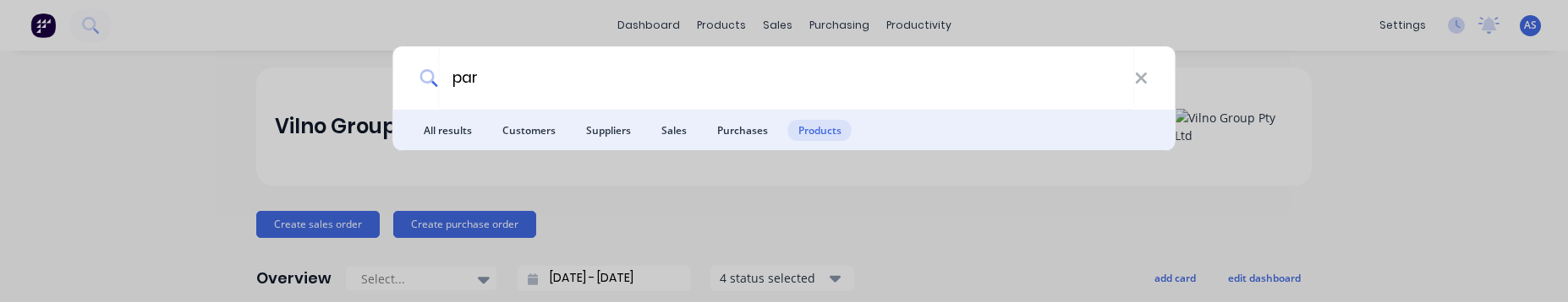
click at [551, 218] on div "par All results Customers Suppliers Sales Purchases Products" at bounding box center [784, 151] width 1568 height 302
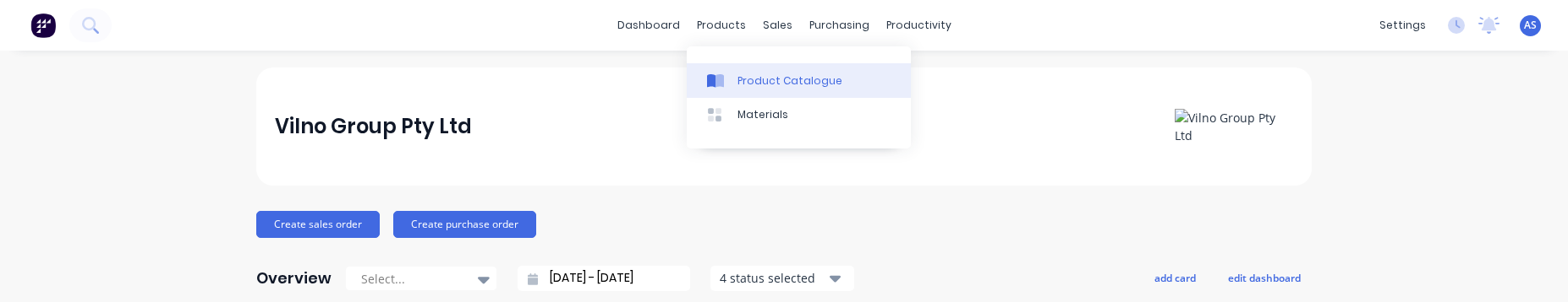
click at [750, 78] on div "Product Catalogue" at bounding box center [789, 81] width 105 height 16
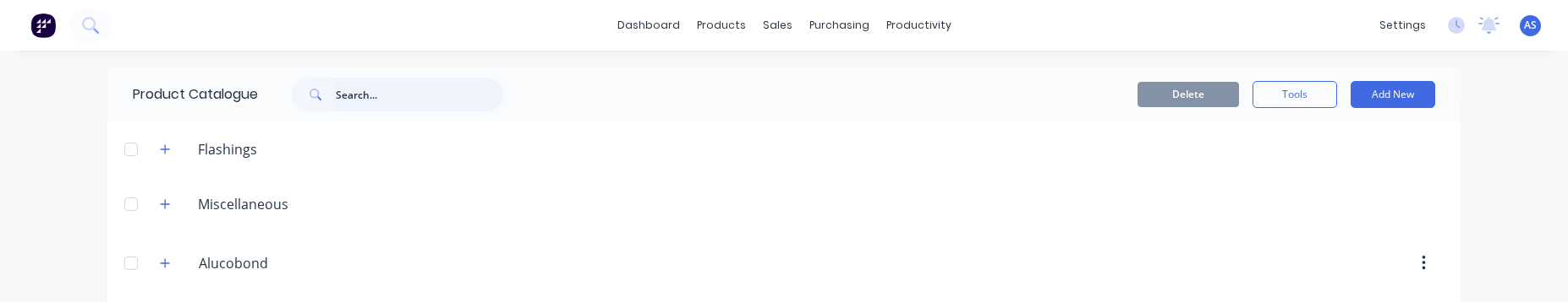
click at [371, 103] on input "text" at bounding box center [418, 94] width 167 height 34
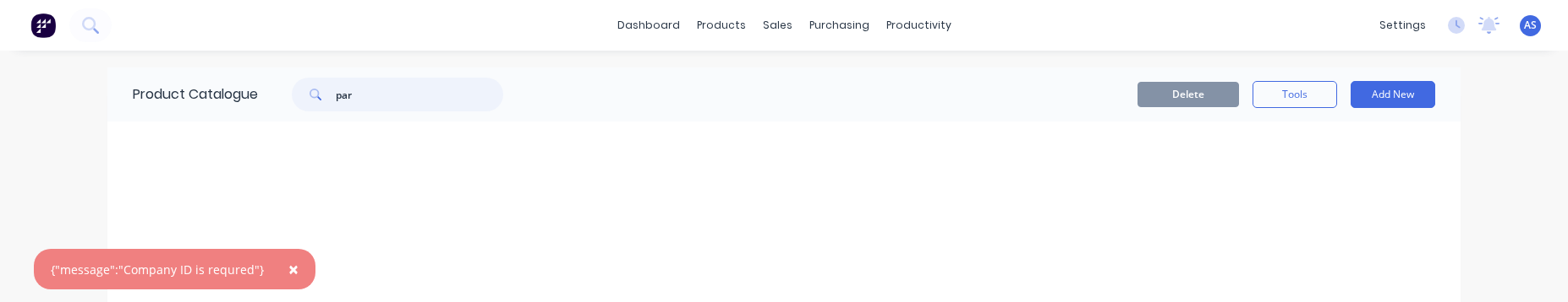
type input "par"
click at [289, 276] on span "×" at bounding box center [293, 269] width 10 height 24
